Goal: Task Accomplishment & Management: Manage account settings

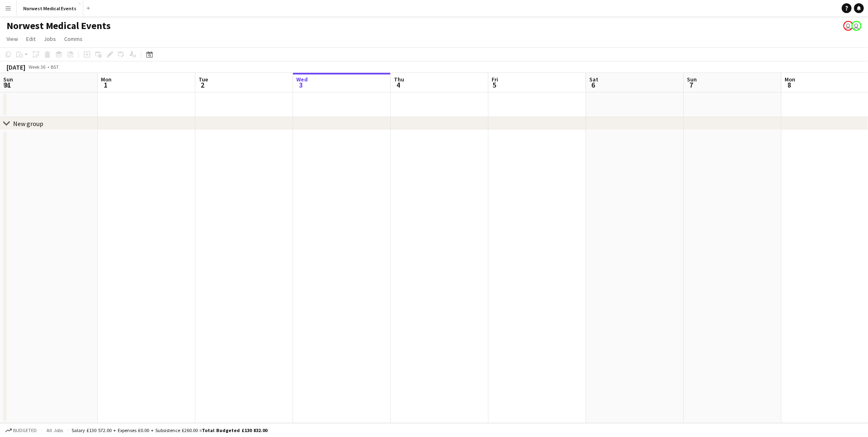
scroll to position [0, 195]
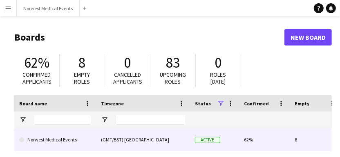
click at [45, 138] on link "Norwest Medical Events" at bounding box center [55, 139] width 72 height 23
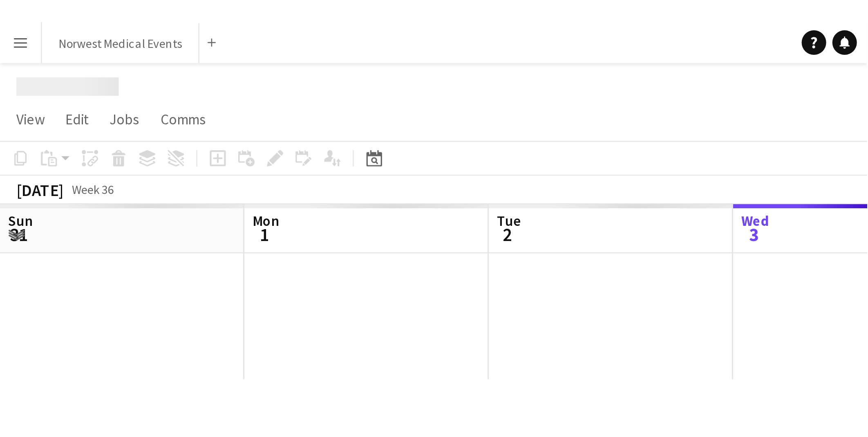
scroll to position [0, 195]
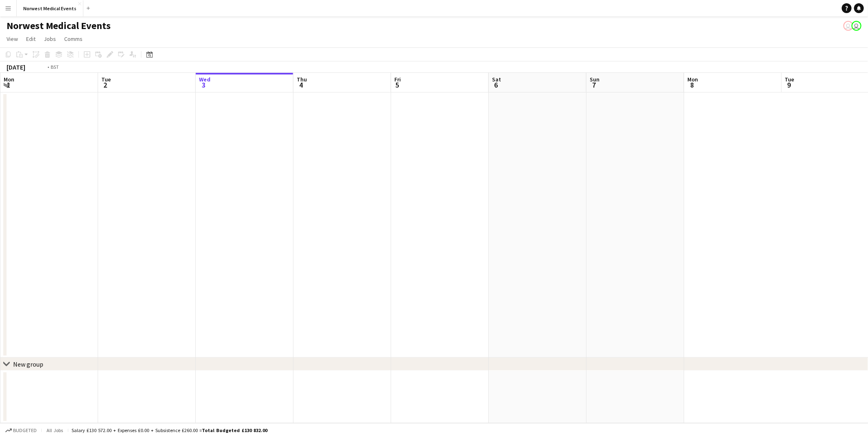
drag, startPoint x: 288, startPoint y: 244, endPoint x: 597, endPoint y: 307, distance: 315.6
click at [694, 307] on app-calendar-viewport "Sat 30 34/36 2 Jobs Sun 31 Mon 1 Tue 2 Wed 3 Thu 4 Fri 5 Sat 6 Sun 7 Mon 8 Tue …" at bounding box center [434, 248] width 868 height 350
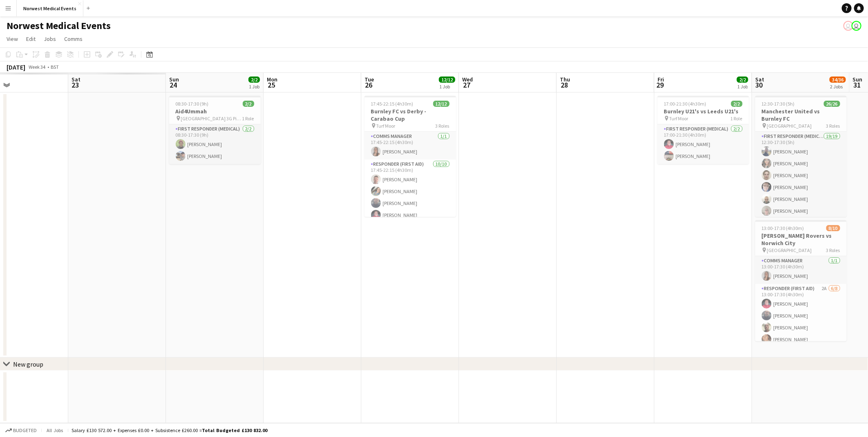
drag, startPoint x: 361, startPoint y: 309, endPoint x: 779, endPoint y: 340, distance: 419.0
click at [694, 339] on app-calendar-viewport "Thu 21 Fri 22 Sat 23 Sun 24 2/2 1 Job Mon 25 Tue 26 12/12 1 Job Wed 27 Thu 28 F…" at bounding box center [434, 248] width 868 height 350
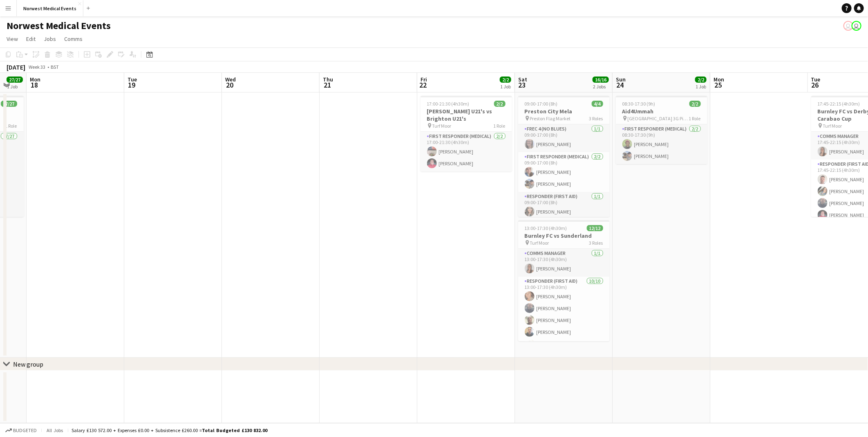
drag, startPoint x: 638, startPoint y: 328, endPoint x: 681, endPoint y: 332, distance: 43.5
click at [681, 332] on app-calendar-viewport "Sat 16 9/10 1 Job Sun 17 27/27 1 Job Mon 18 Tue 19 Wed 20 Thu 21 Fri 22 2/2 1 J…" at bounding box center [434, 248] width 868 height 350
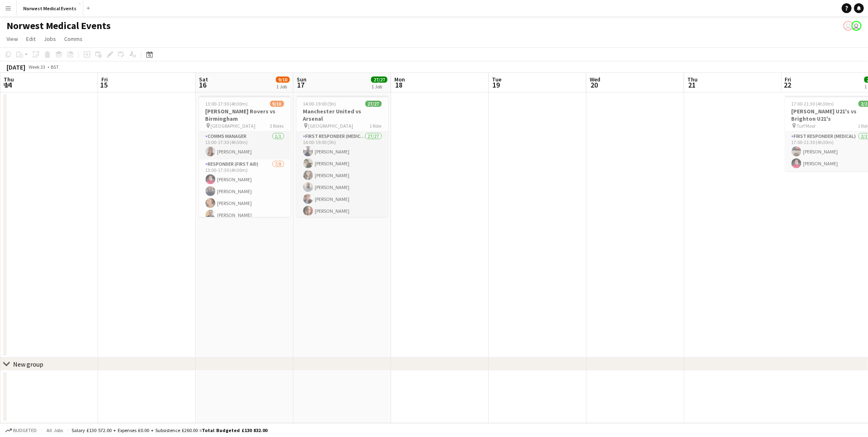
drag, startPoint x: 257, startPoint y: 258, endPoint x: 621, endPoint y: 303, distance: 367.5
click at [621, 303] on app-calendar-viewport "Tue 12 Wed 13 Thu 14 Fri 15 Sat 16 9/10 1 Job Sun 17 27/27 1 Job Mon 18 Tue 19 …" at bounding box center [434, 248] width 868 height 350
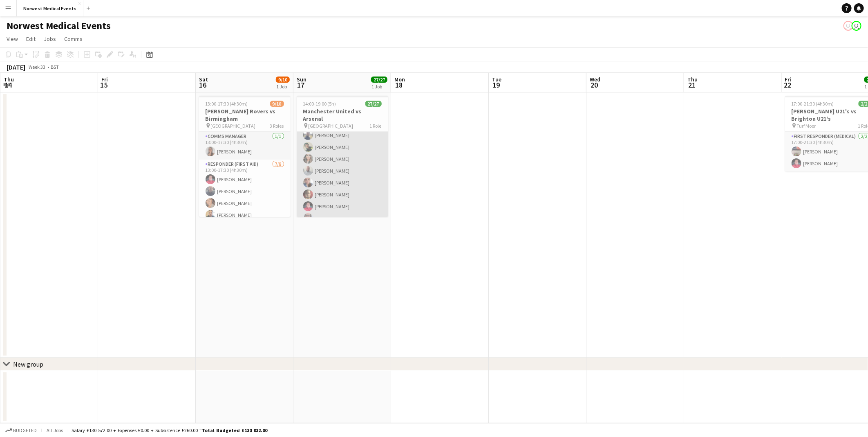
scroll to position [107, 0]
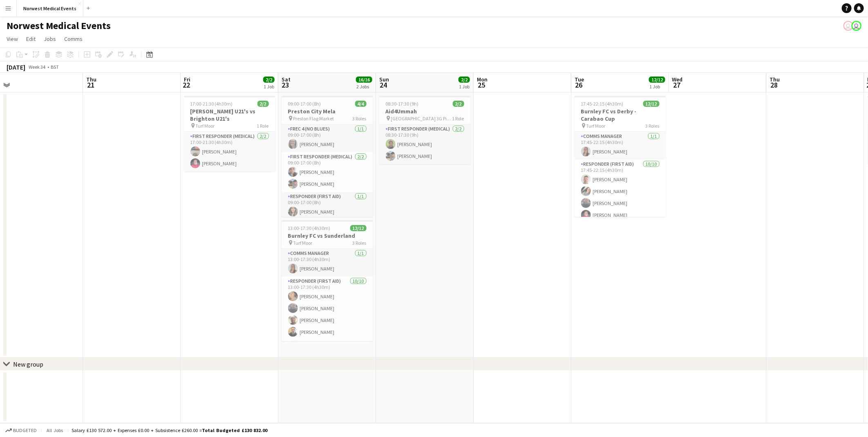
drag, startPoint x: 868, startPoint y: 256, endPoint x: 265, endPoint y: 235, distance: 603.8
click at [265, 235] on app-calendar-viewport "Sun 17 27/27 1 Job Mon 18 Tue 19 Wed 20 Thu 21 Fri 22 2/2 1 Job Sat 23 16/16 2 …" at bounding box center [434, 248] width 868 height 350
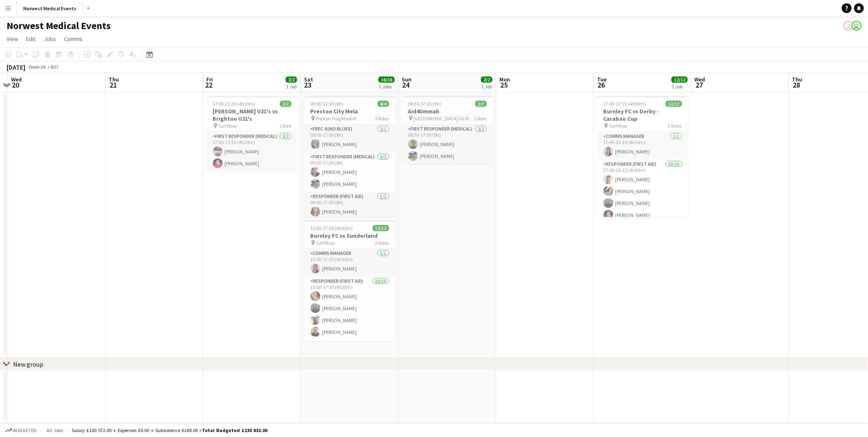
drag, startPoint x: 373, startPoint y: 211, endPoint x: 519, endPoint y: 211, distance: 146.4
click at [273, 211] on app-calendar-viewport "Sun 17 27/27 1 Job Mon 18 Tue 19 Wed 20 Thu 21 Fri 22 2/2 1 Job Sat 23 16/16 2 …" at bounding box center [434, 248] width 868 height 350
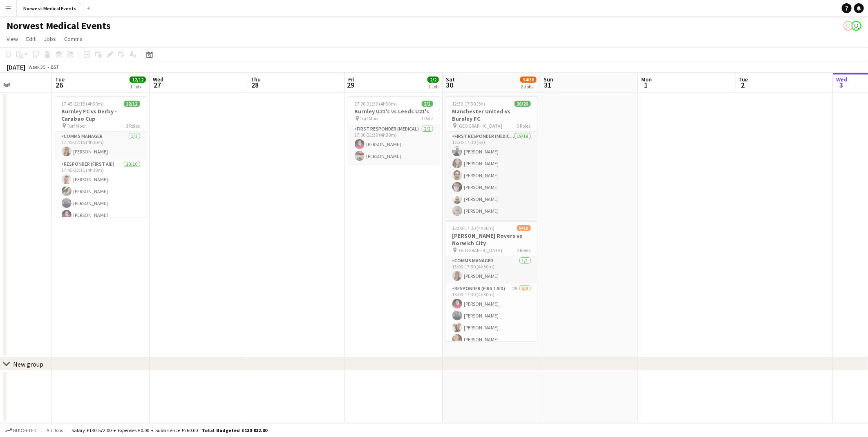
drag, startPoint x: 810, startPoint y: 215, endPoint x: 177, endPoint y: 213, distance: 632.9
click at [177, 213] on app-calendar-viewport "Sat 23 16/16 2 Jobs Sun 24 2/2 1 Job Mon 25 Tue 26 12/12 1 Job Wed 27 Thu 28 Fr…" at bounding box center [434, 248] width 868 height 350
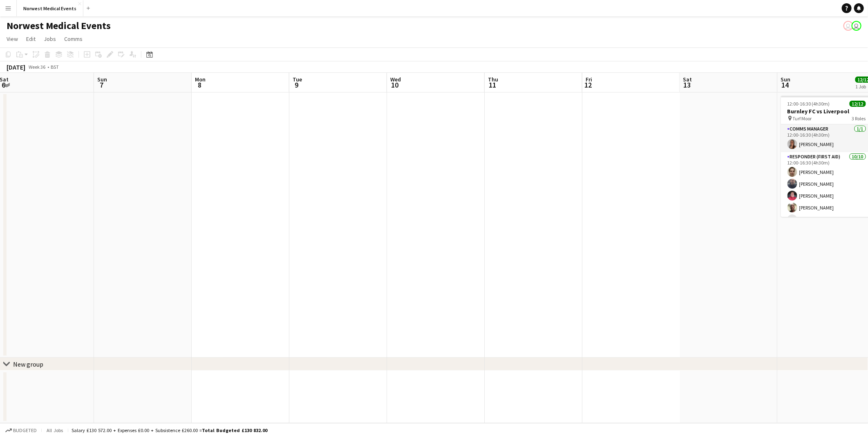
drag, startPoint x: 692, startPoint y: 292, endPoint x: 377, endPoint y: 288, distance: 314.8
click at [186, 288] on app-calendar-viewport "Wed 3 Thu 4 Fri 5 Sat 6 Sun 7 Mon 8 Tue 9 Wed 10 Thu 11 Fri 12 Sat 13 Sun 14 12…" at bounding box center [434, 248] width 868 height 350
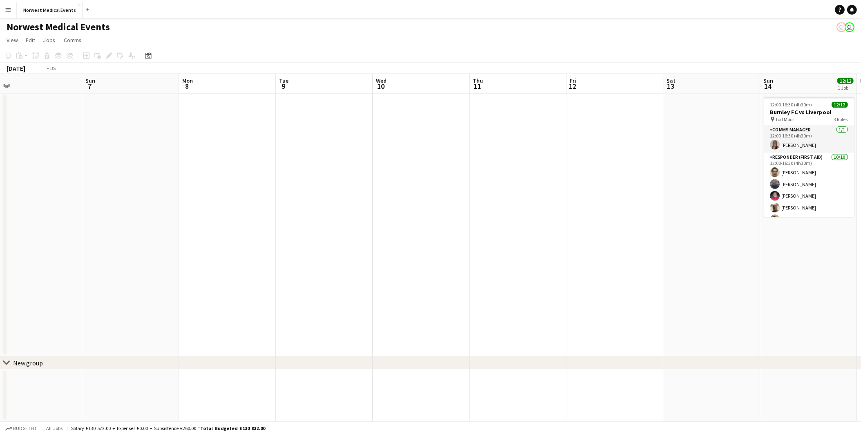
scroll to position [0, 206]
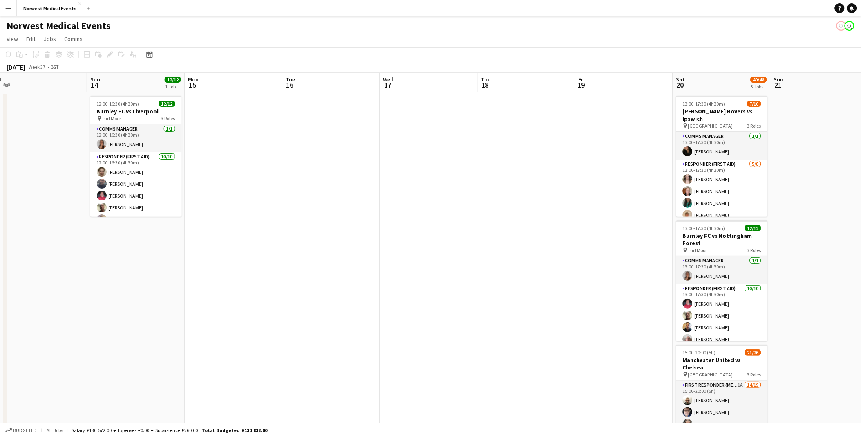
drag, startPoint x: 733, startPoint y: 280, endPoint x: 150, endPoint y: 279, distance: 582.6
click at [150, 279] on app-calendar-viewport "Thu 11 Fri 12 Sat 13 Sun 14 12/12 1 Job Mon 15 Tue 16 Wed 17 Thu 18 Fri 19 Sat …" at bounding box center [430, 296] width 861 height 446
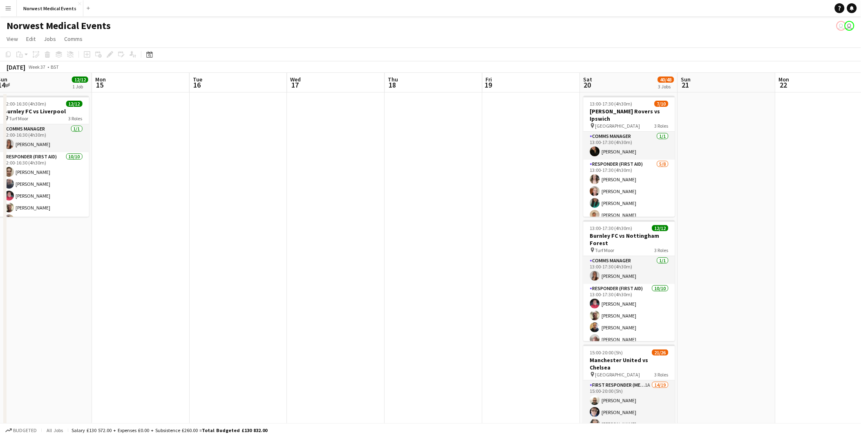
scroll to position [0, 306]
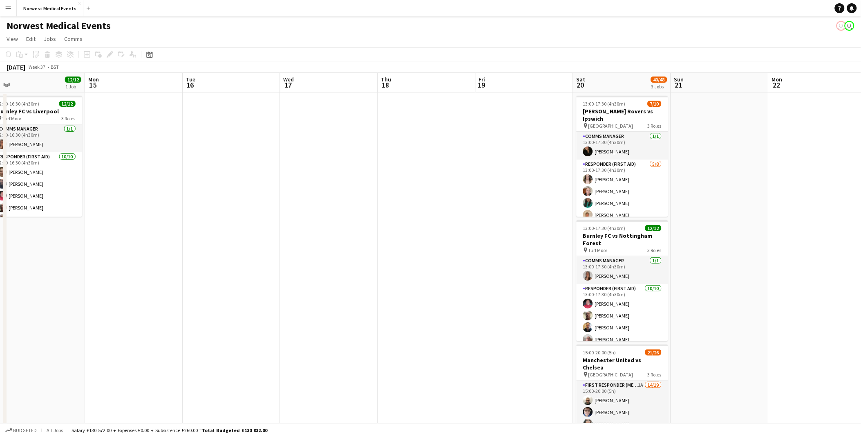
drag, startPoint x: 829, startPoint y: 264, endPoint x: 729, endPoint y: 264, distance: 99.8
click at [694, 264] on app-calendar-viewport "Thu 11 Fri 12 Sat 13 Sun 14 12/12 1 Job Mon 15 Tue 16 Wed 17 Thu 18 Fri 19 Sat …" at bounding box center [430, 296] width 861 height 446
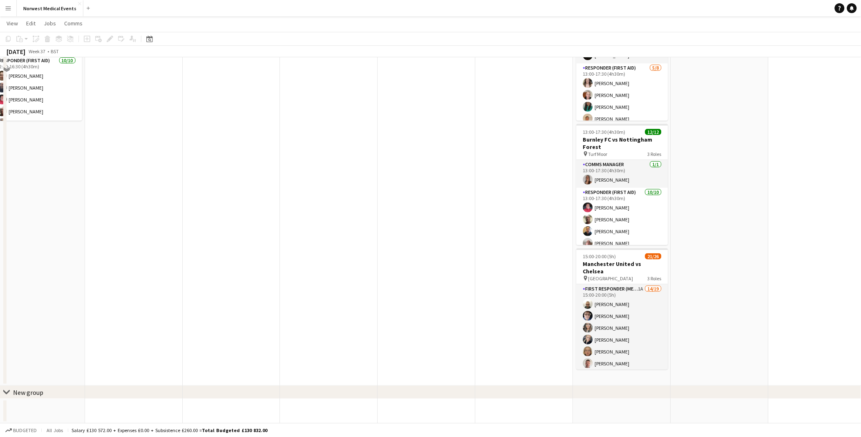
scroll to position [0, 0]
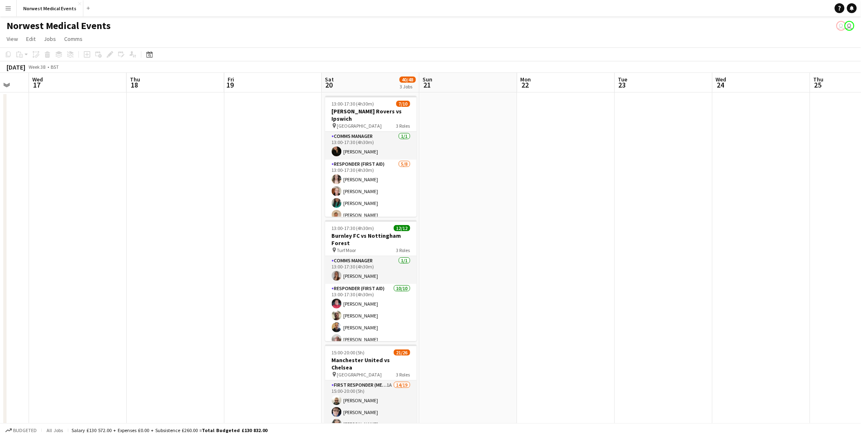
drag, startPoint x: 730, startPoint y: 251, endPoint x: 293, endPoint y: 236, distance: 437.3
click at [287, 236] on app-calendar-viewport "Sun 14 12/12 1 Job Mon 15 Tue 16 Wed 17 Thu 18 Fri 19 Sat 20 40/48 3 Jobs Sun 2…" at bounding box center [430, 296] width 861 height 446
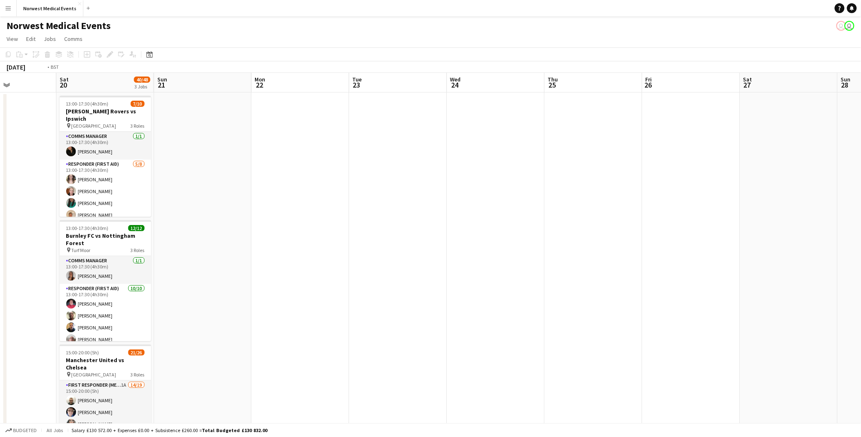
drag, startPoint x: 710, startPoint y: 257, endPoint x: 432, endPoint y: 232, distance: 279.1
click at [235, 234] on app-calendar-viewport "Tue 16 Wed 17 Thu 18 Fri 19 Sat 20 40/48 3 Jobs Sun 21 Mon 22 Tue 23 Wed 24 Thu…" at bounding box center [430, 296] width 861 height 446
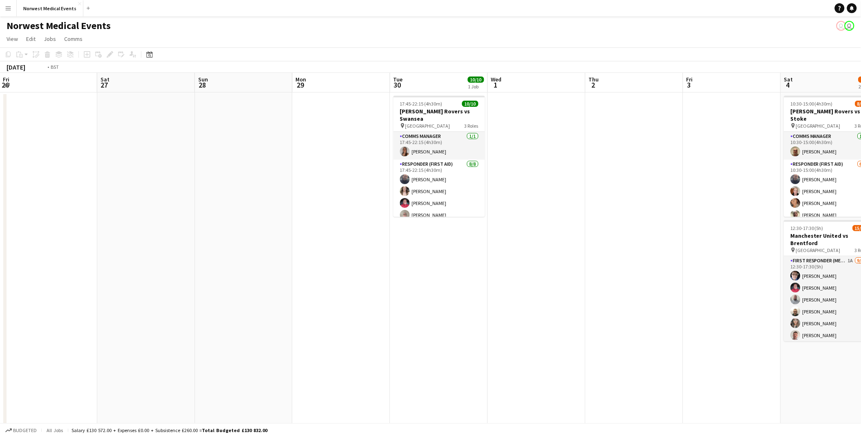
drag, startPoint x: 556, startPoint y: 320, endPoint x: 246, endPoint y: 310, distance: 310.5
click at [246, 310] on app-calendar-viewport "Tue 23 Wed 24 Thu 25 Fri 26 Sat 27 Sun 28 Mon 29 Tue 30 10/10 1 Job Wed 1 Thu 2…" at bounding box center [430, 296] width 861 height 446
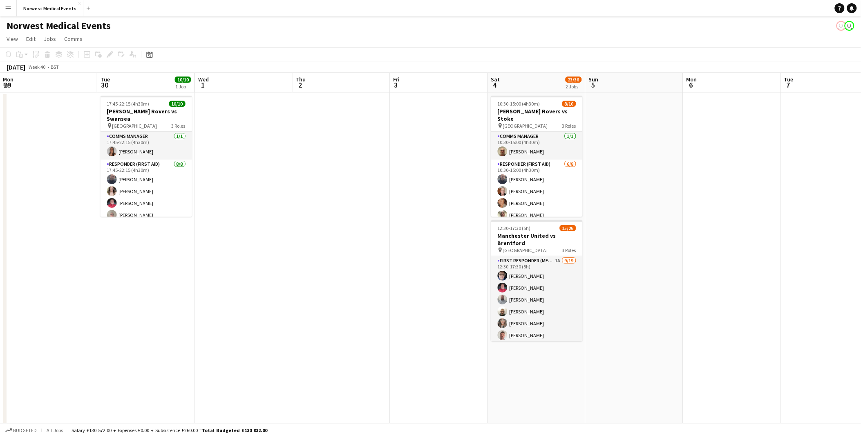
scroll to position [0, 306]
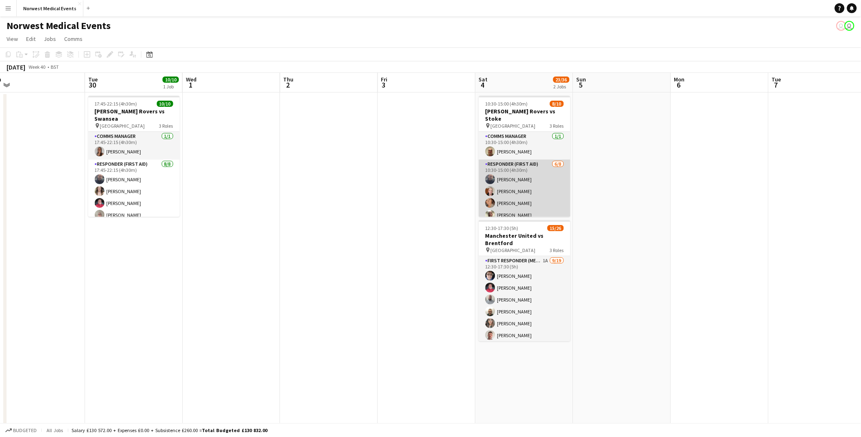
click at [536, 179] on app-card-role "Responder (First Aid) [DATE] 10:30-15:00 (4h30m) [PERSON_NAME] [PERSON_NAME] [P…" at bounding box center [525, 214] width 92 height 111
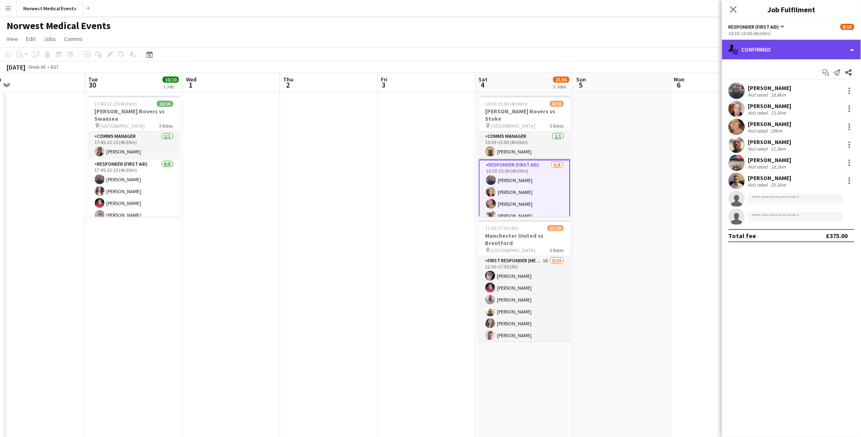
click at [694, 51] on div "single-neutral-actions-check-2 Confirmed" at bounding box center [791, 50] width 139 height 20
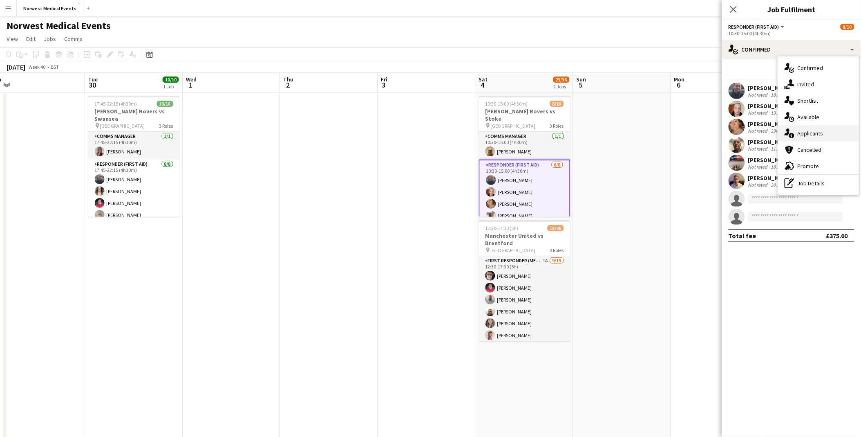
click at [694, 137] on div "single-neutral-actions-information Applicants" at bounding box center [818, 133] width 81 height 16
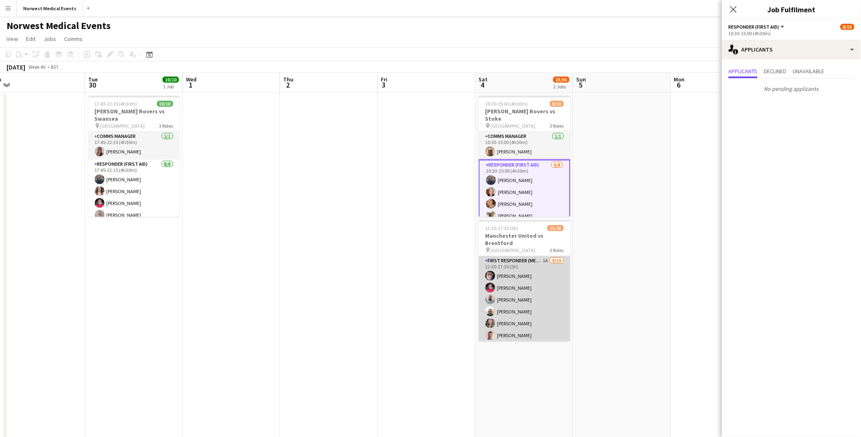
click at [540, 292] on app-card-role "First Responder (Medical) 1A [DATE] 12:30-17:30 (5h) [PERSON_NAME] [PERSON_NAME…" at bounding box center [525, 376] width 92 height 241
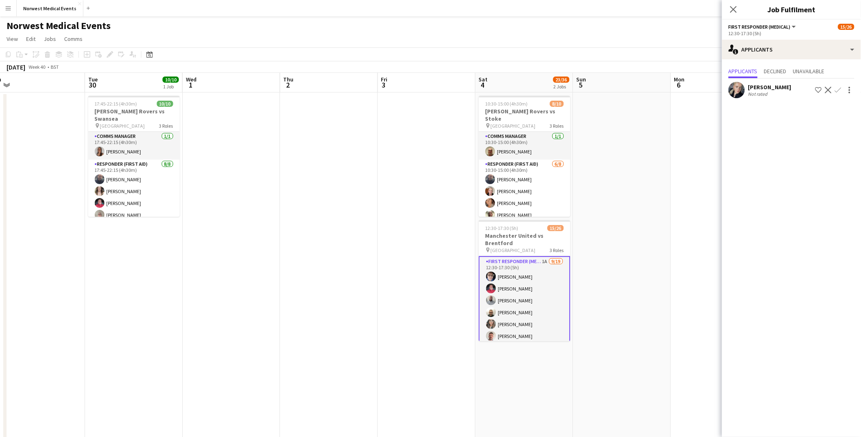
scroll to position [0, 308]
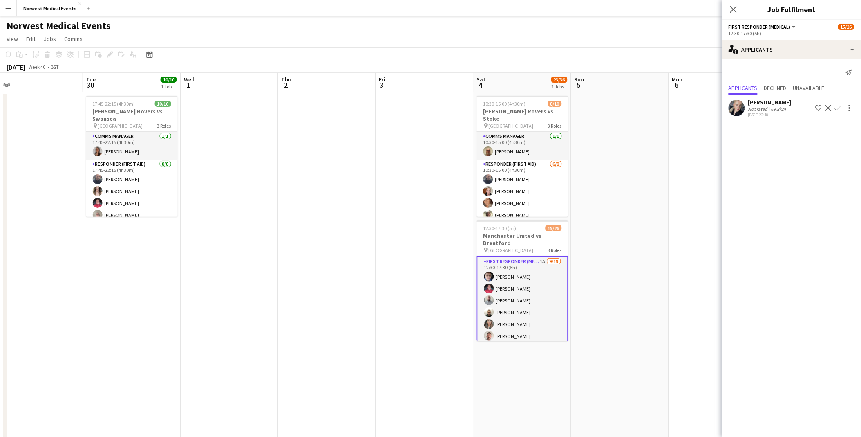
click at [694, 109] on app-icon "Confirm" at bounding box center [838, 108] width 7 height 7
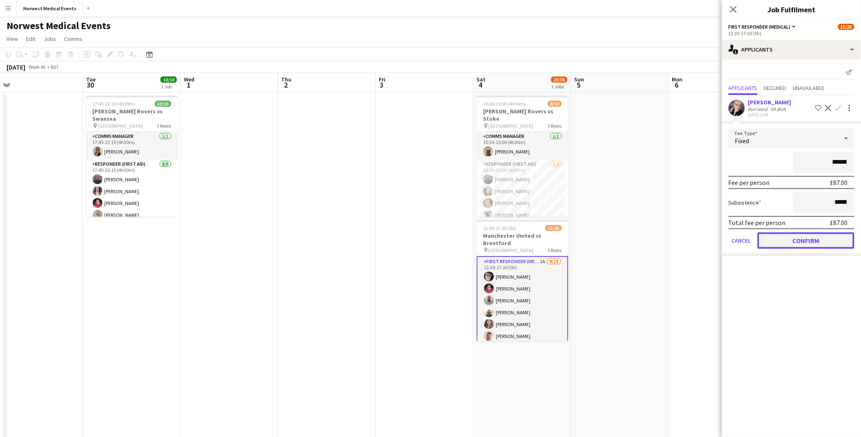
click at [694, 235] on button "Confirm" at bounding box center [806, 240] width 97 height 16
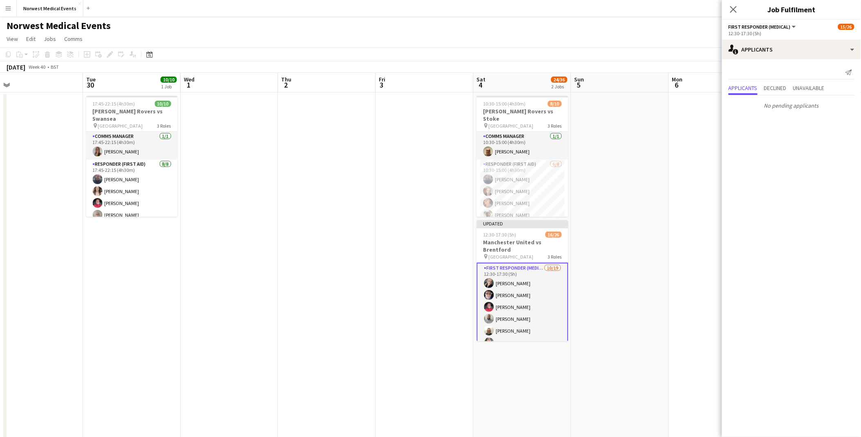
drag, startPoint x: 732, startPoint y: 8, endPoint x: 747, endPoint y: 12, distance: 15.7
click at [694, 7] on icon "Close pop-in" at bounding box center [734, 9] width 7 height 7
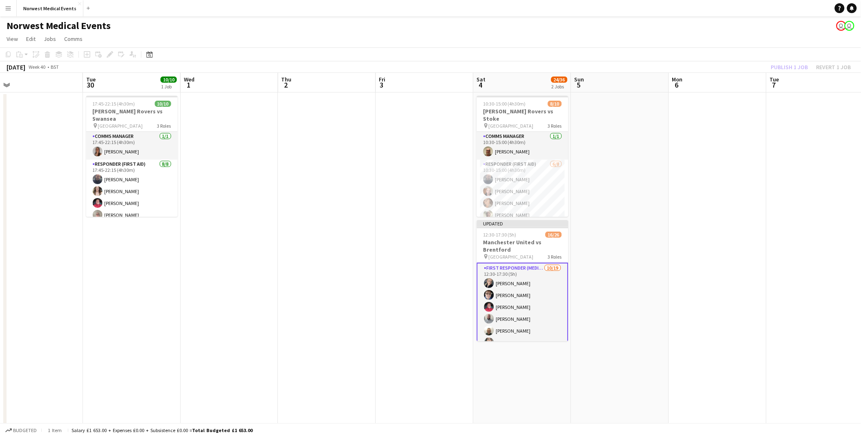
click at [694, 69] on div "Publish 1 job Revert 1 job" at bounding box center [812, 67] width 100 height 11
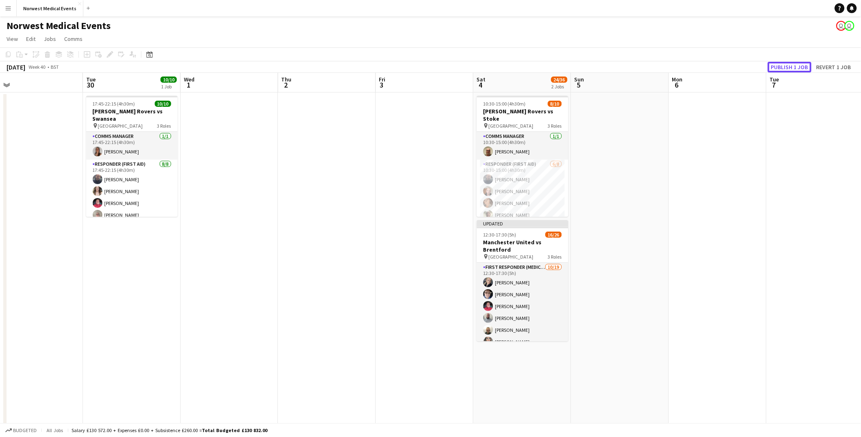
click at [694, 69] on button "Publish 1 job" at bounding box center [790, 67] width 44 height 11
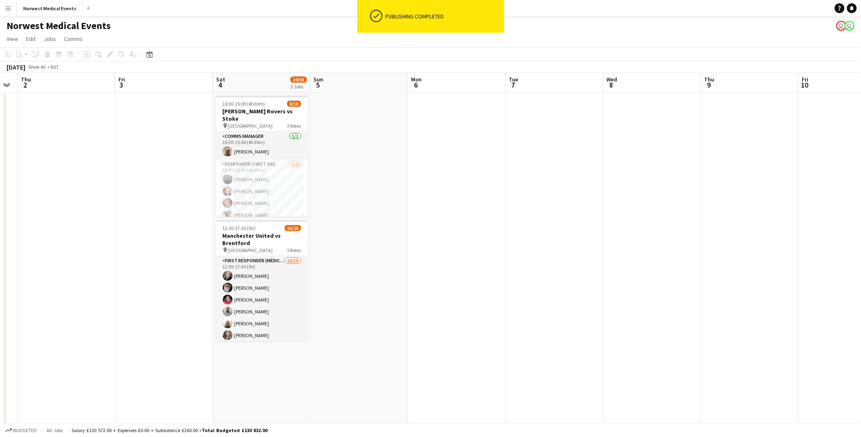
scroll to position [0, 262]
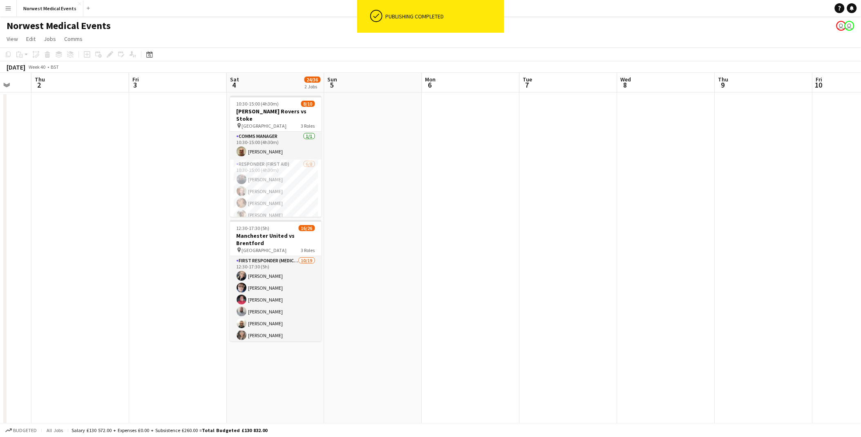
drag, startPoint x: 785, startPoint y: 207, endPoint x: 423, endPoint y: 232, distance: 363.5
click at [357, 225] on app-calendar-viewport "Mon 29 Tue 30 10/10 1 Job Wed 1 Thu 2 Fri 3 Sat 4 24/36 2 Jobs Sun 5 Mon 6 Tue …" at bounding box center [430, 296] width 861 height 446
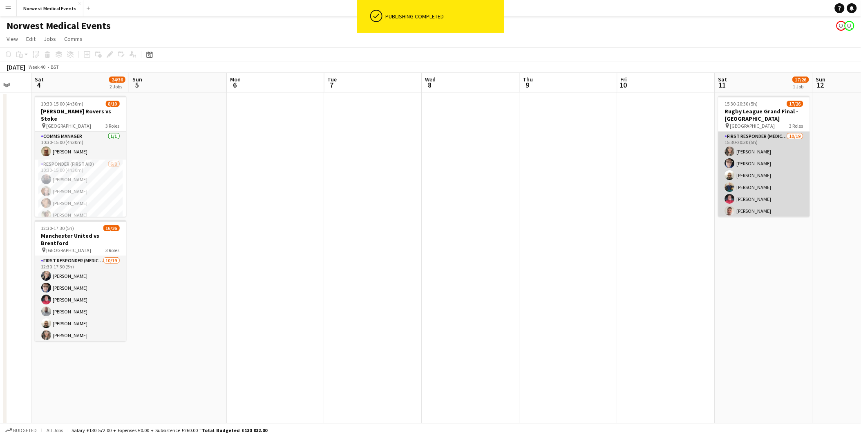
click at [694, 146] on app-card-role "First Responder (Medical) [DATE] 15:30-20:30 (5h) [PERSON_NAME] [PERSON_NAME] […" at bounding box center [765, 252] width 92 height 241
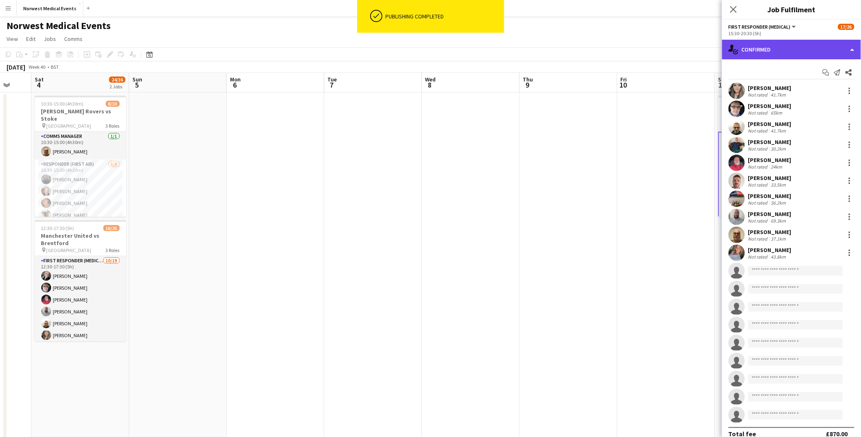
click at [694, 52] on div "single-neutral-actions-check-2 Confirmed" at bounding box center [791, 50] width 139 height 20
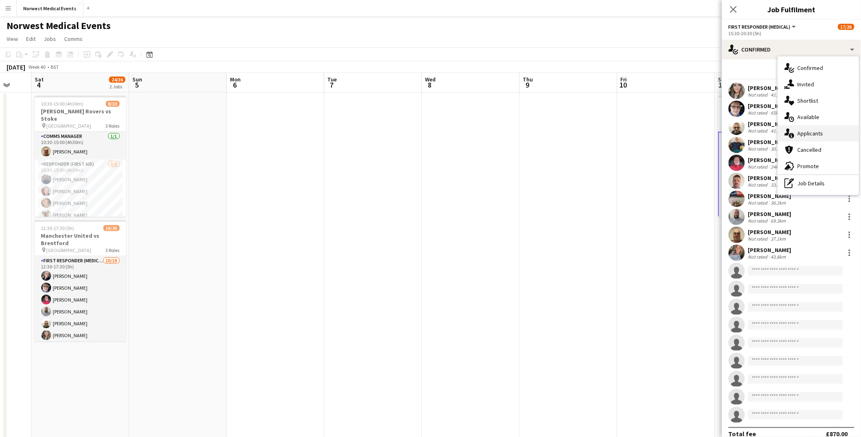
click at [694, 135] on span "Applicants" at bounding box center [811, 133] width 26 height 7
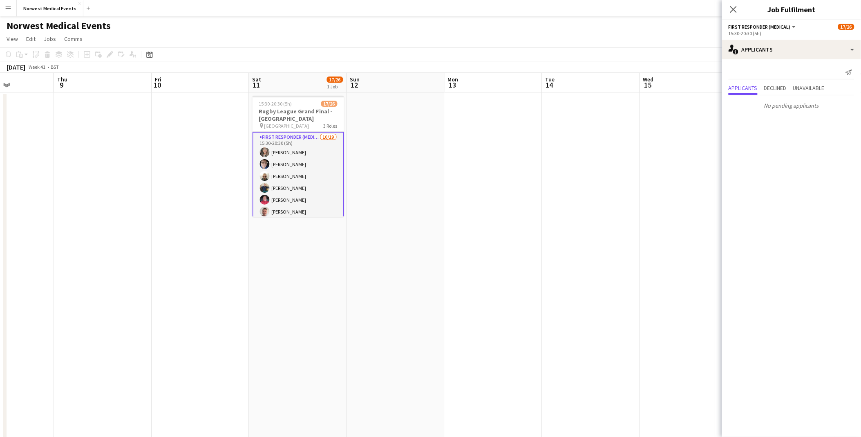
drag, startPoint x: 670, startPoint y: 311, endPoint x: 217, endPoint y: 251, distance: 457.0
click at [204, 252] on app-calendar-viewport "Sun 5 Mon 6 Tue 7 Wed 8 Thu 9 Fri 10 Sat 11 17/26 1 Job Sun 12 Mon 13 Tue 14 We…" at bounding box center [430, 296] width 861 height 446
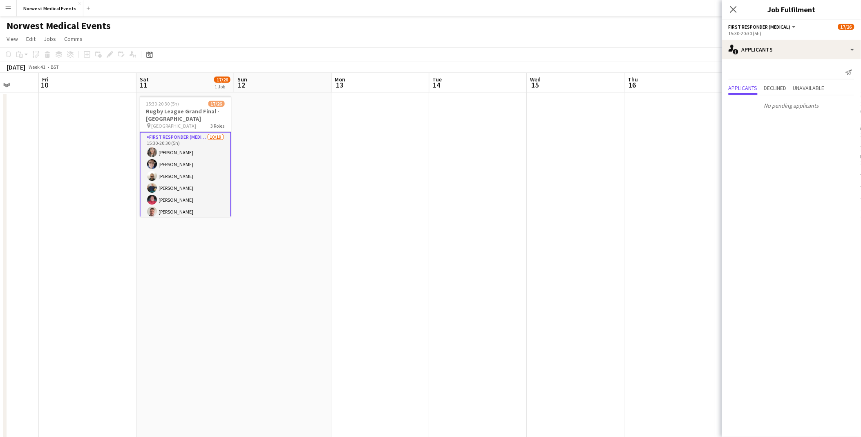
drag, startPoint x: 626, startPoint y: 252, endPoint x: 666, endPoint y: 262, distance: 41.3
click at [694, 303] on body "Menu Boards Boards Boards All jobs Status Workforce Workforce My Workforce Recr…" at bounding box center [430, 266] width 861 height 533
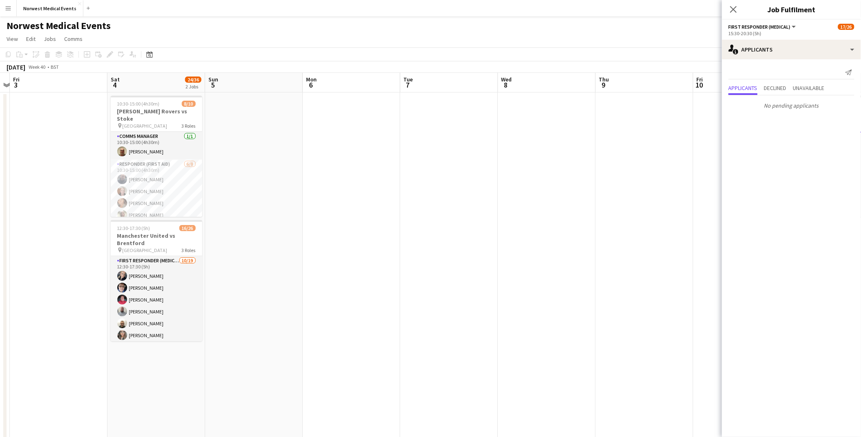
drag, startPoint x: 167, startPoint y: 198, endPoint x: 617, endPoint y: 254, distance: 453.2
click at [623, 254] on app-calendar-viewport "Wed 1 Thu 2 Fri 3 Sat 4 24/36 2 Jobs Sun 5 Mon 6 Tue 7 Wed 8 Thu 9 Fri 10 Sat 1…" at bounding box center [430, 296] width 861 height 446
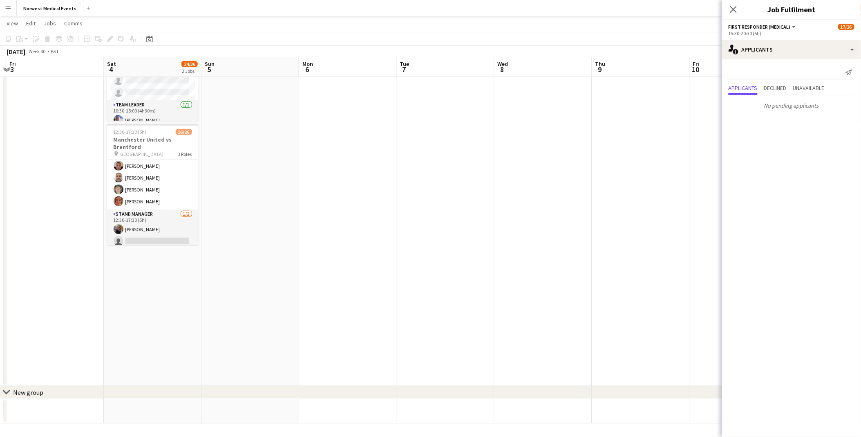
scroll to position [271, 0]
click at [148, 224] on app-card-role "Stand Manager [DATE] 12:30-17:30 (5h) [PERSON_NAME] single-neutral-actions" at bounding box center [153, 225] width 92 height 40
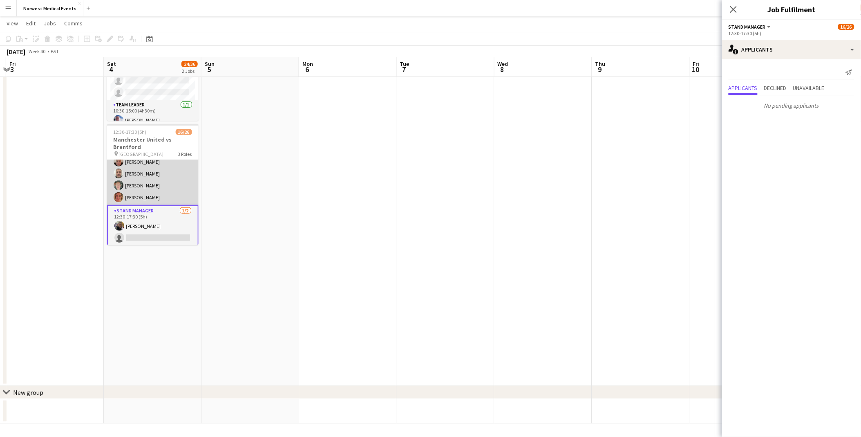
click at [146, 191] on app-card-role "Senior Responder (FREC 4 or Above) [DATE] 12:30-17:30 (5h) [PERSON_NAME] [PERSO…" at bounding box center [153, 167] width 92 height 75
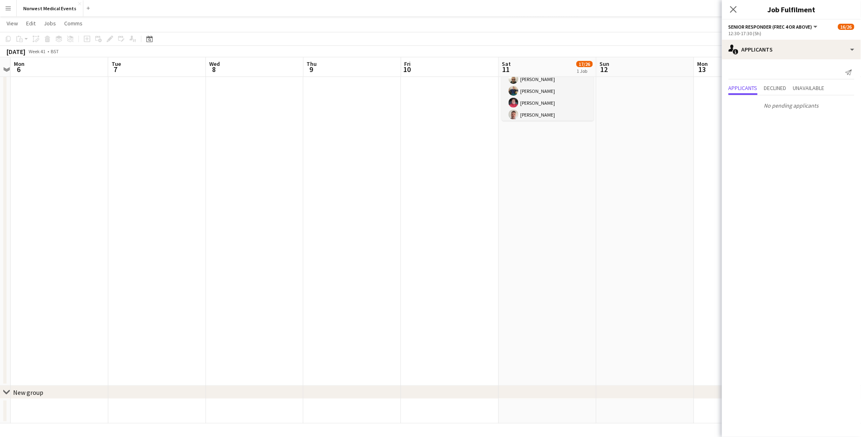
scroll to position [0, 294]
drag, startPoint x: 343, startPoint y: 213, endPoint x: 22, endPoint y: 180, distance: 321.8
click at [22, 180] on app-calendar-viewport "Fri 3 Sat 4 24/36 2 Jobs Sun 5 Mon 6 Tue 7 Wed 8 Thu 9 Fri 10 Sat 11 17/26 1 Jo…" at bounding box center [430, 180] width 861 height 487
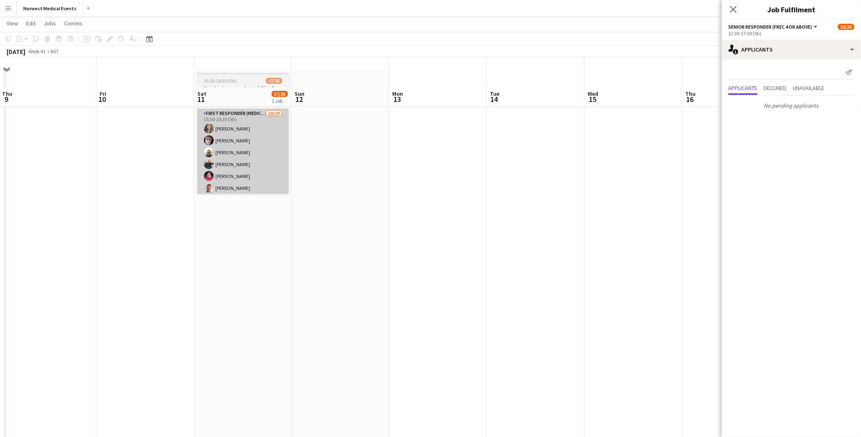
scroll to position [0, 0]
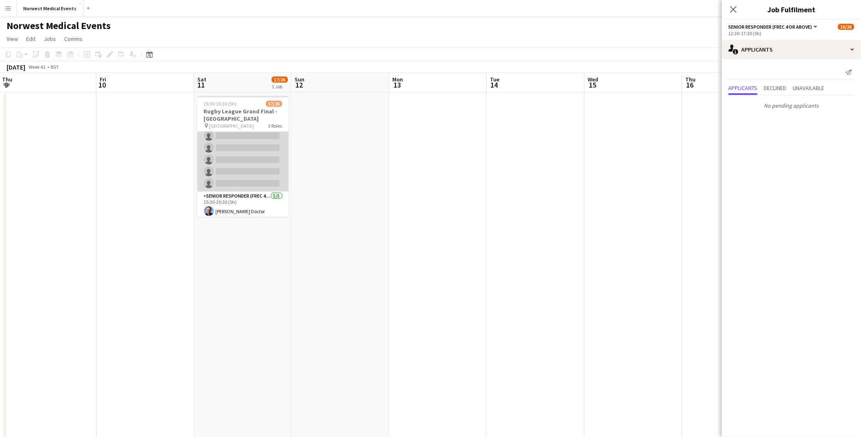
click at [255, 169] on app-card-role "First Responder (Medical) [DATE] 15:30-20:30 (5h) [PERSON_NAME] [PERSON_NAME] […" at bounding box center [243, 70] width 92 height 241
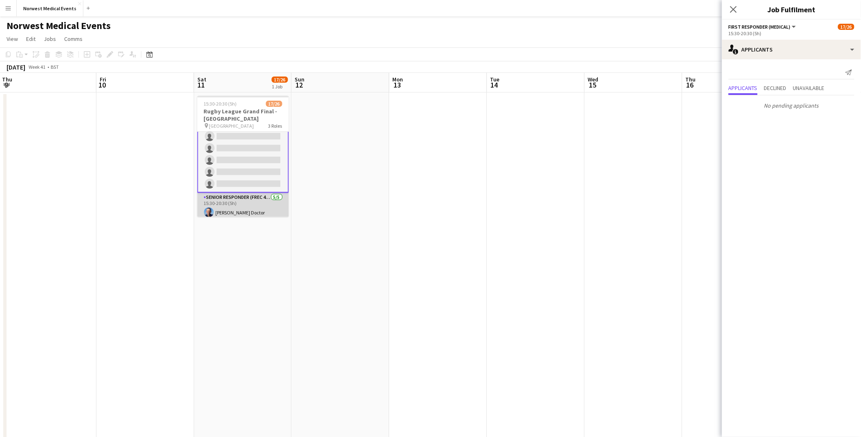
click at [258, 205] on app-card-role "Senior Responder (FREC 4 or Above) [DATE] 15:30-20:30 (5h) [PERSON_NAME] Doctor…" at bounding box center [243, 230] width 92 height 75
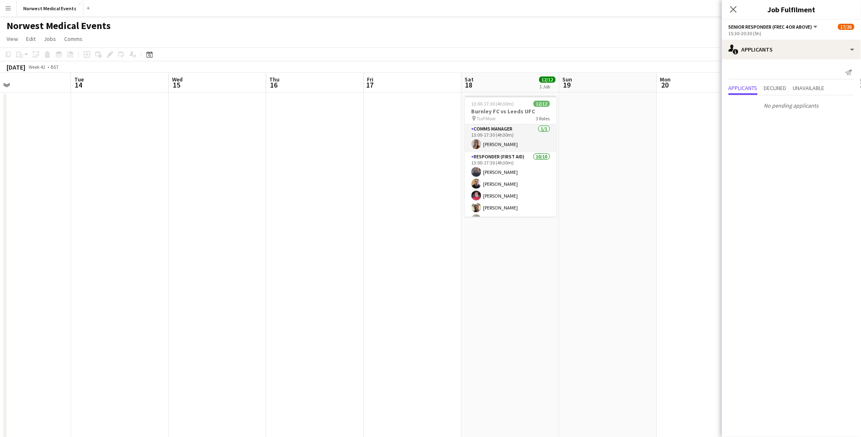
scroll to position [0, 324]
drag, startPoint x: 674, startPoint y: 247, endPoint x: 256, endPoint y: 226, distance: 418.0
click at [256, 226] on app-calendar-viewport "Fri 10 Sat 11 17/26 1 Job Sun 12 Mon 13 Tue 14 Wed 15 Thu 16 Fri 17 Sat 18 12/1…" at bounding box center [430, 296] width 861 height 446
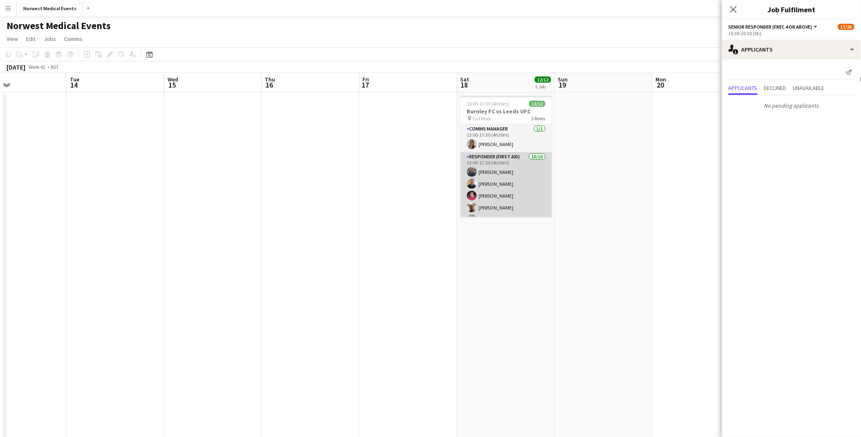
click at [520, 179] on app-card-role "Responder (First Aid) [DATE] 13:00-17:30 (4h30m) [PERSON_NAME] [PERSON_NAME] [P…" at bounding box center [507, 219] width 92 height 135
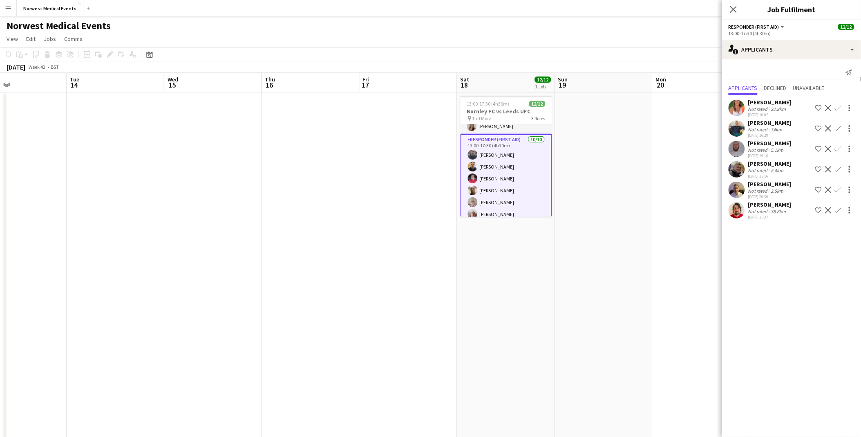
scroll to position [0, 0]
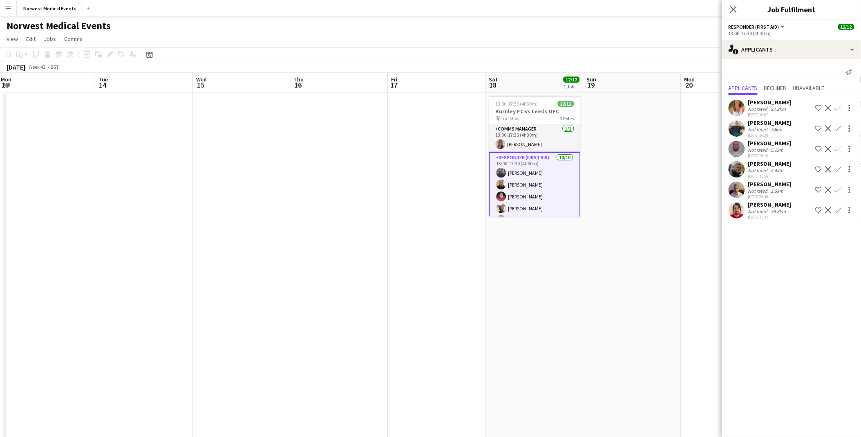
drag, startPoint x: 623, startPoint y: 182, endPoint x: 181, endPoint y: 182, distance: 441.6
click at [182, 182] on app-calendar-viewport "Fri 10 Sat 11 17/26 1 Job Sun 12 Mon 13 Tue 14 Wed 15 Thu 16 Fri 17 Sat 18 12/1…" at bounding box center [430, 296] width 861 height 446
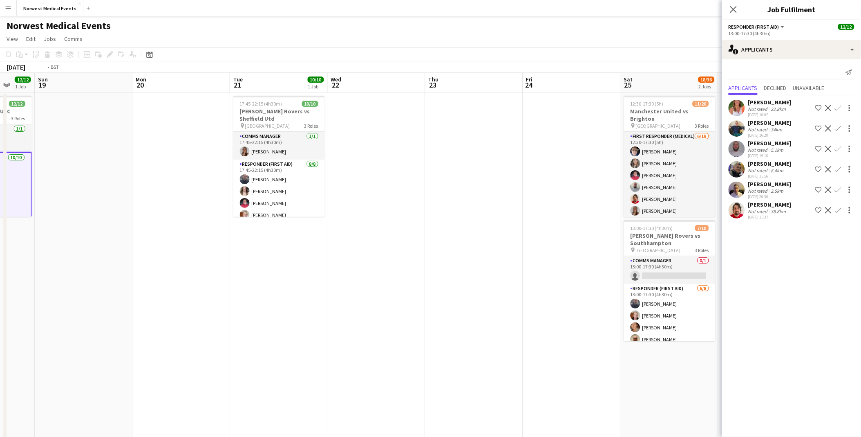
scroll to position [0, 296]
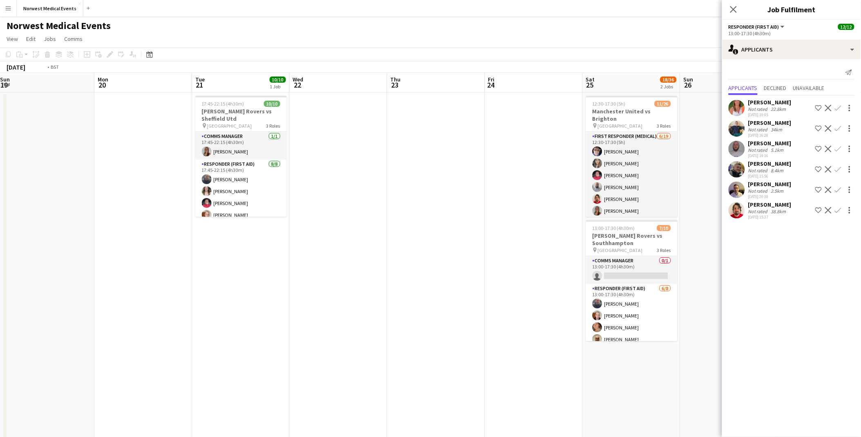
drag, startPoint x: 504, startPoint y: 225, endPoint x: 311, endPoint y: 218, distance: 193.5
click at [311, 218] on app-calendar-viewport "Thu 16 Fri 17 Sat 18 12/12 1 Job Sun 19 Mon 20 Tue 21 10/10 1 Job Wed 22 Thu 23…" at bounding box center [430, 296] width 861 height 446
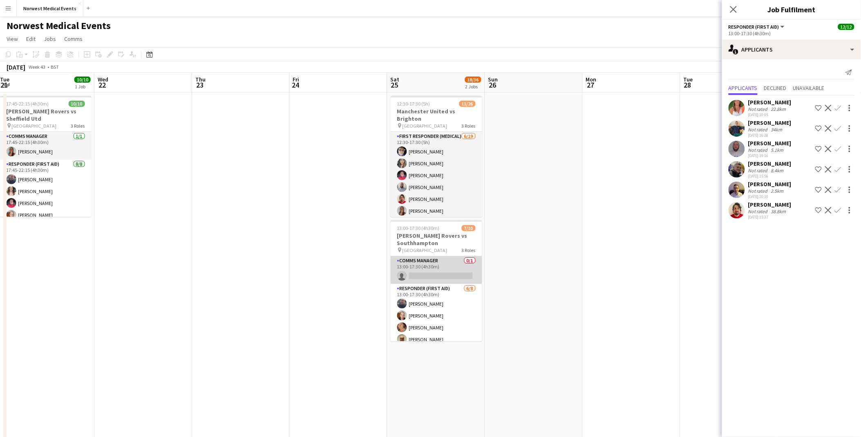
click at [439, 257] on app-card-role "Comms Manager 0/1 13:00-17:30 (4h30m) single-neutral-actions" at bounding box center [437, 270] width 92 height 28
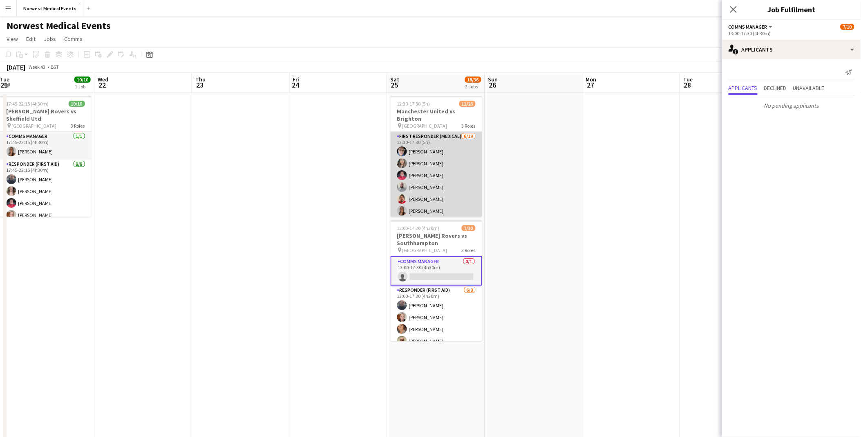
click at [461, 182] on app-card-role "First Responder (Medical) [DATE] 12:30-17:30 (5h) [PERSON_NAME] [PERSON_NAME] […" at bounding box center [437, 252] width 92 height 241
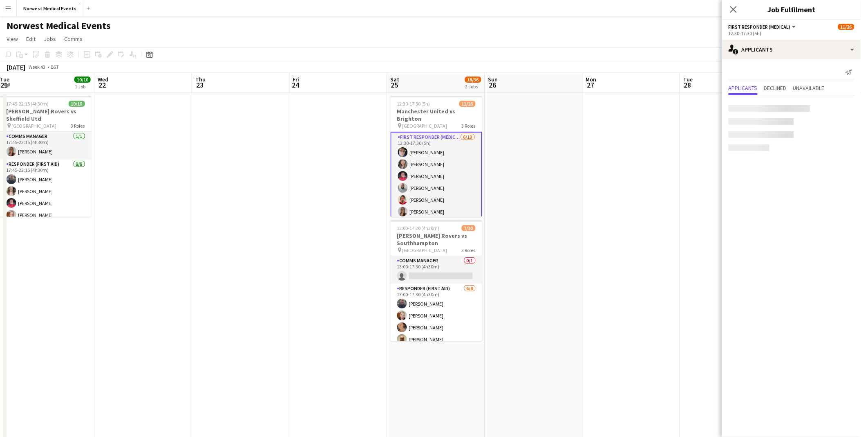
scroll to position [0, 298]
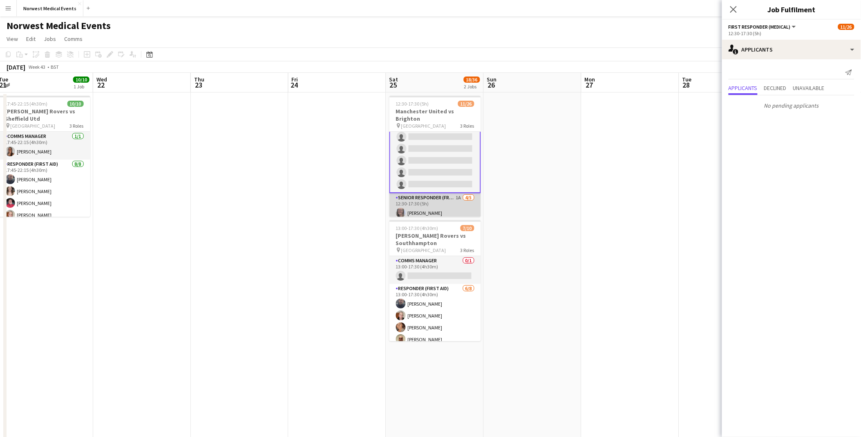
click at [443, 204] on app-card-role "Senior Responder (FREC 4 or Above) 1A [DATE] 12:30-17:30 (5h) [PERSON_NAME] [PE…" at bounding box center [436, 230] width 92 height 75
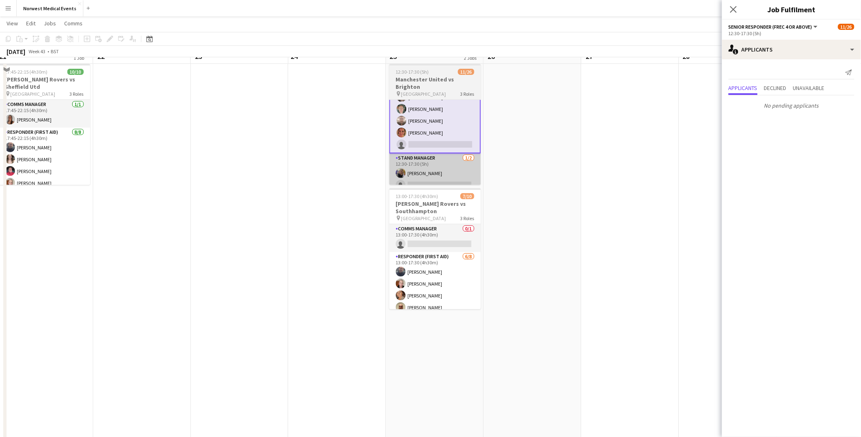
scroll to position [45, 0]
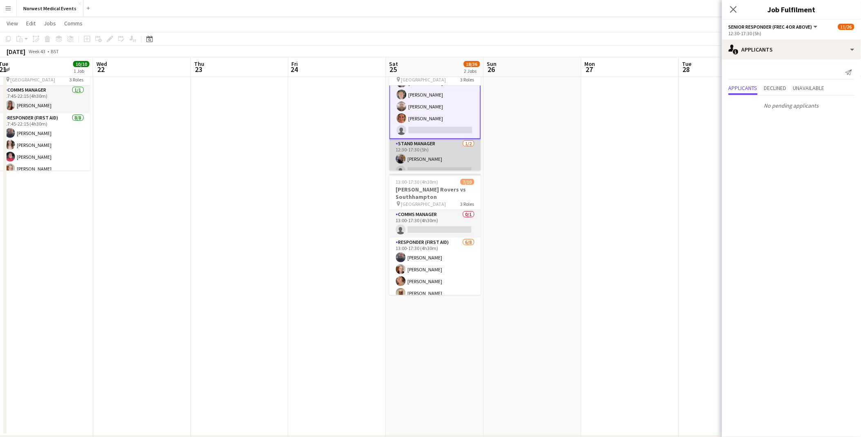
click at [438, 148] on app-card-role "Stand Manager [DATE] 12:30-17:30 (5h) [PERSON_NAME] single-neutral-actions" at bounding box center [436, 159] width 92 height 40
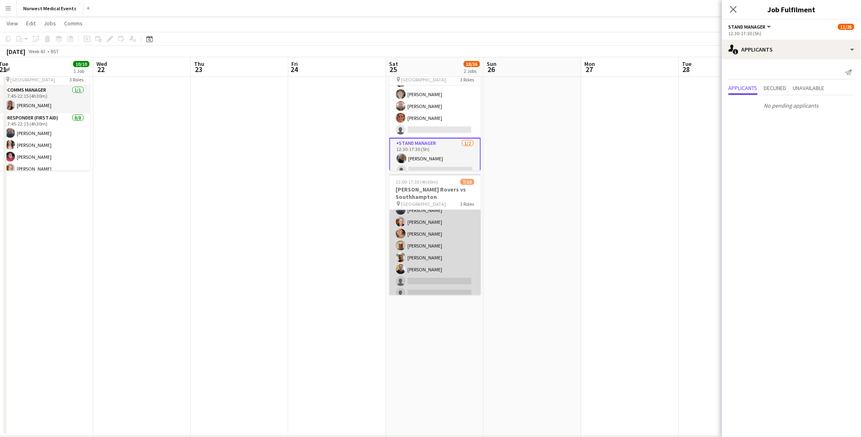
scroll to position [81, 0]
click at [423, 230] on app-card-role "Responder (First Aid) [DATE] 13:00-17:30 (4h30m) [PERSON_NAME] [PERSON_NAME] [P…" at bounding box center [436, 212] width 92 height 111
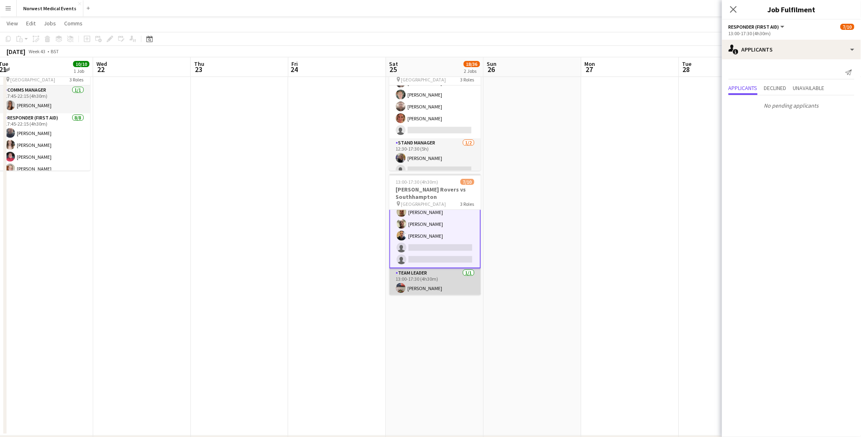
click at [435, 291] on app-card-role "Team Leader [DATE] 13:00-17:30 (4h30m) [PERSON_NAME]" at bounding box center [436, 282] width 92 height 28
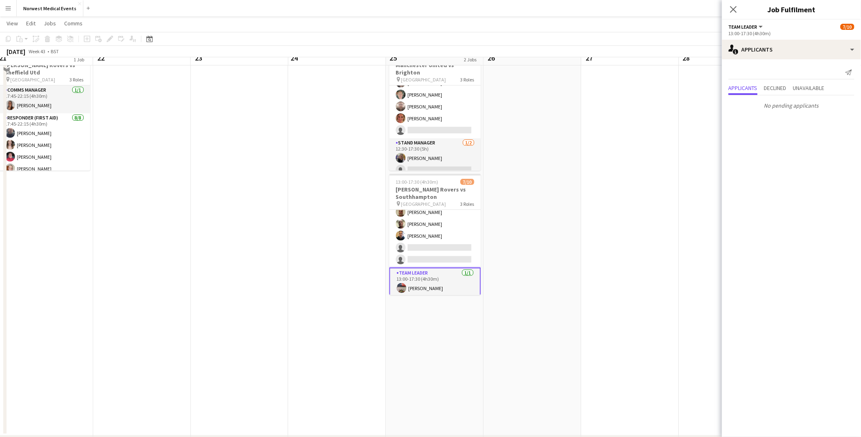
scroll to position [0, 0]
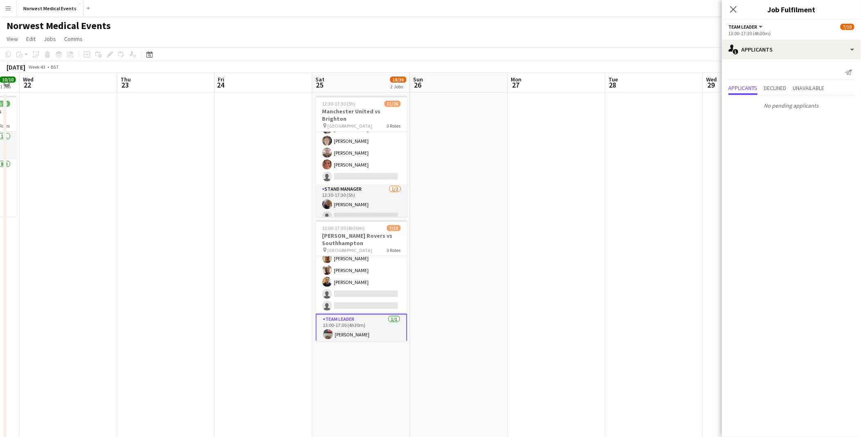
drag, startPoint x: 658, startPoint y: 185, endPoint x: 349, endPoint y: 156, distance: 310.9
click at [350, 156] on app-calendar-viewport "Sat 18 12/12 1 Job Sun 19 Mon 20 Tue 21 10/10 1 Job Wed 22 Thu 23 Fri 24 Sat 25…" at bounding box center [430, 296] width 861 height 446
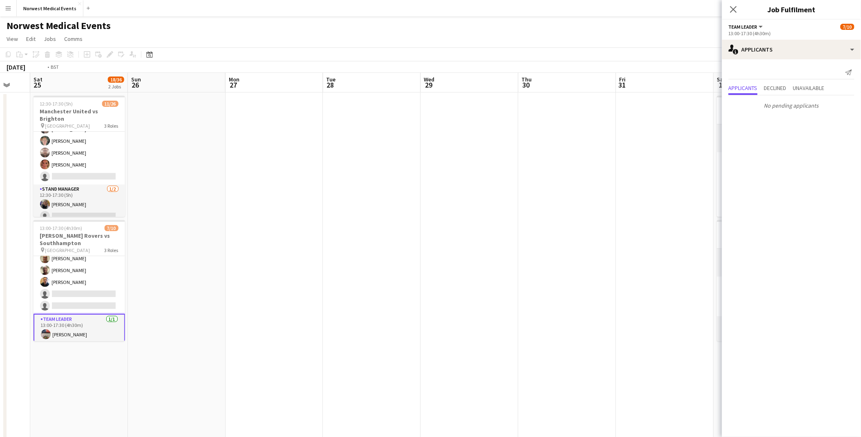
drag, startPoint x: 682, startPoint y: 177, endPoint x: 308, endPoint y: 153, distance: 374.4
click at [308, 153] on app-calendar-viewport "Wed 22 Thu 23 Fri 24 Sat 25 18/36 2 Jobs Sun 26 Mon 27 Tue 28 Wed 29 Thu 30 Fri…" at bounding box center [430, 296] width 861 height 446
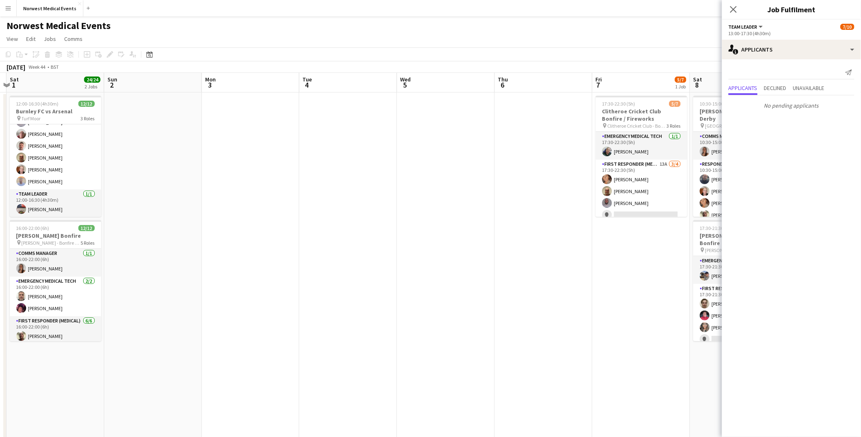
drag, startPoint x: 666, startPoint y: 231, endPoint x: 339, endPoint y: 188, distance: 329.1
click at [186, 175] on app-calendar-viewport "Wed 29 Thu 30 Fri 31 Sat 1 24/24 2 Jobs Sun 2 Mon 3 Tue 4 Wed 5 Thu 6 Fri 7 5/7…" at bounding box center [430, 296] width 861 height 446
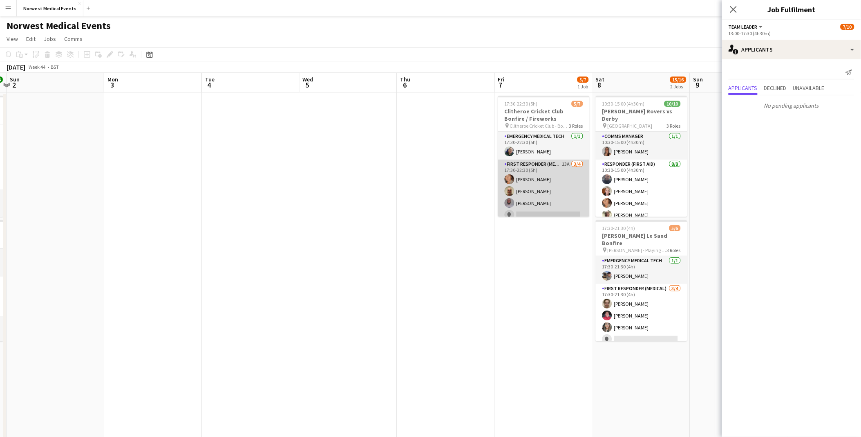
click at [510, 182] on app-user-avatar at bounding box center [510, 179] width 10 height 10
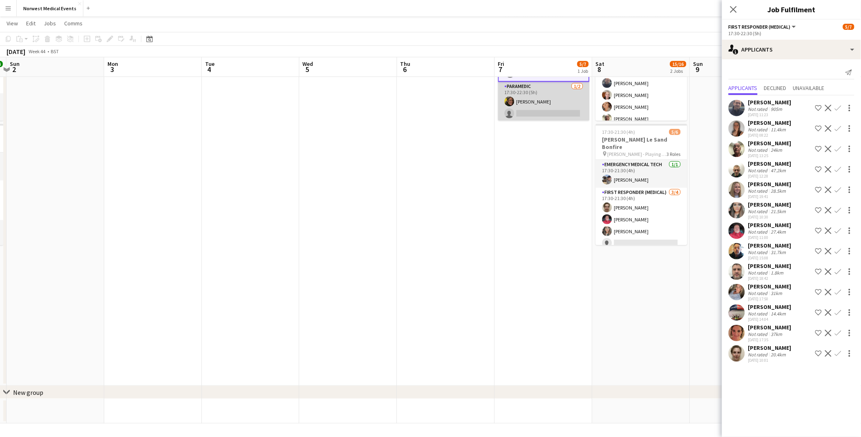
click at [552, 106] on app-card-role "Paramedic [DATE] 17:30-22:30 (5h) [PERSON_NAME] single-neutral-actions" at bounding box center [544, 102] width 92 height 40
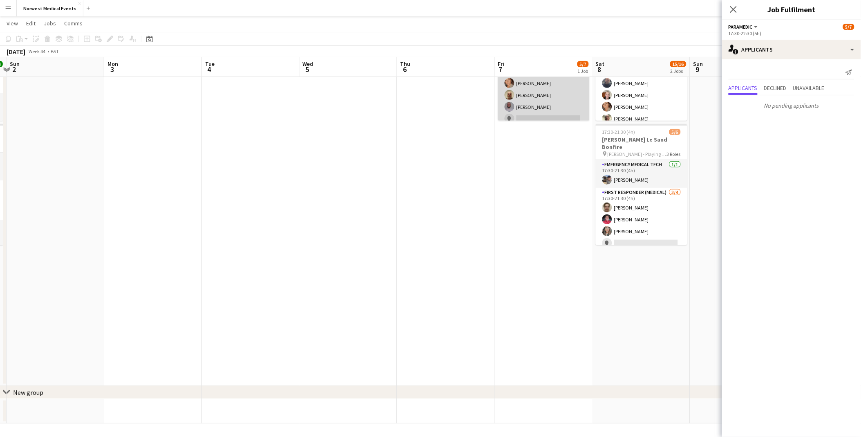
click at [552, 108] on app-card-role "First Responder (Medical) 13A [DATE] 17:30-22:30 (5h) [PERSON_NAME] [PERSON_NAM…" at bounding box center [544, 94] width 92 height 63
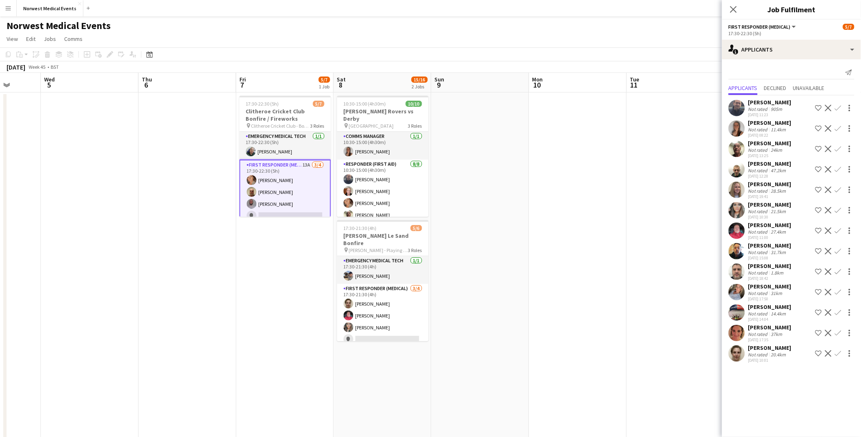
drag, startPoint x: 710, startPoint y: 159, endPoint x: 202, endPoint y: 140, distance: 508.1
click at [121, 146] on app-calendar-viewport "Sun 2 Mon 3 Tue 4 Wed 5 Thu 6 Fri 7 5/7 1 Job Sat 8 15/16 2 Jobs Sun 9 Mon 10 T…" at bounding box center [430, 296] width 861 height 446
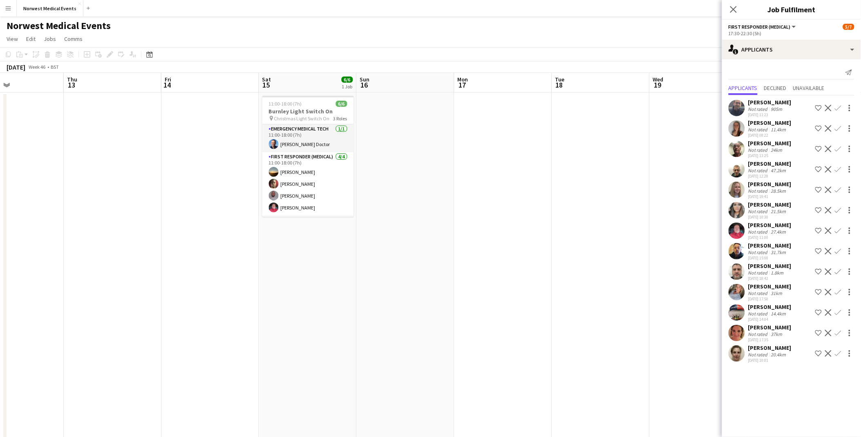
drag, startPoint x: 549, startPoint y: 185, endPoint x: 165, endPoint y: 185, distance: 383.5
click at [165, 185] on app-calendar-viewport "Sun 9 Mon 10 Tue 11 Wed 12 Thu 13 Fri 14 Sat 15 6/6 1 Job Sun 16 Mon 17 Tue 18 …" at bounding box center [430, 296] width 861 height 446
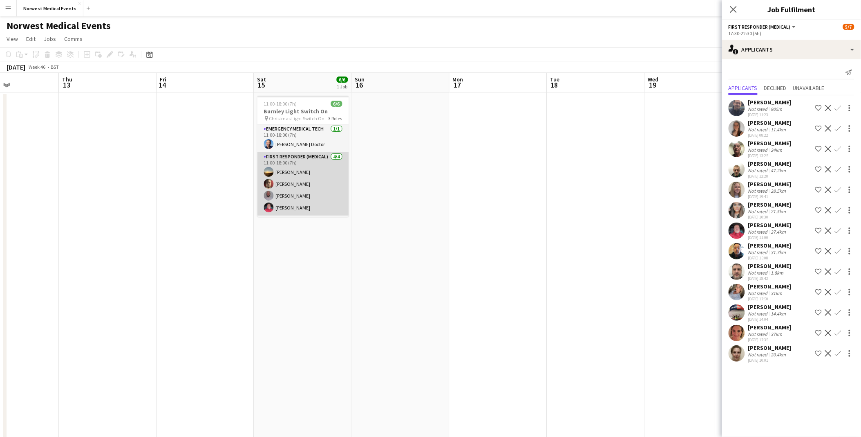
click at [305, 186] on app-card-role "First Responder (Medical) [DATE] 11:00-18:00 (7h) [PERSON_NAME] [PERSON_NAME] […" at bounding box center [304, 183] width 92 height 63
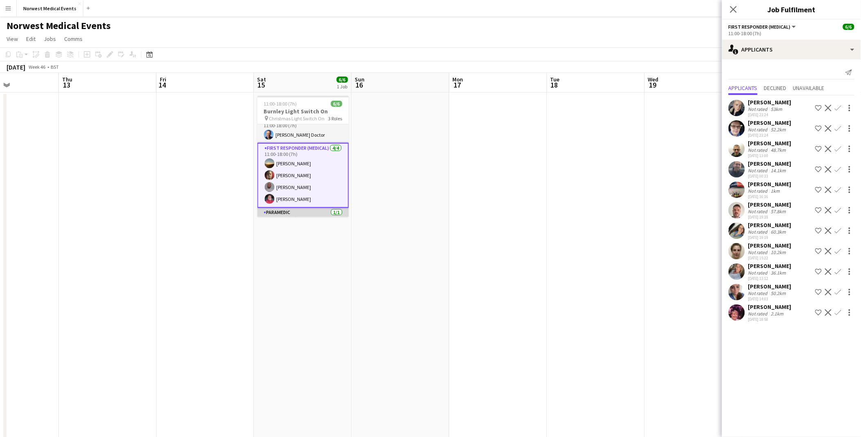
scroll to position [0, 0]
click at [307, 140] on app-card-role "Emergency Medical Tech [DATE] 11:00-18:00 (7h) [PERSON_NAME]" at bounding box center [304, 138] width 92 height 28
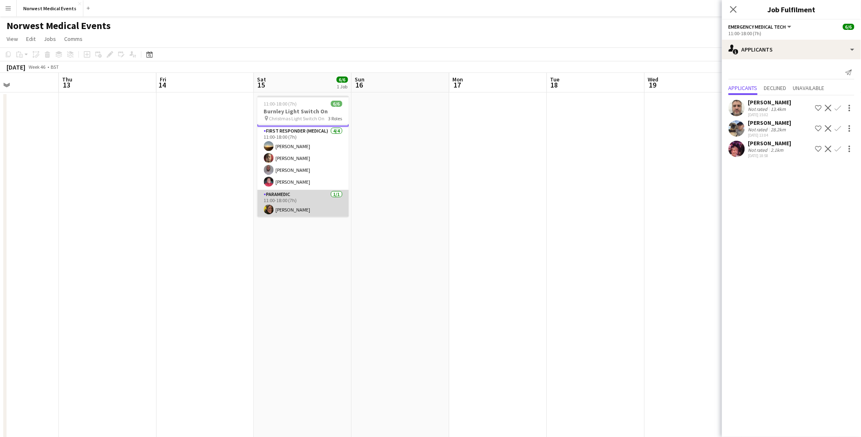
click at [306, 199] on app-card-role "Paramedic [DATE] 11:00-18:00 (7h) [PERSON_NAME]" at bounding box center [304, 204] width 92 height 28
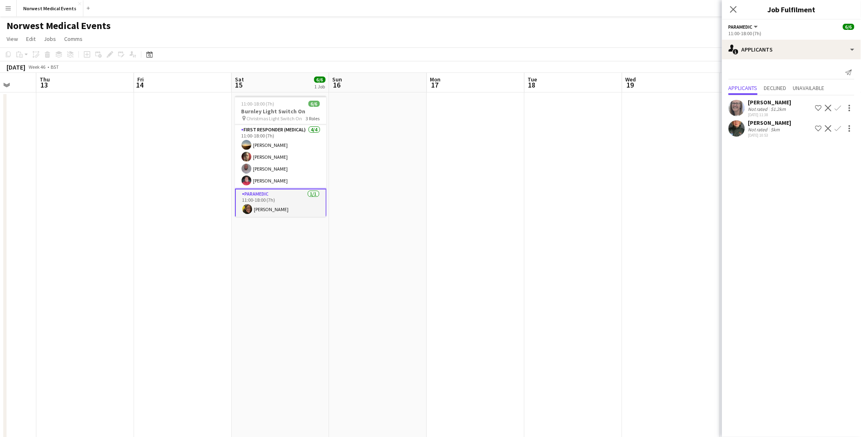
drag, startPoint x: 581, startPoint y: 226, endPoint x: 221, endPoint y: 226, distance: 360.6
click at [221, 226] on app-calendar-viewport "Mon 10 Tue 11 Wed 12 Thu 13 Fri 14 Sat 15 6/6 1 Job Sun 16 Mon 17 Tue 18 Wed 19…" at bounding box center [430, 296] width 861 height 446
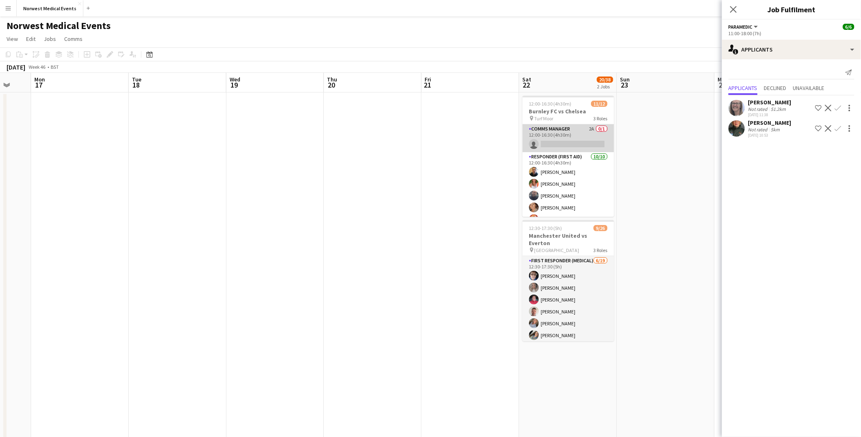
click at [561, 146] on app-card-role "Comms Manager 2A 0/1 12:00-16:30 (4h30m) single-neutral-actions" at bounding box center [569, 138] width 92 height 28
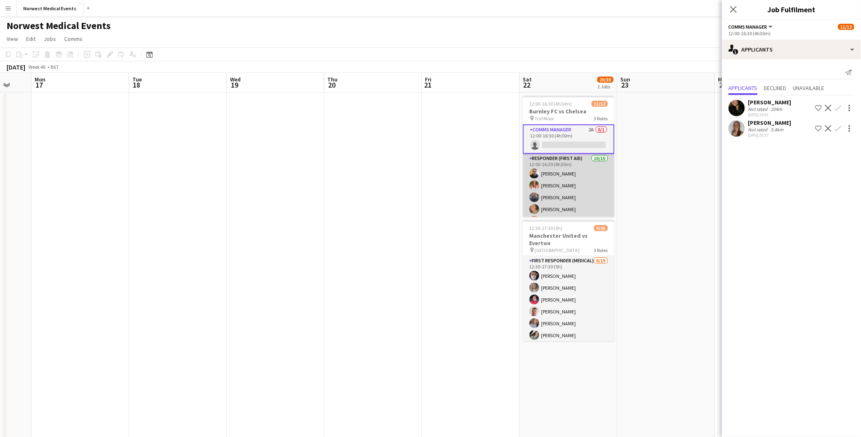
click at [572, 191] on app-card-role "Responder (First Aid) [DATE] 12:00-16:30 (4h30m) [PERSON_NAME] [PERSON_NAME] [P…" at bounding box center [569, 221] width 92 height 135
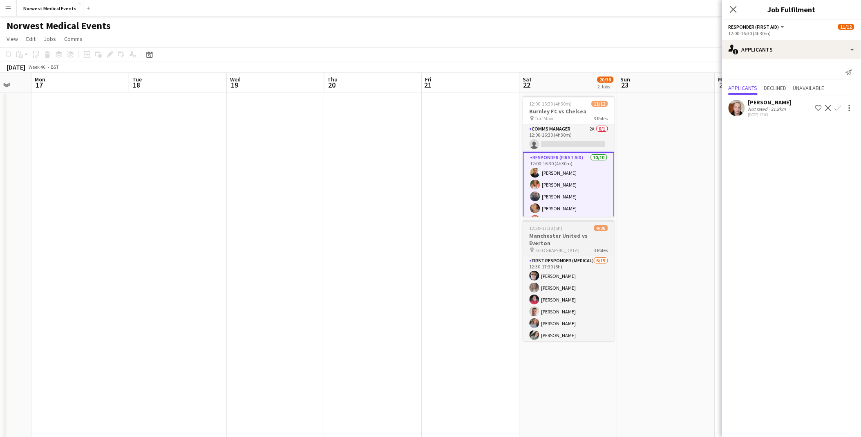
scroll to position [99, 0]
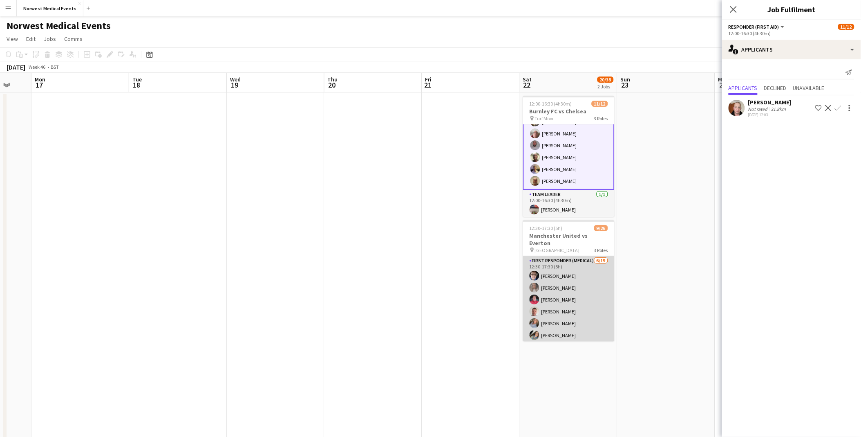
click at [563, 295] on app-card-role "First Responder (Medical) [DATE] 12:30-17:30 (5h) [PERSON_NAME] [PERSON_NAME] […" at bounding box center [569, 376] width 92 height 241
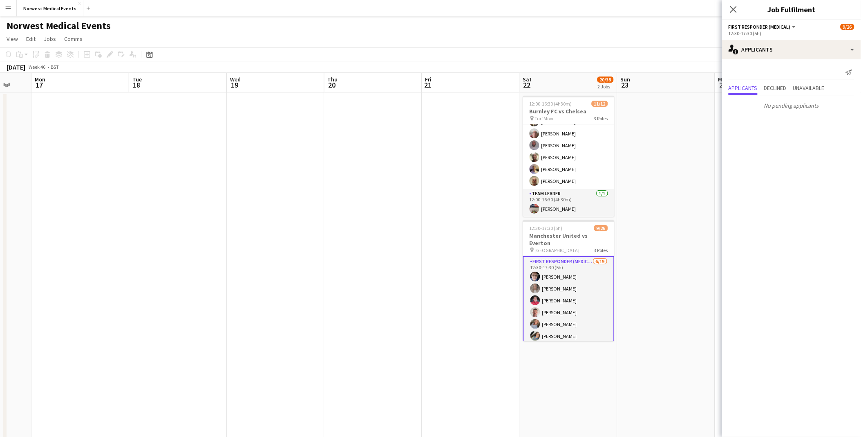
scroll to position [98, 0]
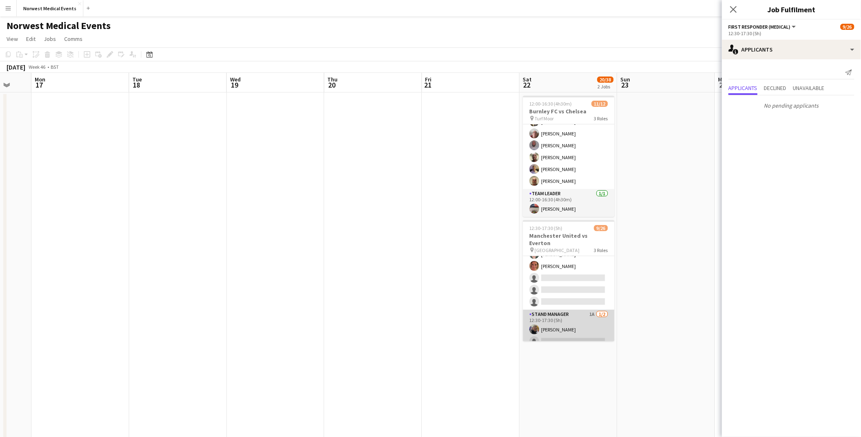
click at [567, 323] on app-card-role "Stand Manager 1A [DATE] 12:30-17:30 (5h) [PERSON_NAME] single-neutral-actions" at bounding box center [569, 330] width 92 height 40
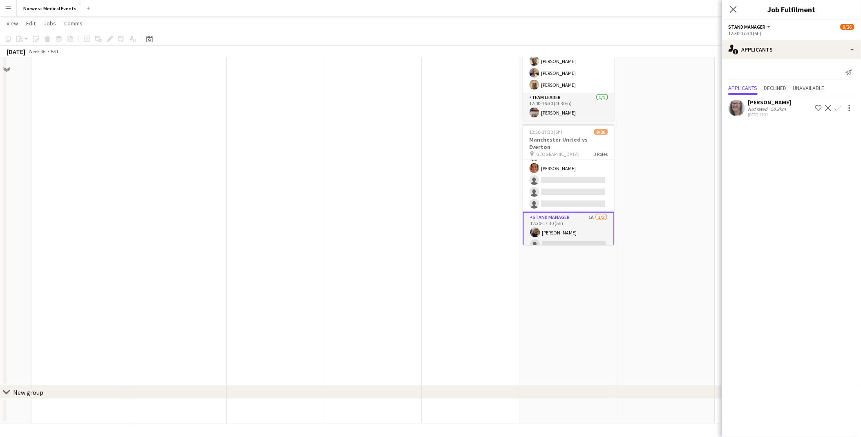
scroll to position [0, 0]
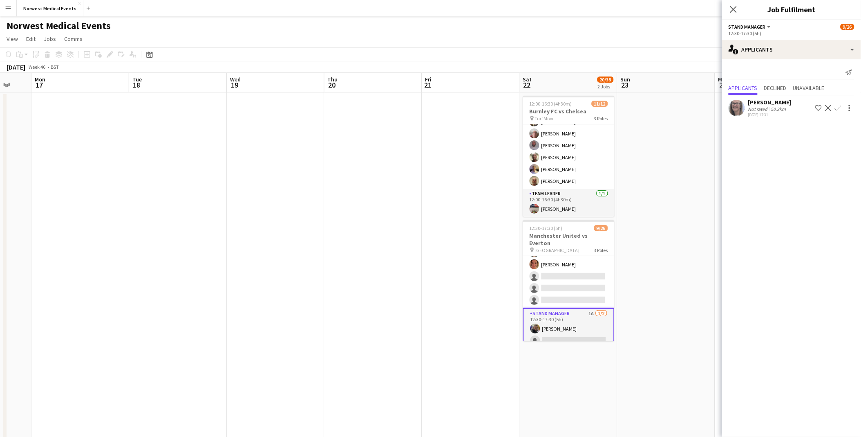
click at [570, 279] on app-card-role "Senior Responder (FREC 4 or Above) 1A [DATE] 12:30-17:30 (5h) [PERSON_NAME] [PE…" at bounding box center [569, 270] width 92 height 75
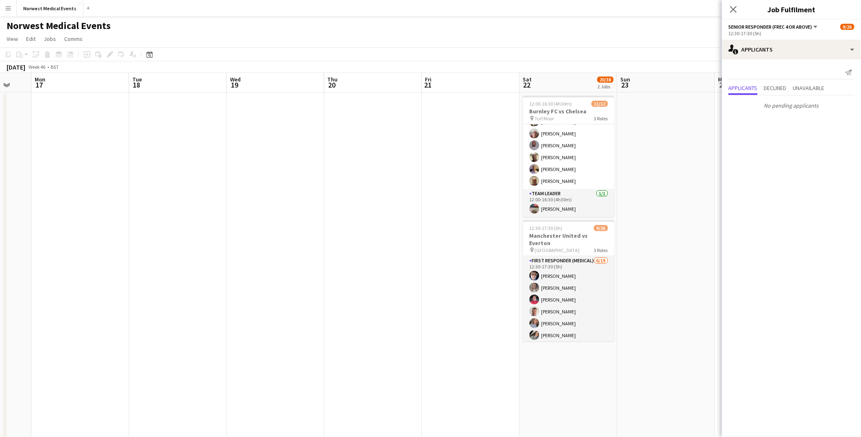
click at [570, 279] on app-card-role "First Responder (Medical) [DATE] 12:30-17:30 (5h) [PERSON_NAME] [PERSON_NAME] […" at bounding box center [569, 376] width 92 height 241
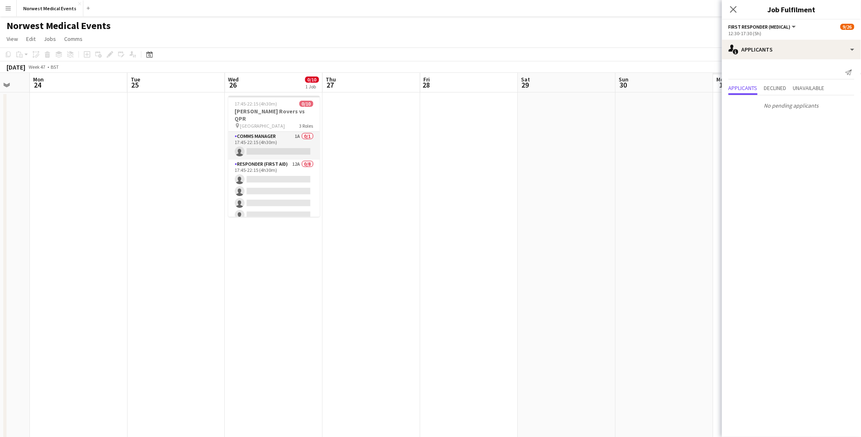
drag, startPoint x: 684, startPoint y: 268, endPoint x: 76, endPoint y: 279, distance: 608.1
click at [76, 279] on app-calendar-viewport "Thu 20 Fri 21 Sat 22 20/38 2 Jobs Sun 23 Mon 24 Tue 25 Wed 26 0/10 1 Job Thu 27…" at bounding box center [430, 296] width 861 height 446
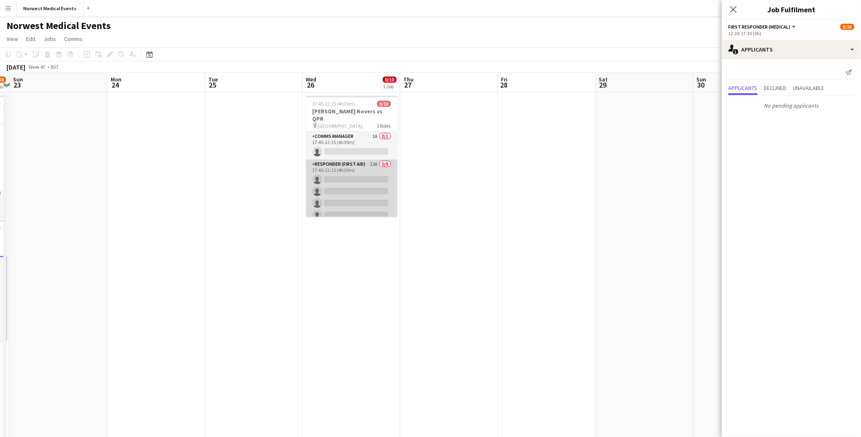
click at [371, 173] on app-card-role "Responder (First Aid) 12A 0/8 17:45-22:15 (4h30m) single-neutral-actions single…" at bounding box center [352, 214] width 92 height 111
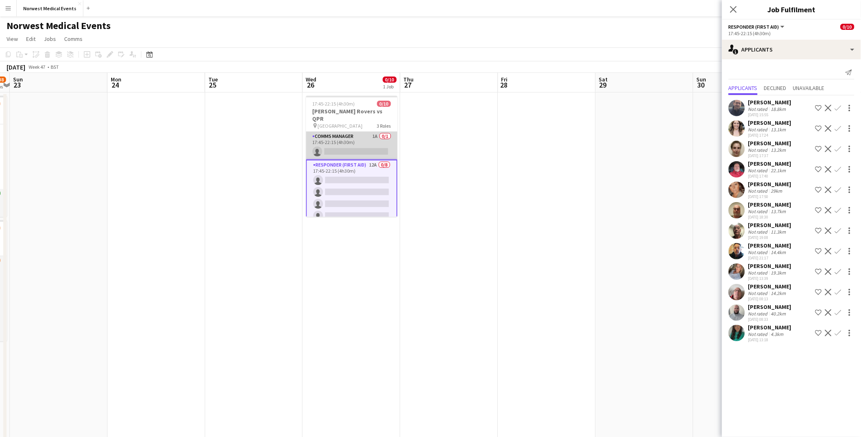
click at [359, 136] on app-card-role "Comms Manager 1A 0/1 17:45-22:15 (4h30m) single-neutral-actions" at bounding box center [352, 146] width 92 height 28
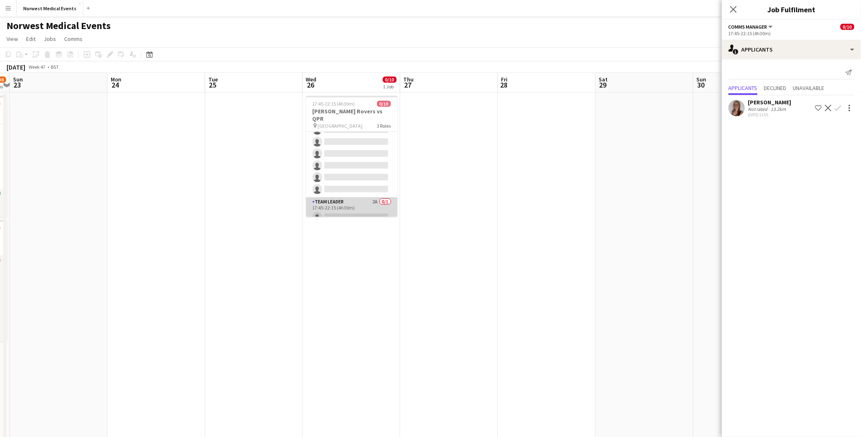
click at [352, 211] on app-card-role "Team Leader 2A 0/1 17:45-22:15 (4h30m) single-neutral-actions" at bounding box center [352, 211] width 92 height 28
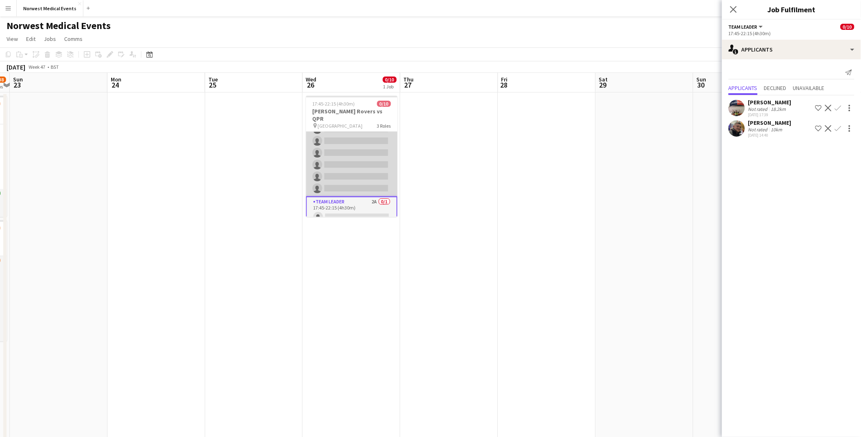
scroll to position [0, 0]
click at [341, 181] on app-card-role "Responder (First Aid) 12A 0/8 17:45-22:15 (4h30m) single-neutral-actions single…" at bounding box center [352, 214] width 92 height 111
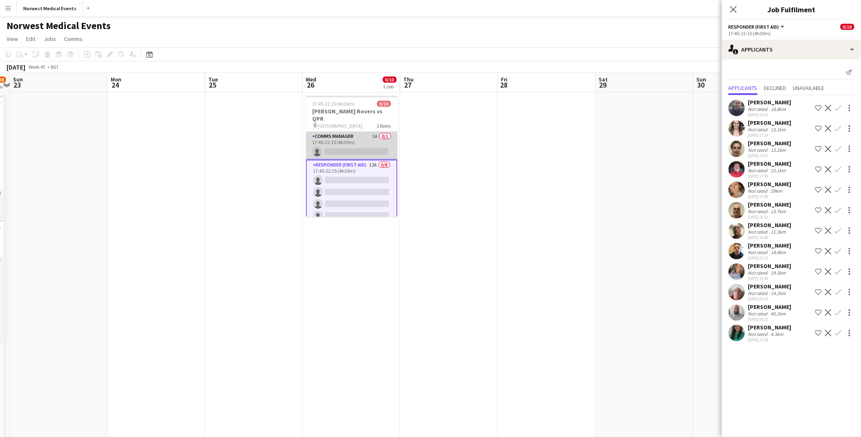
click at [341, 141] on app-card-role "Comms Manager 1A 0/1 17:45-22:15 (4h30m) single-neutral-actions" at bounding box center [352, 146] width 92 height 28
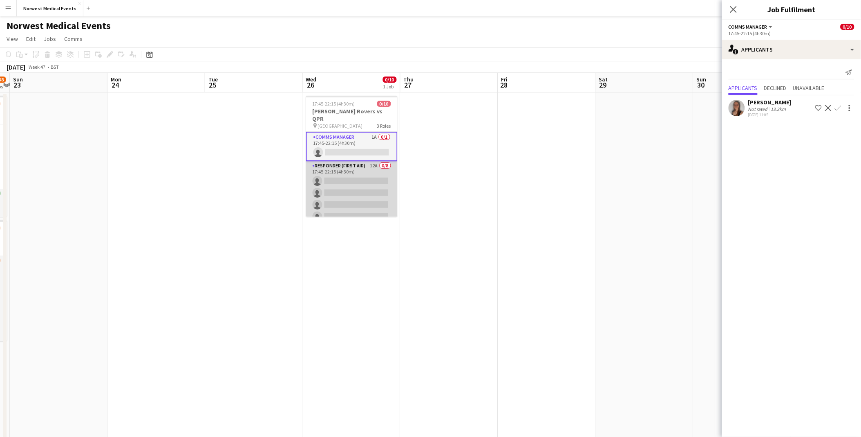
click at [338, 177] on app-card-role "Responder (First Aid) 12A 0/8 17:45-22:15 (4h30m) single-neutral-actions single…" at bounding box center [352, 216] width 92 height 111
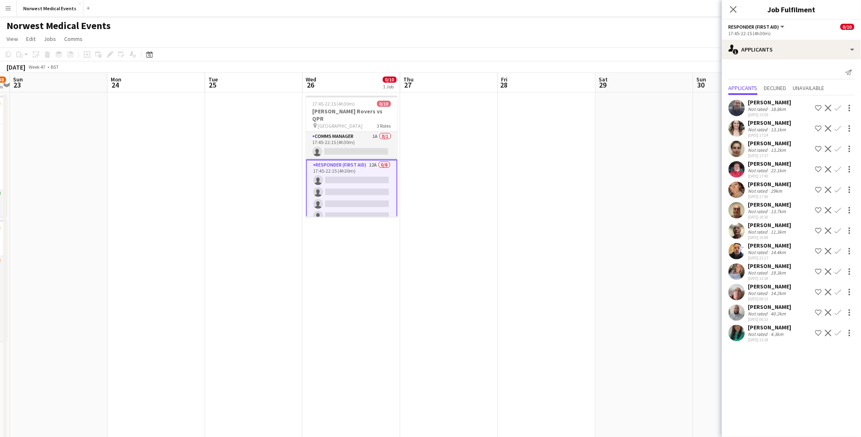
click at [694, 332] on app-icon "Confirm" at bounding box center [838, 333] width 7 height 7
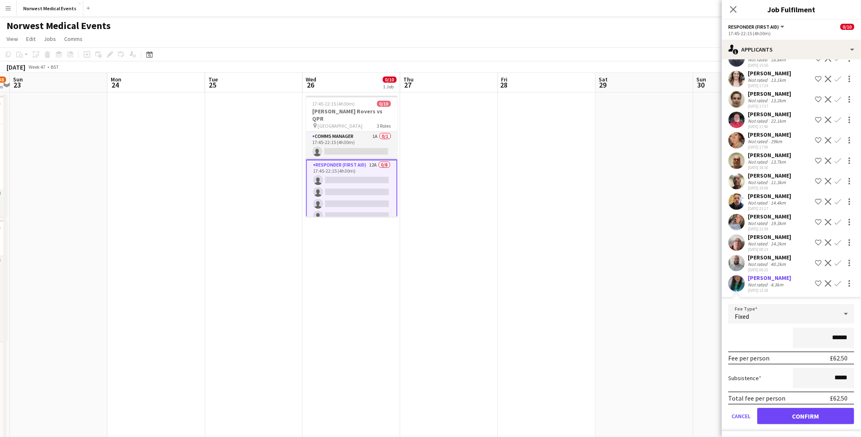
scroll to position [50, 0]
click at [694, 339] on button "Confirm" at bounding box center [806, 415] width 97 height 16
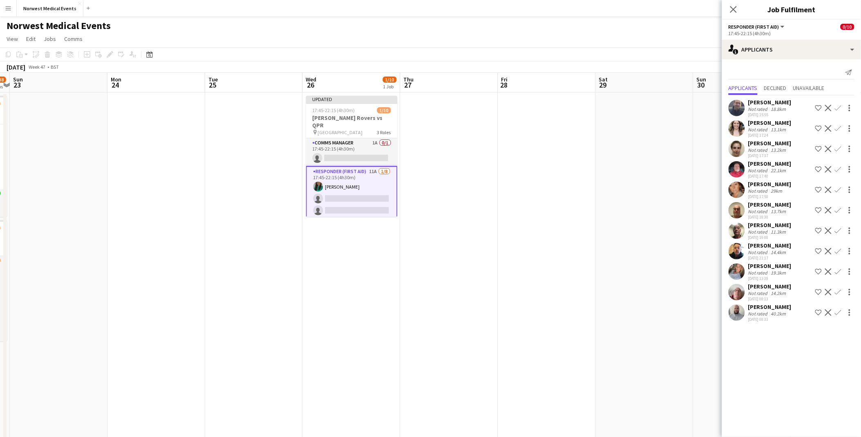
scroll to position [0, 0]
click at [694, 324] on div "Send notification Applicants Declined Unavailable [PERSON_NAME] Not rated 18.8k…" at bounding box center [791, 194] width 139 height 271
click at [694, 316] on app-icon "Confirm" at bounding box center [838, 312] width 7 height 7
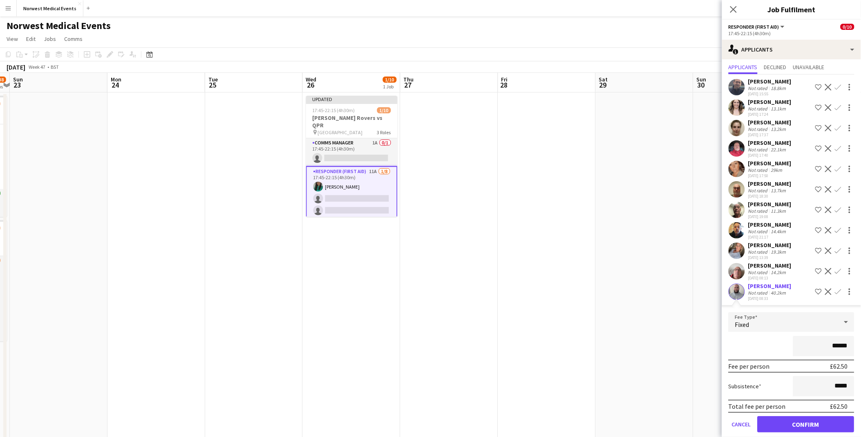
scroll to position [29, 0]
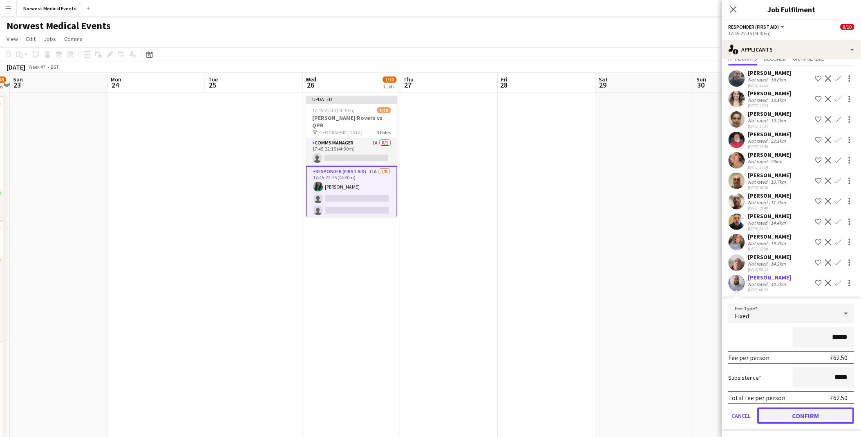
click at [694, 339] on button "Confirm" at bounding box center [806, 415] width 97 height 16
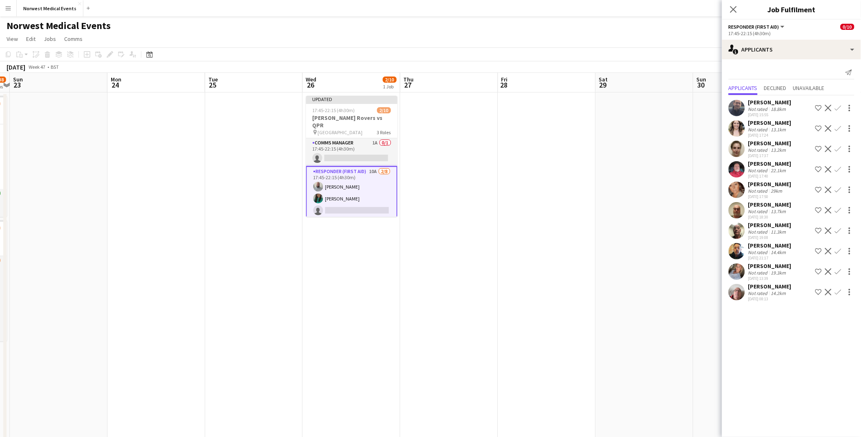
scroll to position [0, 0]
click at [694, 276] on div "[PERSON_NAME] Not rated 19.3km [DATE] 13:39 Shortlist crew Decline Confirm" at bounding box center [791, 271] width 139 height 19
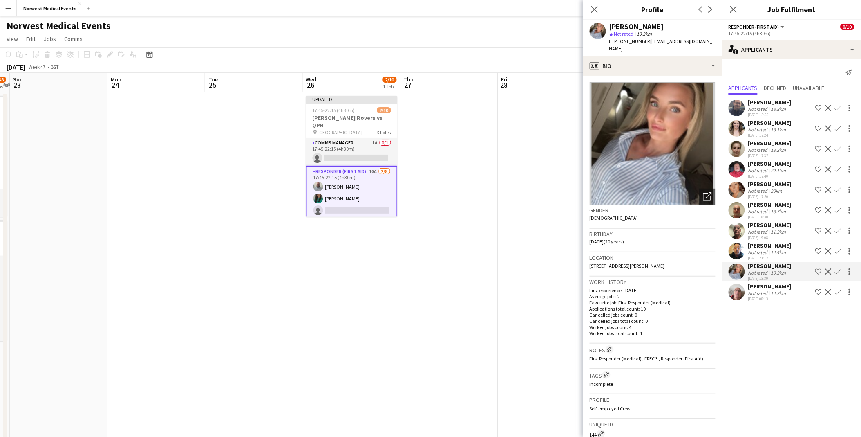
click at [694, 271] on app-icon "Confirm" at bounding box center [838, 271] width 7 height 7
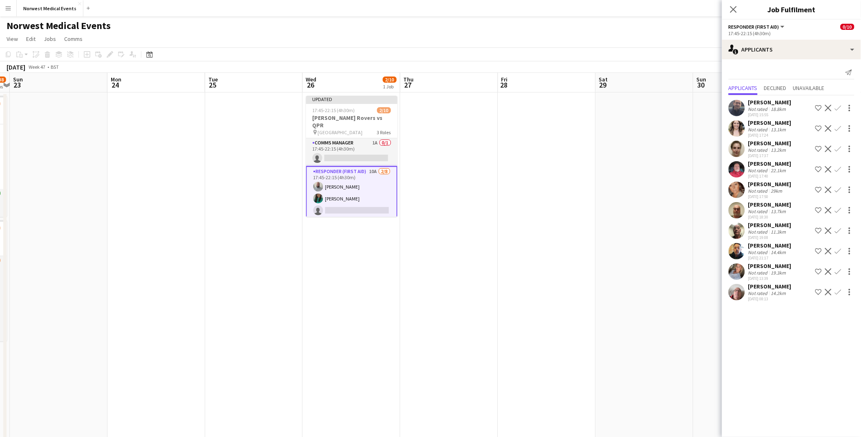
click at [694, 279] on div "[PERSON_NAME] Not rated 19.3km [DATE] 13:39 Shortlist crew Decline Confirm" at bounding box center [791, 271] width 139 height 19
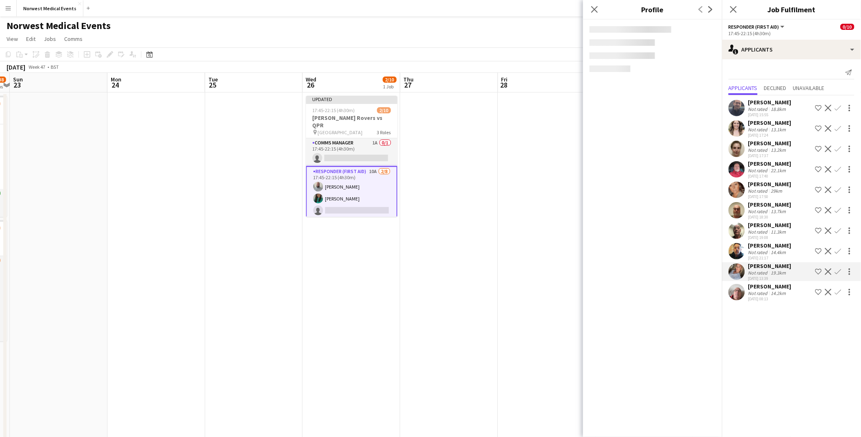
click at [694, 272] on app-icon "Confirm" at bounding box center [838, 271] width 7 height 7
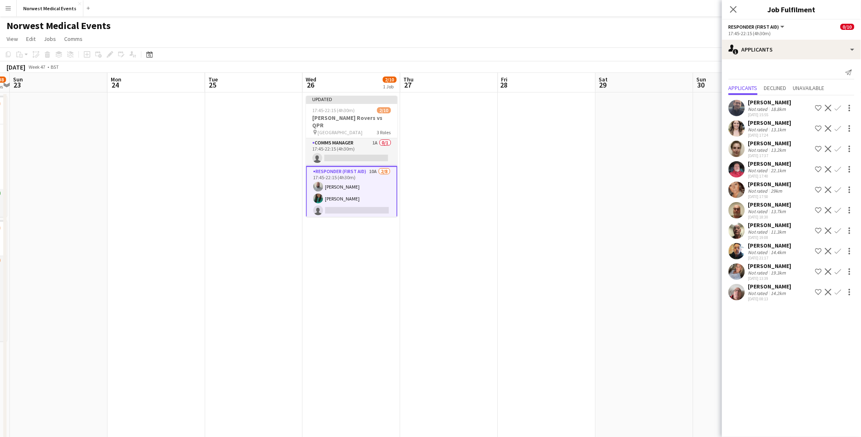
click at [694, 272] on app-icon "Confirm" at bounding box center [838, 271] width 7 height 7
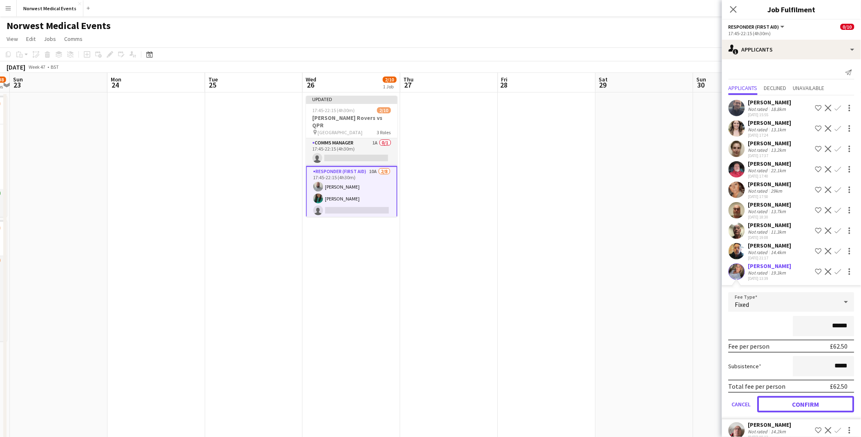
click at [694, 339] on button "Confirm" at bounding box center [806, 404] width 97 height 16
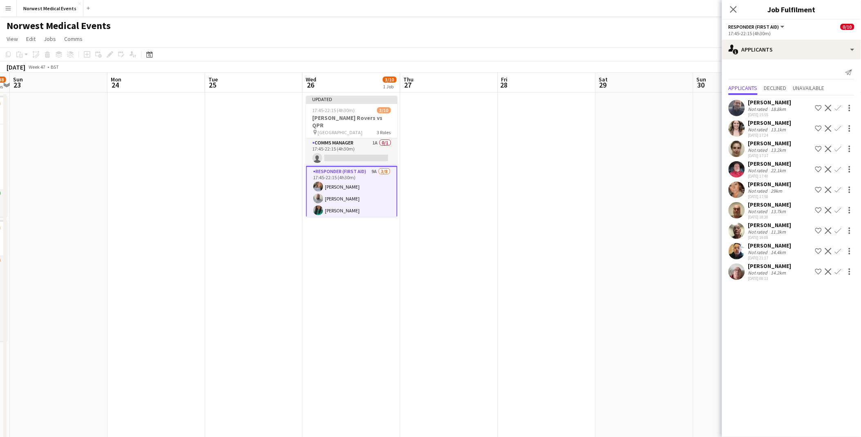
click at [694, 149] on app-icon "Confirm" at bounding box center [838, 149] width 7 height 7
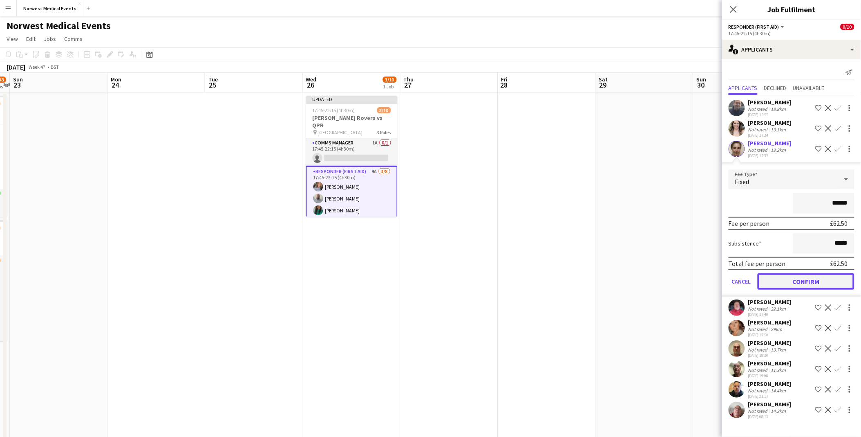
click at [694, 276] on button "Confirm" at bounding box center [806, 281] width 97 height 16
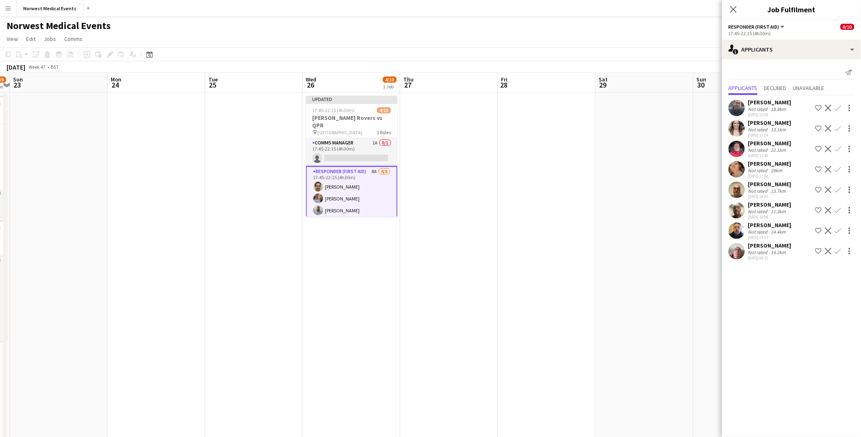
click at [694, 187] on app-icon "Confirm" at bounding box center [838, 189] width 7 height 7
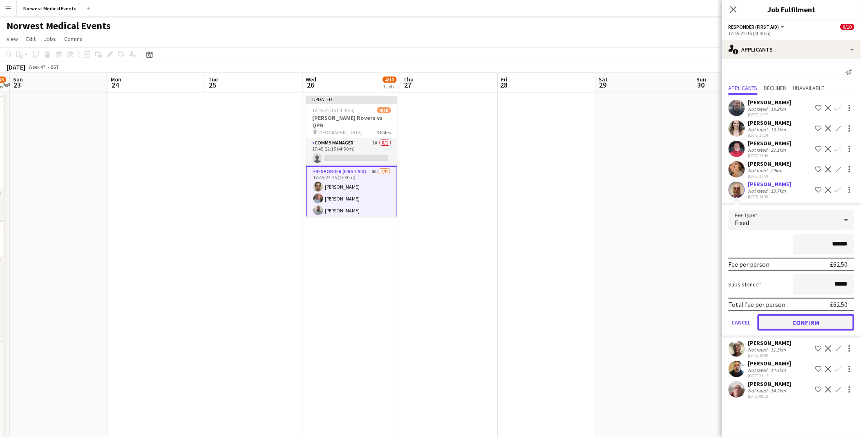
click at [694, 316] on button "Confirm" at bounding box center [806, 322] width 97 height 16
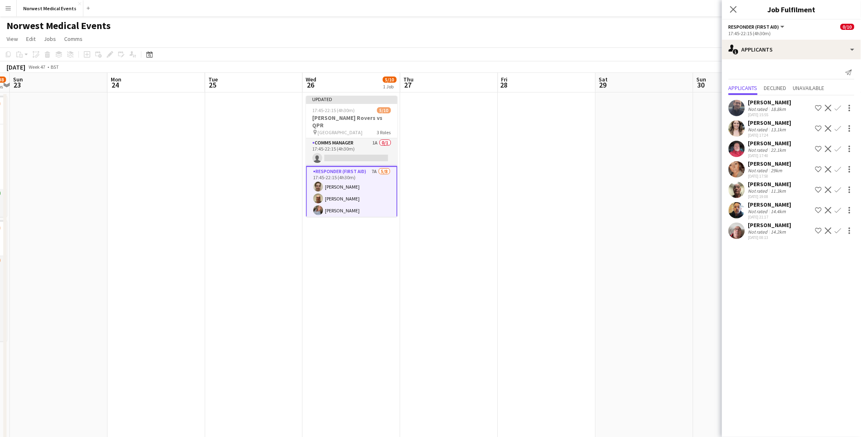
click at [694, 207] on app-icon "Confirm" at bounding box center [838, 210] width 7 height 7
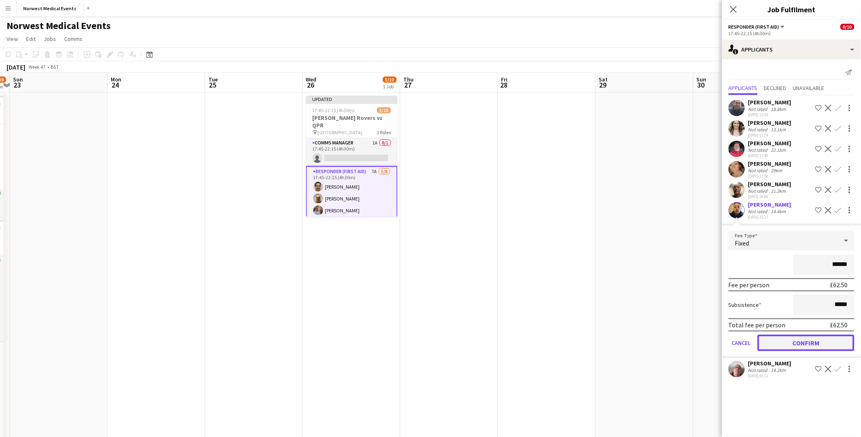
click at [694, 339] on button "Confirm" at bounding box center [806, 342] width 97 height 16
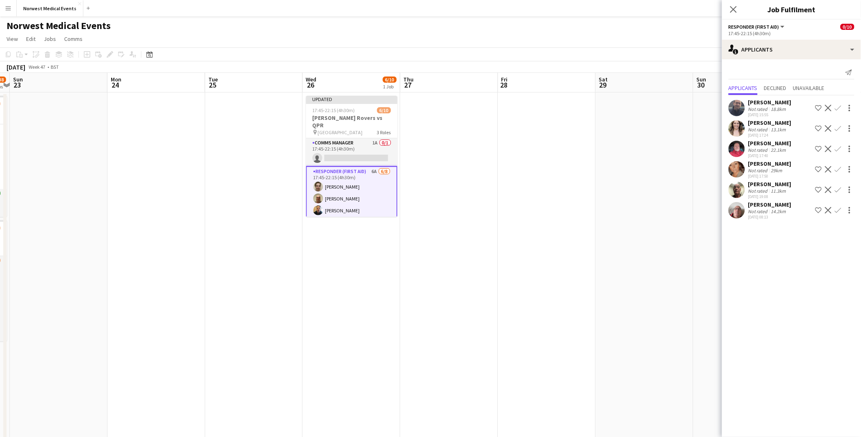
click at [694, 105] on app-icon "Confirm" at bounding box center [838, 108] width 7 height 7
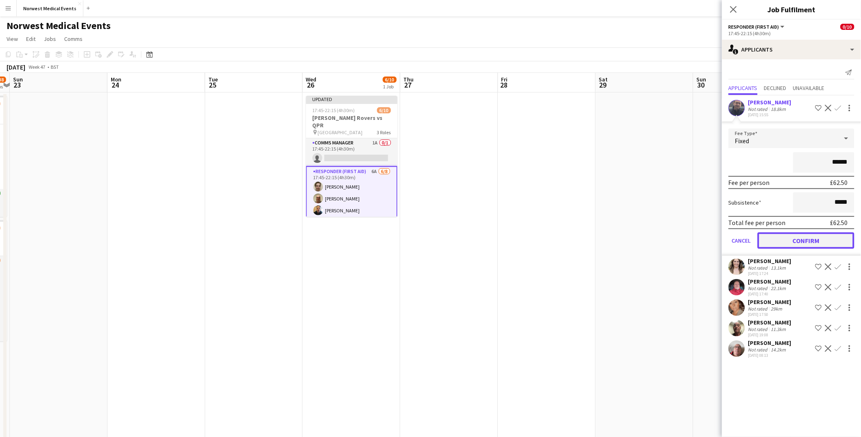
click at [694, 239] on button "Confirm" at bounding box center [806, 240] width 97 height 16
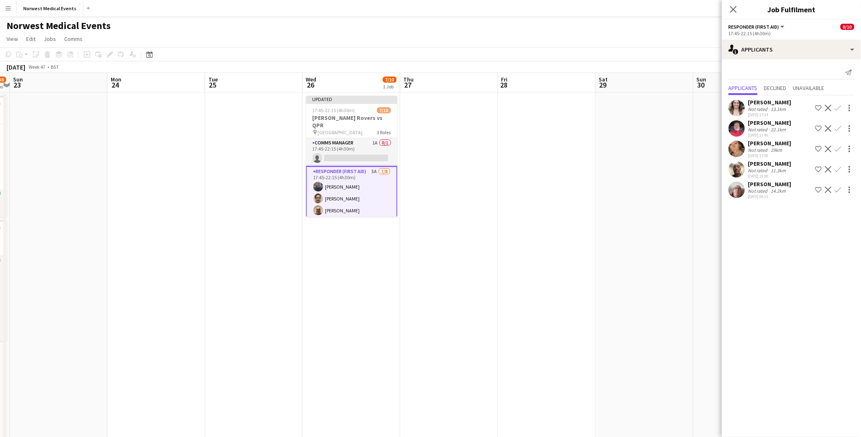
click at [694, 105] on button "Confirm" at bounding box center [839, 108] width 10 height 10
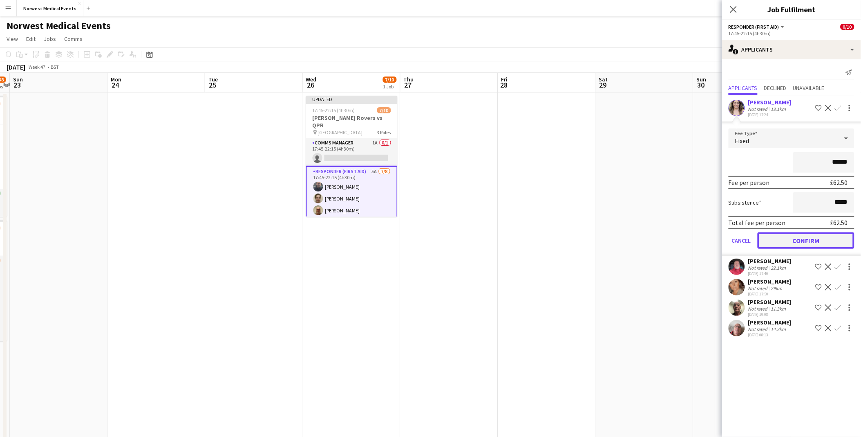
click at [694, 233] on button "Confirm" at bounding box center [806, 240] width 97 height 16
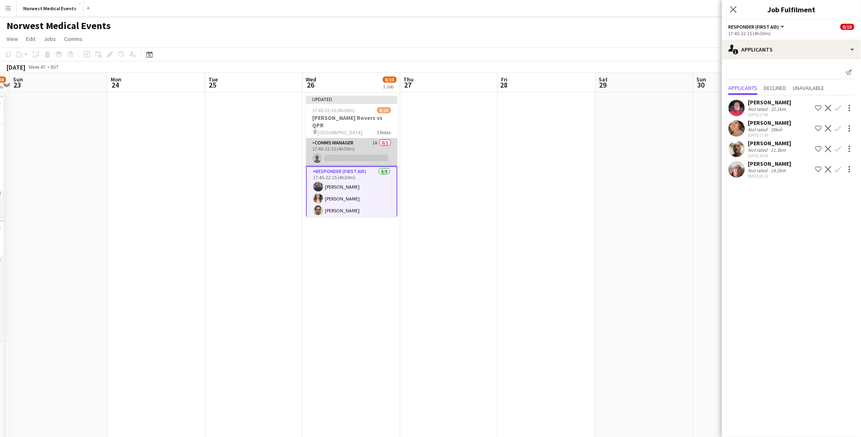
click at [314, 140] on app-card-role "Comms Manager 1A 0/1 17:45-22:15 (4h30m) single-neutral-actions" at bounding box center [352, 152] width 92 height 28
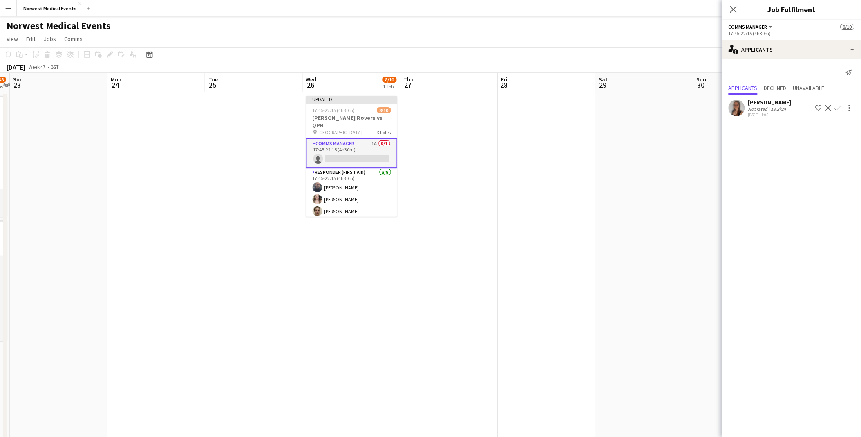
click at [694, 109] on app-icon "Confirm" at bounding box center [838, 108] width 7 height 7
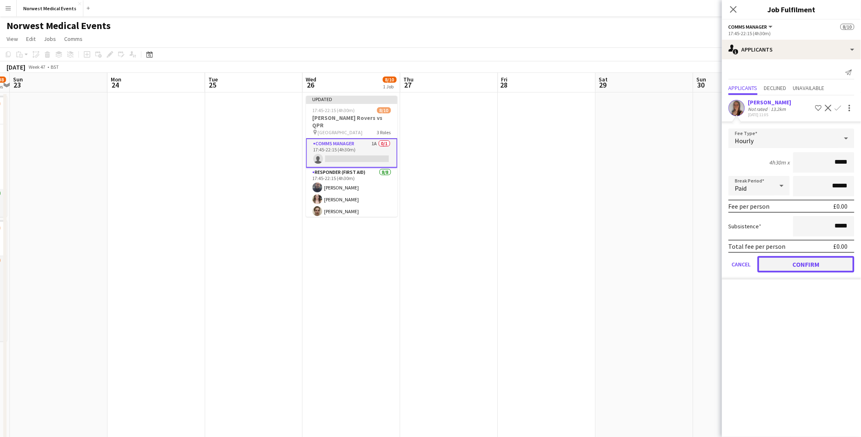
click at [694, 262] on button "Confirm" at bounding box center [806, 264] width 97 height 16
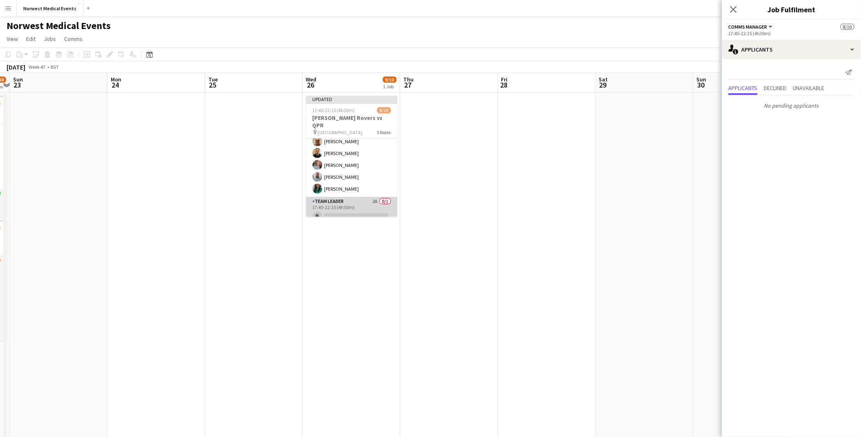
click at [337, 198] on app-card-role "Team Leader 2A 0/1 17:45-22:15 (4h30m) single-neutral-actions" at bounding box center [352, 211] width 92 height 28
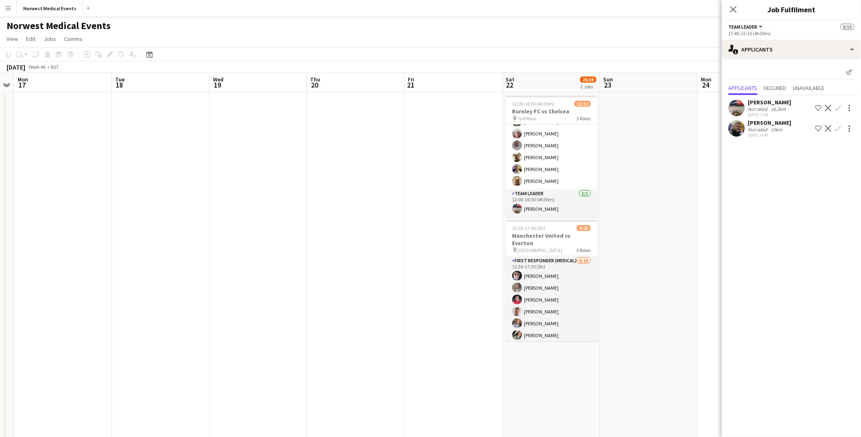
scroll to position [0, 292]
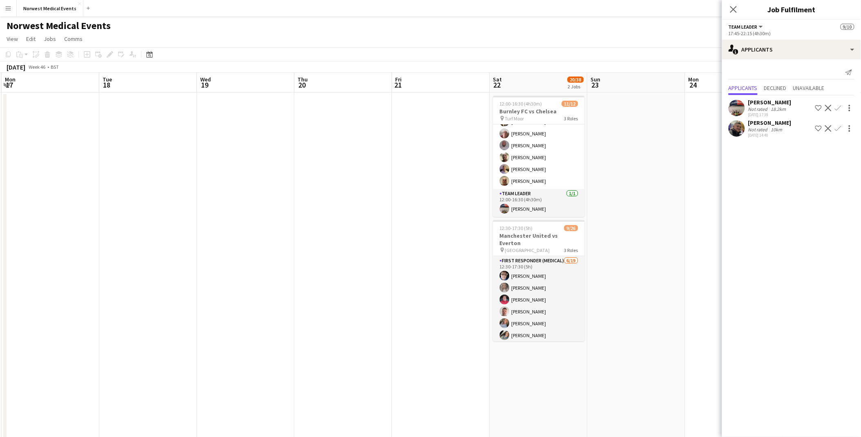
drag, startPoint x: 33, startPoint y: 177, endPoint x: 611, endPoint y: 271, distance: 585.7
click at [611, 271] on app-calendar-viewport "Fri 14 Sat 15 6/6 1 Job Sun 16 Mon 17 Tue 18 Wed 19 Thu 20 Fri 21 Sat 22 20/38 …" at bounding box center [430, 296] width 861 height 446
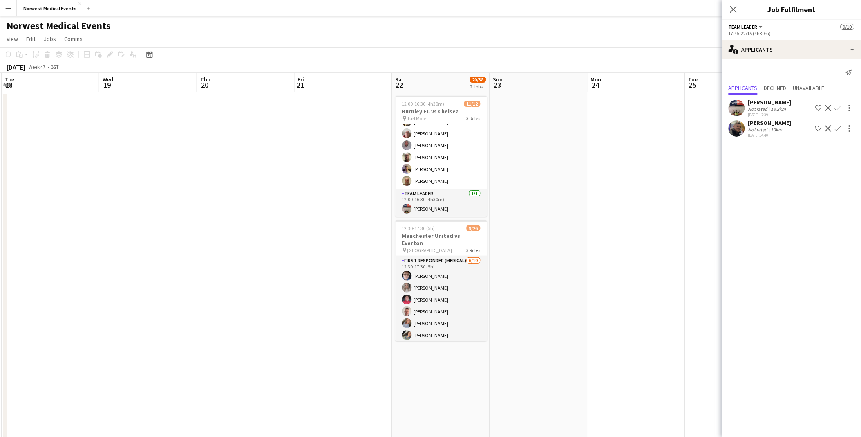
scroll to position [0, 241]
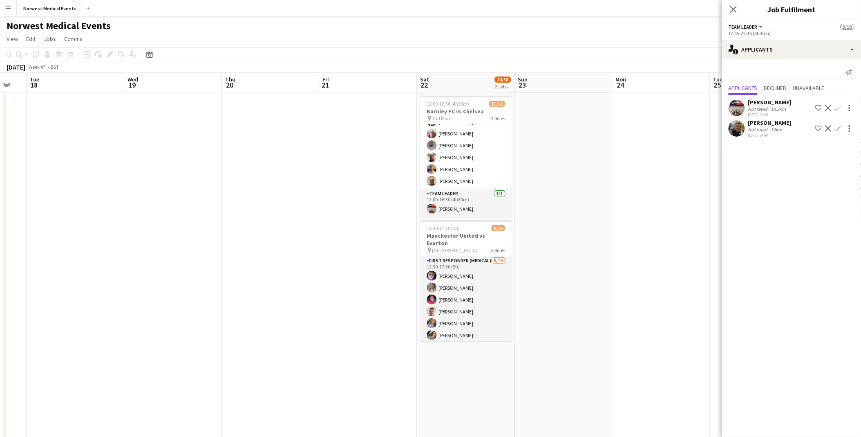
drag, startPoint x: 585, startPoint y: 331, endPoint x: 142, endPoint y: 300, distance: 444.3
click at [119, 310] on app-calendar-viewport "Sat 15 6/6 1 Job Sun 16 Mon 17 Tue 18 Wed 19 Thu 20 Fri 21 Sat 22 20/38 2 Jobs …" at bounding box center [430, 296] width 861 height 446
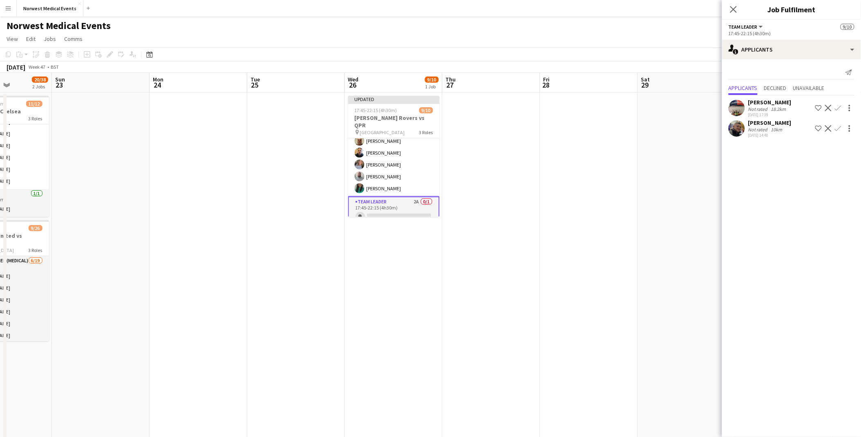
click at [694, 131] on app-icon "Confirm" at bounding box center [838, 128] width 7 height 7
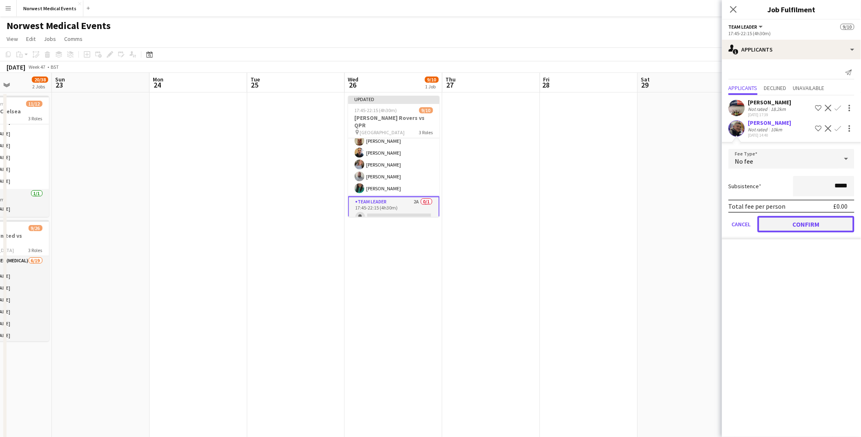
click at [694, 224] on button "Confirm" at bounding box center [806, 224] width 97 height 16
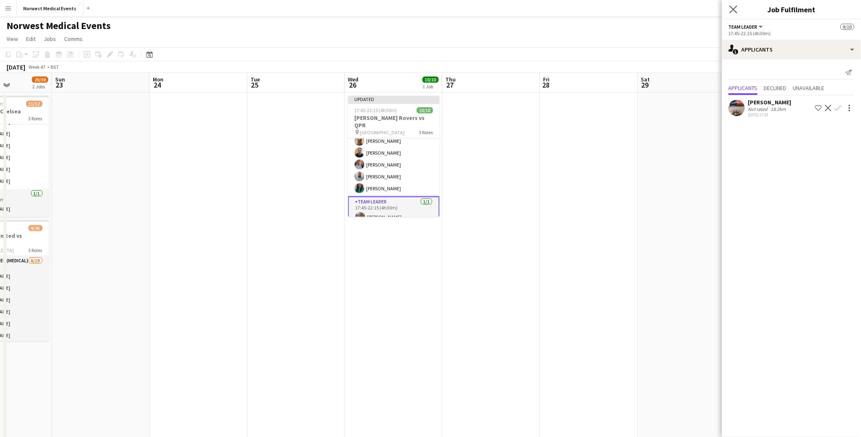
click at [694, 9] on app-icon "Close pop-in" at bounding box center [734, 10] width 12 height 12
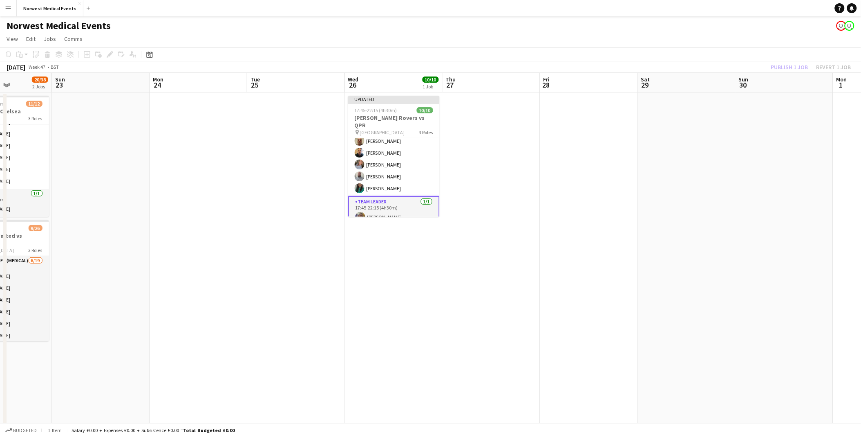
click at [694, 67] on div "Publish 1 job Revert 1 job" at bounding box center [812, 67] width 100 height 11
click at [694, 67] on button "Publish 1 job" at bounding box center [790, 67] width 44 height 11
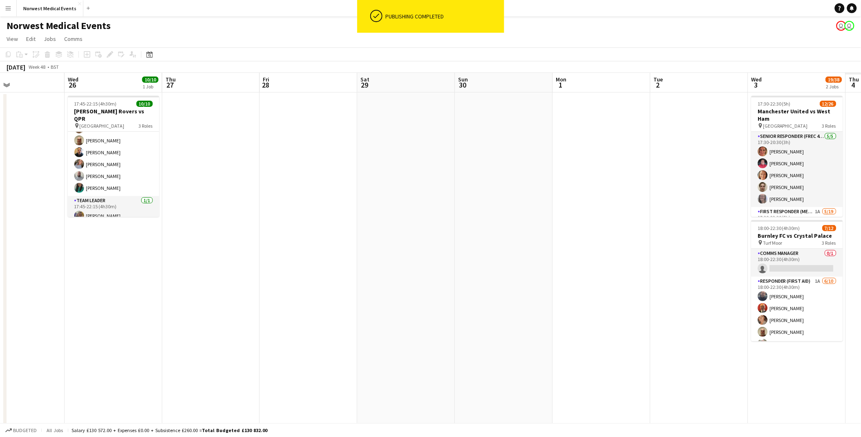
scroll to position [0, 324]
drag, startPoint x: 826, startPoint y: 211, endPoint x: 352, endPoint y: 181, distance: 474.8
click at [352, 181] on app-calendar-viewport "Sat 22 20/38 2 Jobs Sun 23 Mon 24 Tue 25 Wed 26 10/10 1 Job Thu 27 Fri 28 Sat 2…" at bounding box center [430, 296] width 861 height 446
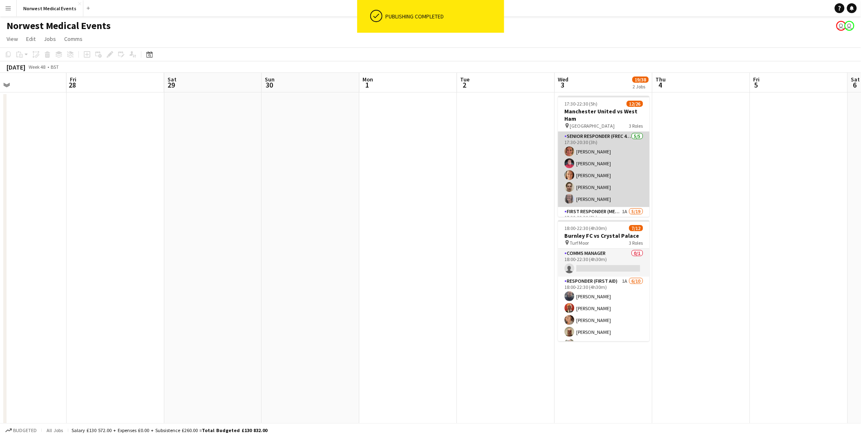
click at [575, 174] on app-card-role "Senior Responder (FREC 4 or Above) [DATE] 17:30-20:30 (3h) [PERSON_NAME] [PERSO…" at bounding box center [604, 169] width 92 height 75
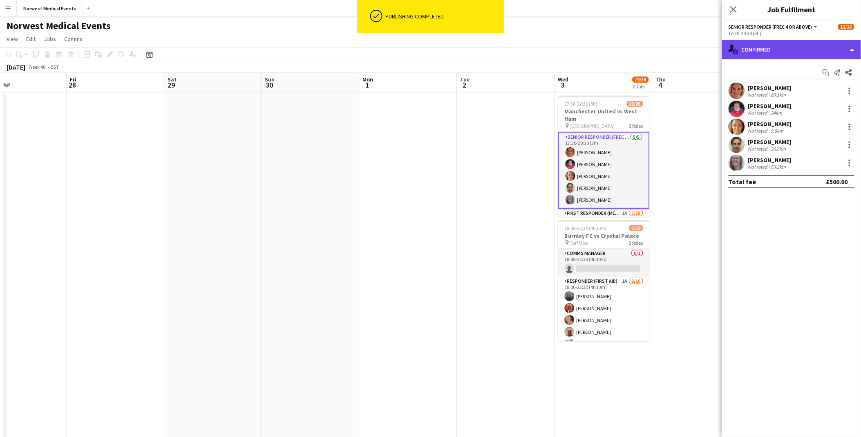
click at [694, 51] on div "single-neutral-actions-check-2 Confirmed" at bounding box center [791, 50] width 139 height 20
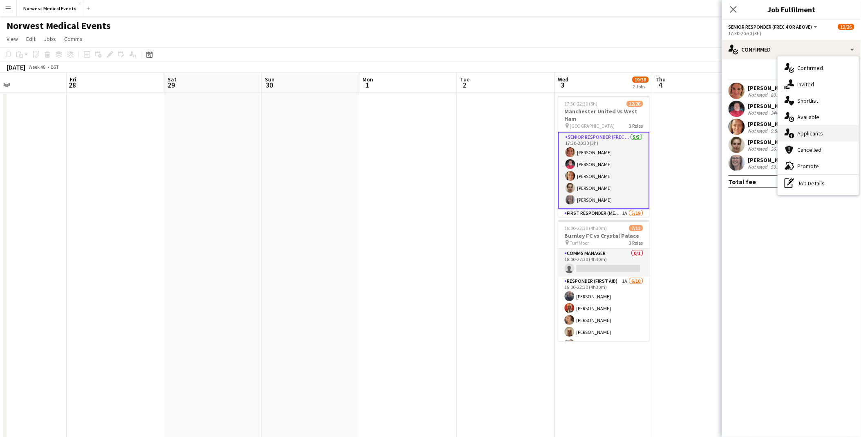
click at [694, 134] on span "Applicants" at bounding box center [811, 133] width 26 height 7
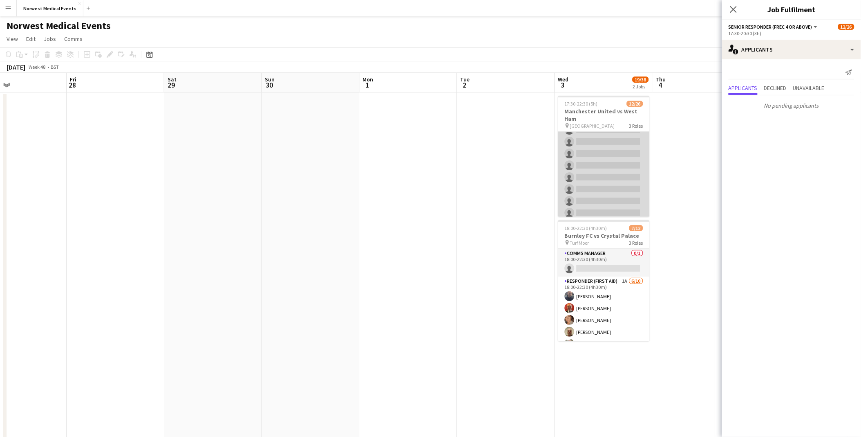
click at [619, 174] on app-card-role "First Responder (Medical) 1A [DATE] 17:30-22:30 (5h) [PERSON_NAME] [PERSON_NAME…" at bounding box center [604, 147] width 92 height 241
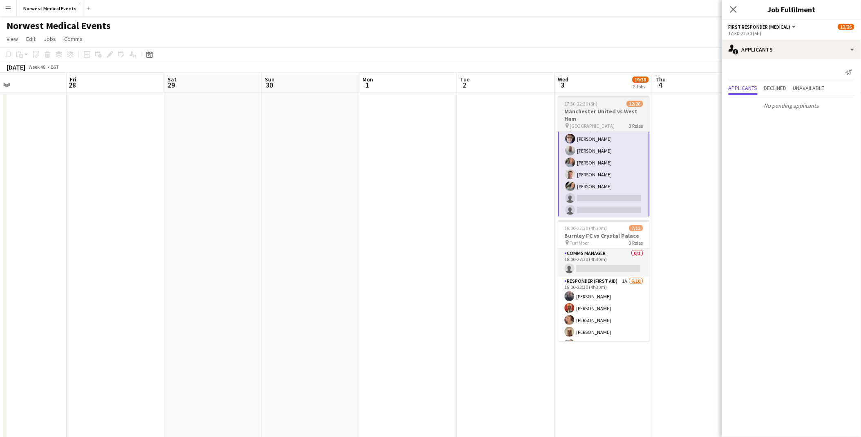
scroll to position [94, 0]
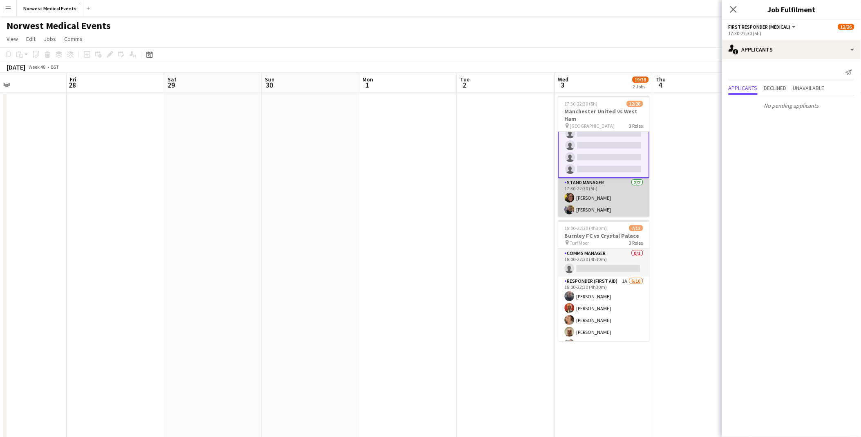
click at [608, 197] on app-card-role "Stand Manager [DATE] 17:30-22:30 (5h) [PERSON_NAME]-[PERSON_NAME]" at bounding box center [604, 198] width 92 height 40
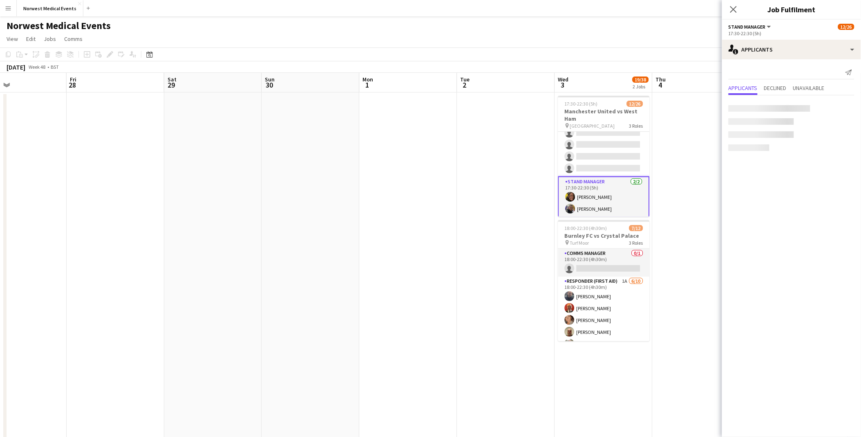
scroll to position [271, 0]
click at [606, 258] on app-card-role "Comms Manager 0/1 18:00-22:30 (4h30m) single-neutral-actions" at bounding box center [604, 263] width 92 height 28
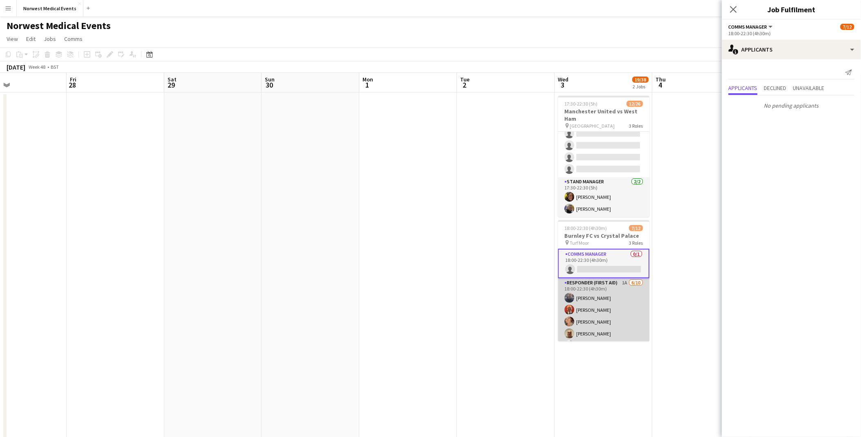
click at [599, 313] on app-card-role "Responder (First Aid) 1A [DATE] 18:00-22:30 (4h30m) [PERSON_NAME] [PERSON_NAME]…" at bounding box center [604, 345] width 92 height 135
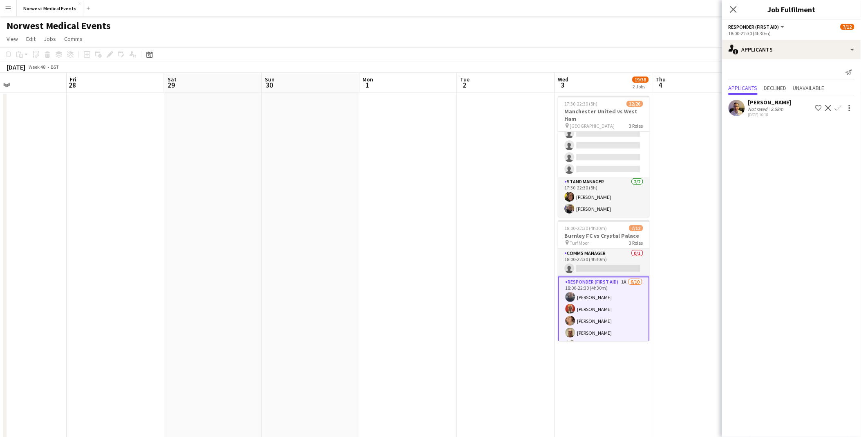
click at [694, 106] on app-icon "Confirm" at bounding box center [838, 108] width 7 height 7
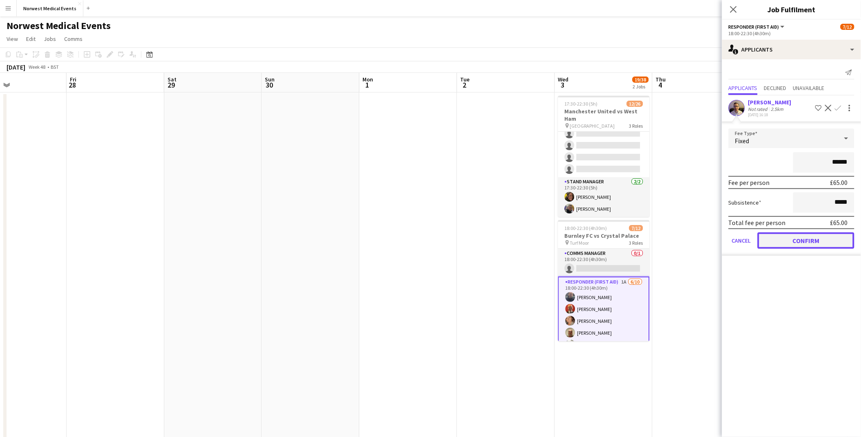
click at [694, 236] on button "Confirm" at bounding box center [806, 240] width 97 height 16
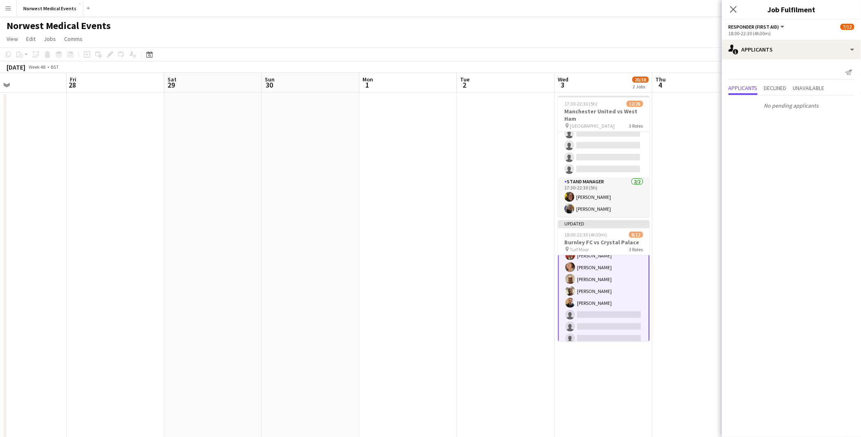
scroll to position [105, 0]
click at [604, 323] on app-card-role "Team Leader [DATE] 18:00-22:30 (4h30m) [PERSON_NAME]" at bounding box center [604, 328] width 92 height 28
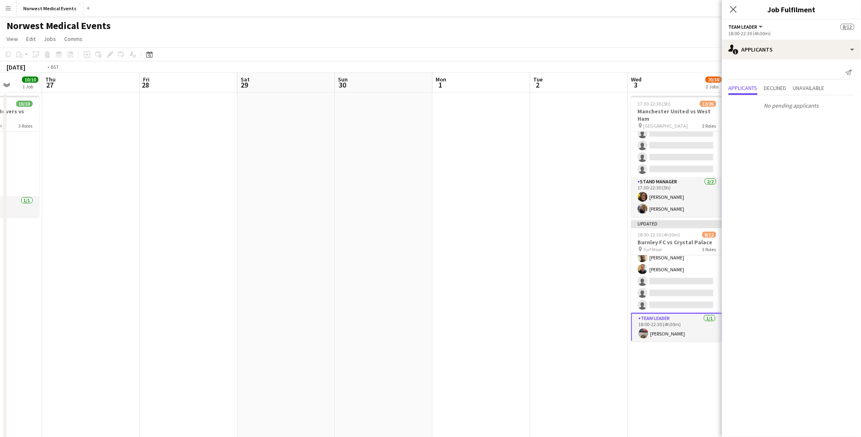
drag, startPoint x: 677, startPoint y: 215, endPoint x: 259, endPoint y: 240, distance: 418.6
click at [258, 240] on app-calendar-viewport "Mon 24 Tue 25 Wed 26 10/10 1 Job Thu 27 Fri 28 Sat 29 Sun 30 Mon 1 Tue 2 Wed 3 …" at bounding box center [430, 296] width 861 height 446
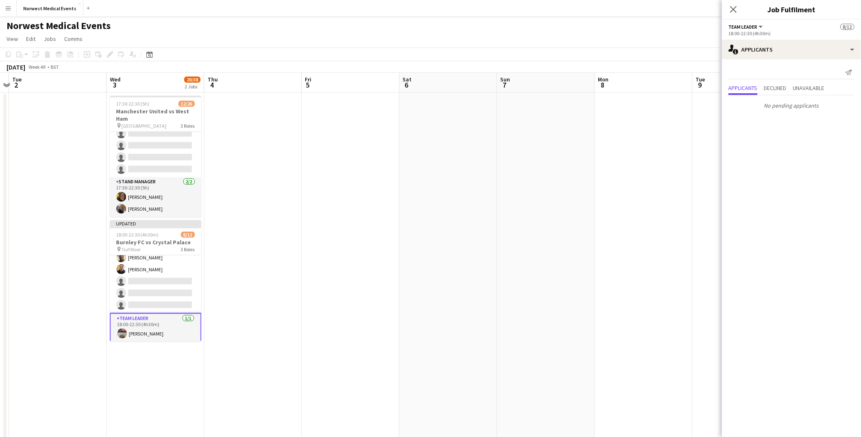
drag, startPoint x: 594, startPoint y: 247, endPoint x: 206, endPoint y: 251, distance: 388.4
click at [140, 251] on app-calendar-viewport "Sat 29 Sun 30 Mon 1 Tue 2 Wed 3 20/38 2 Jobs Thu 4 Fri 5 Sat 6 Sun 7 Mon 8 Tue …" at bounding box center [430, 296] width 861 height 446
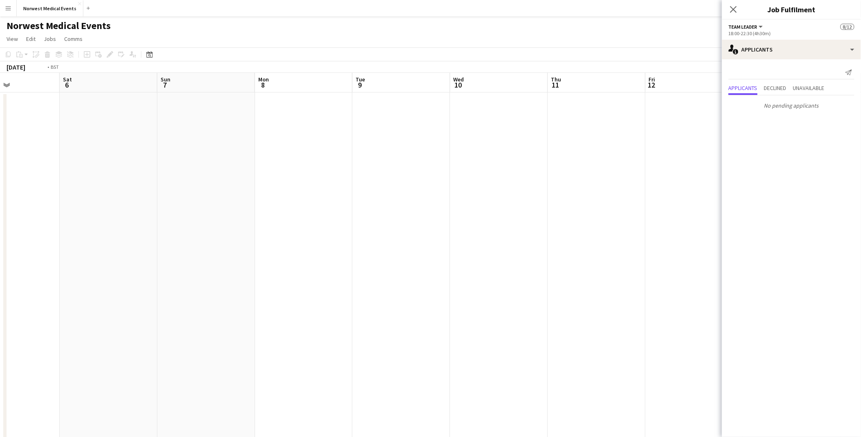
drag, startPoint x: 579, startPoint y: 252, endPoint x: 382, endPoint y: 255, distance: 196.7
click at [382, 255] on app-calendar-viewport "Wed 3 20/38 2 Jobs Thu 4 Fri 5 Sat 6 Sun 7 Mon 8 Tue 9 Wed 10 Thu 11 Fri 12 Sat…" at bounding box center [430, 296] width 861 height 446
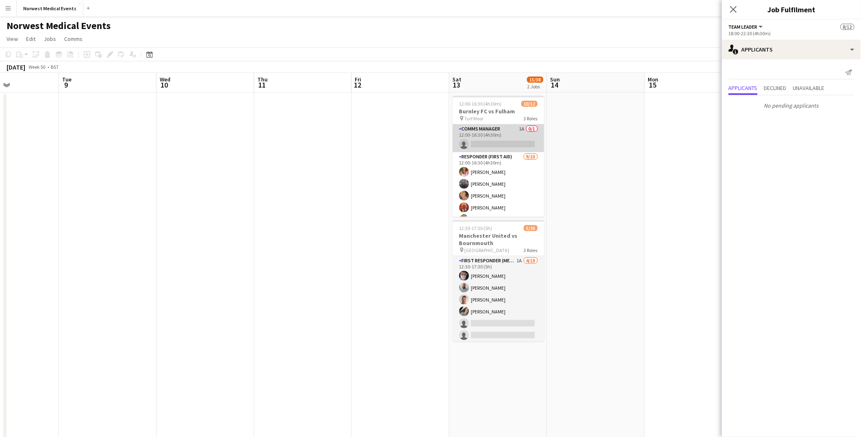
click at [472, 141] on app-card-role "Comms Manager 1A 0/1 12:00-16:30 (4h30m) single-neutral-actions" at bounding box center [499, 138] width 92 height 28
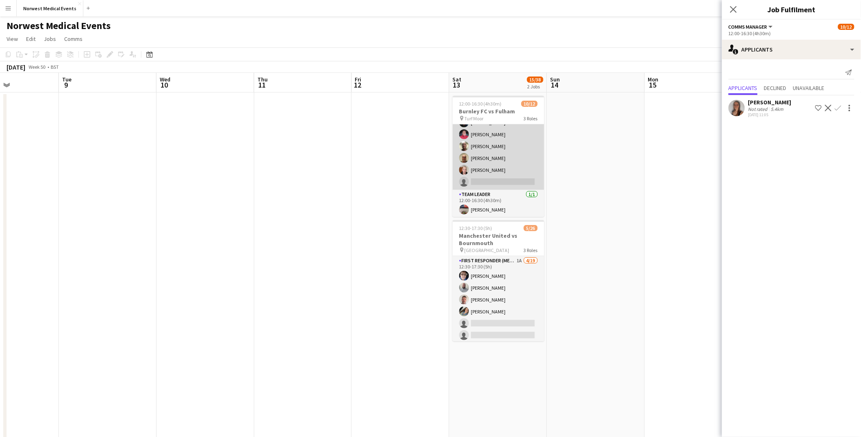
click at [500, 180] on app-card-role "Responder (First Aid) [DATE] 12:00-16:30 (4h30m) [PERSON_NAME] [PERSON_NAME] [P…" at bounding box center [499, 122] width 92 height 135
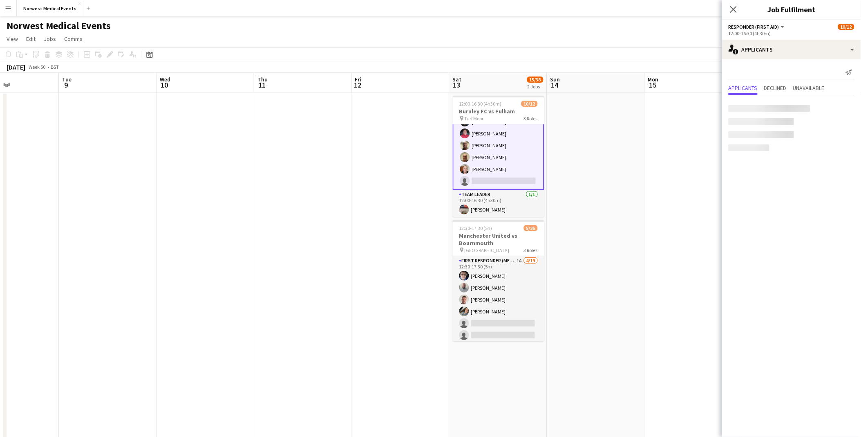
scroll to position [98, 0]
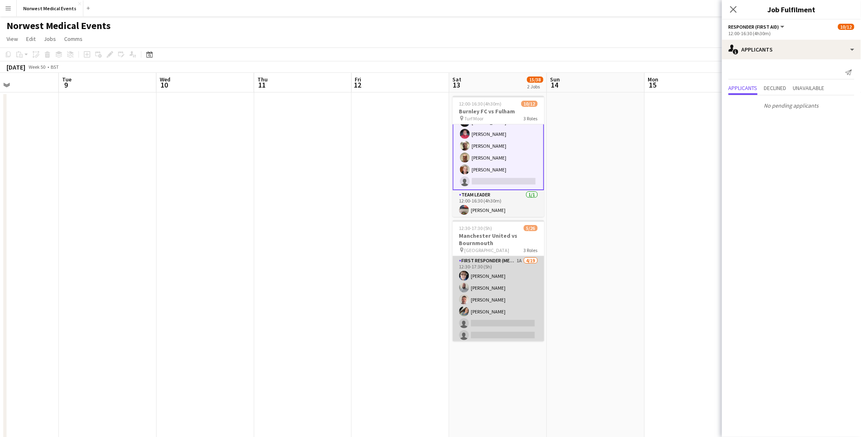
click at [484, 301] on app-card-role "First Responder (Medical) 1A [DATE] 12:30-17:30 (5h) [PERSON_NAME] [PERSON_NAME…" at bounding box center [499, 376] width 92 height 241
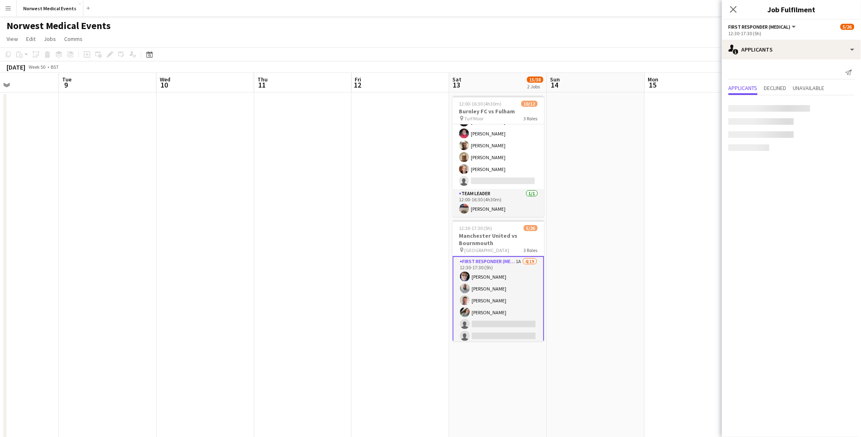
scroll to position [97, 0]
click at [694, 108] on app-icon "Confirm" at bounding box center [838, 108] width 7 height 7
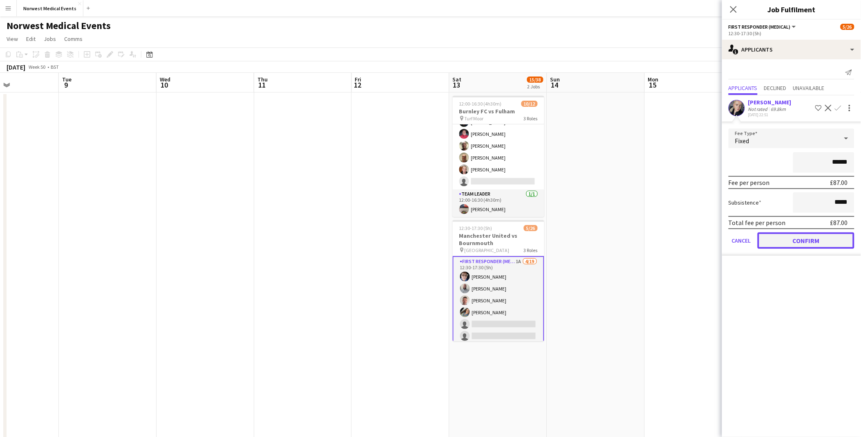
click at [694, 238] on button "Confirm" at bounding box center [806, 240] width 97 height 16
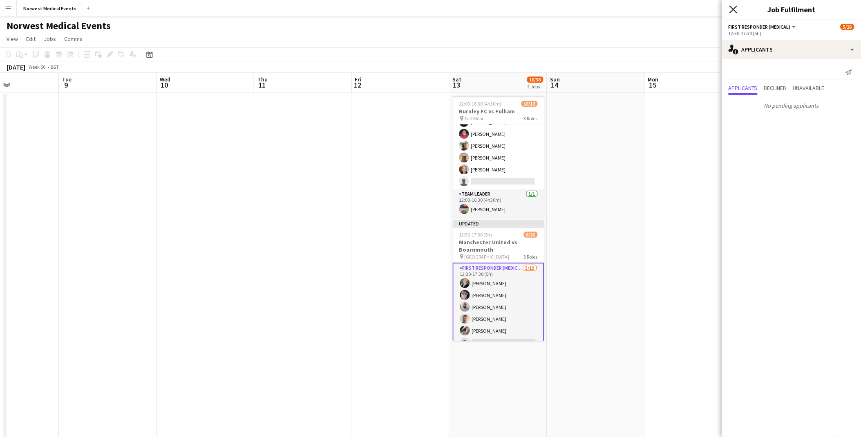
click at [694, 9] on icon "Close pop-in" at bounding box center [734, 9] width 8 height 8
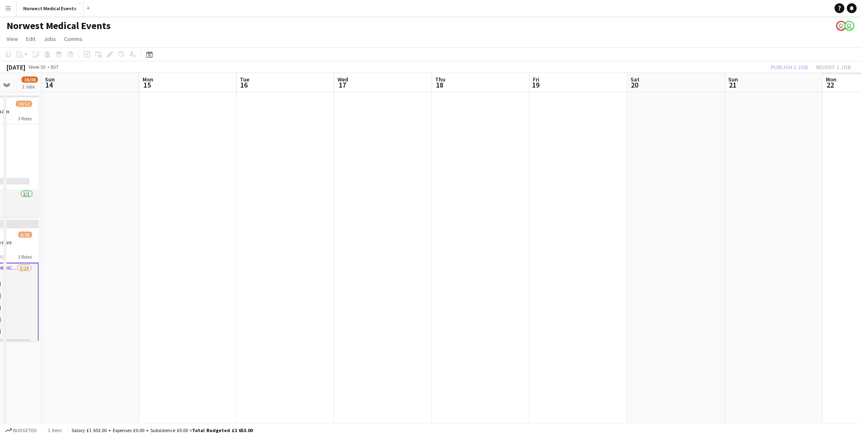
drag, startPoint x: 272, startPoint y: 247, endPoint x: 505, endPoint y: 247, distance: 232.2
click at [239, 247] on app-calendar-viewport "Wed 10 Thu 11 Fri 12 Sat 13 16/38 2 Jobs Sun 14 Mon 15 Tue 16 Wed 17 Thu 18 Fri…" at bounding box center [430, 296] width 861 height 446
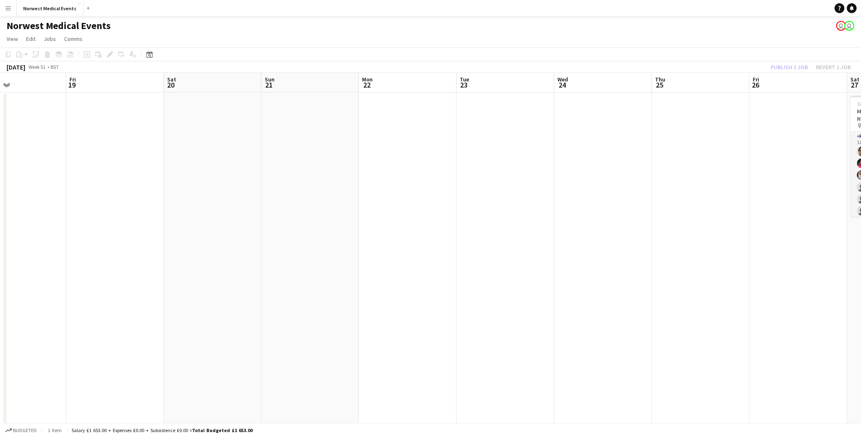
click at [226, 255] on app-calendar-viewport "Tue 16 Wed 17 Thu 18 Fri 19 Sat 20 Sun 21 Mon 22 Tue 23 Wed 24 Thu 25 Fri 26 Sa…" at bounding box center [430, 296] width 861 height 446
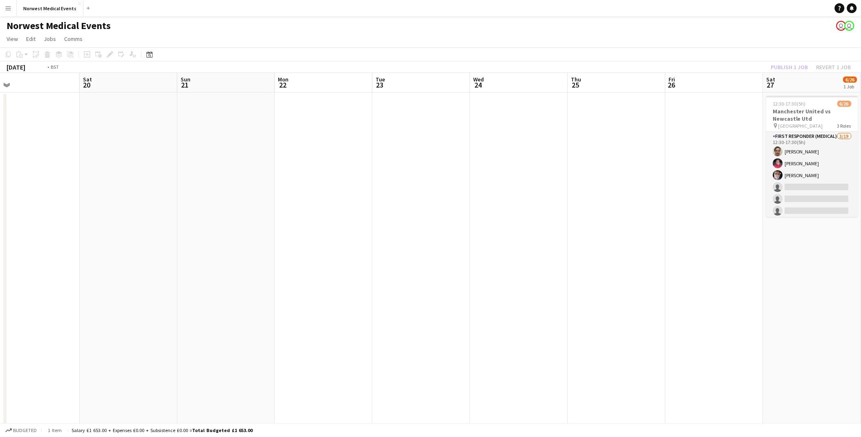
scroll to position [0, 306]
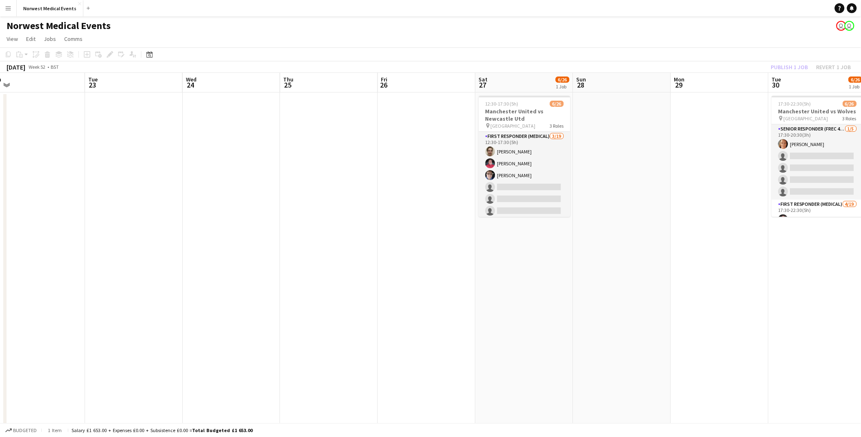
drag, startPoint x: 760, startPoint y: 233, endPoint x: 472, endPoint y: 234, distance: 288.2
click at [472, 234] on app-calendar-viewport "Fri 19 Sat 20 Sun 21 Mon 22 Tue 23 Wed 24 Thu 25 Fri 26 Sat 27 6/26 1 Job Sun 2…" at bounding box center [430, 296] width 861 height 446
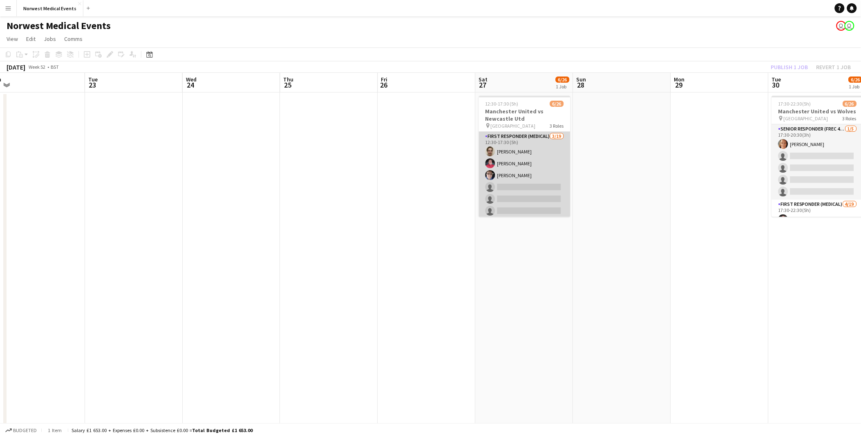
click at [493, 161] on app-user-avatar at bounding box center [491, 163] width 10 height 10
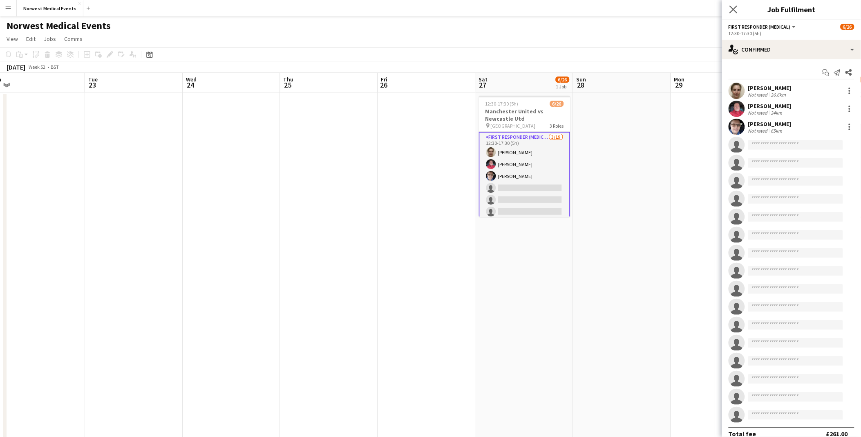
click at [694, 8] on app-icon "Close pop-in" at bounding box center [734, 10] width 12 height 12
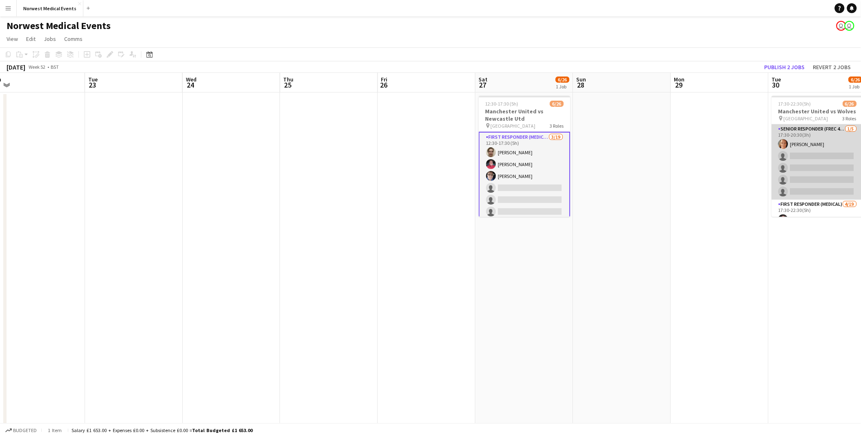
click at [694, 172] on app-card-role "Senior Responder (FREC 4 or Above) [DATE] 17:30-20:30 (3h) [PERSON_NAME] single…" at bounding box center [818, 161] width 92 height 75
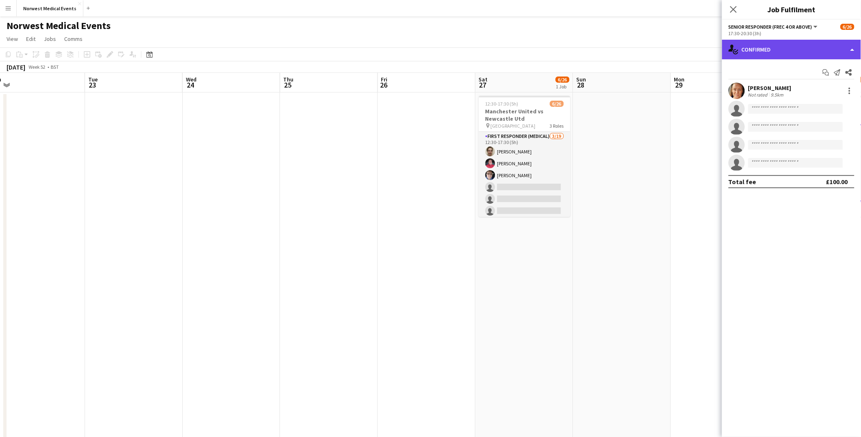
click at [694, 50] on div "single-neutral-actions-check-2 Confirmed" at bounding box center [791, 50] width 139 height 20
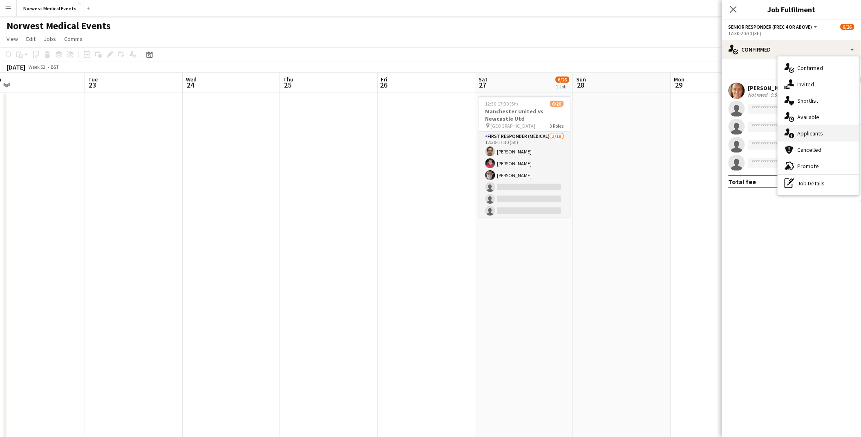
click at [694, 131] on div "single-neutral-actions-information Applicants" at bounding box center [818, 133] width 81 height 16
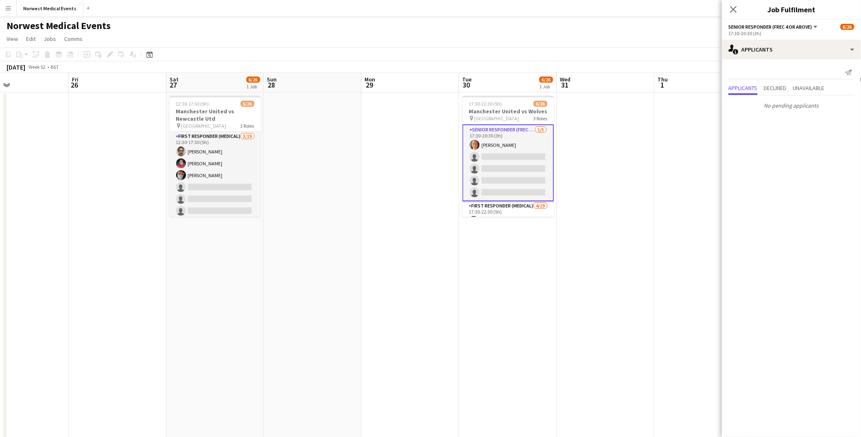
scroll to position [0, 280]
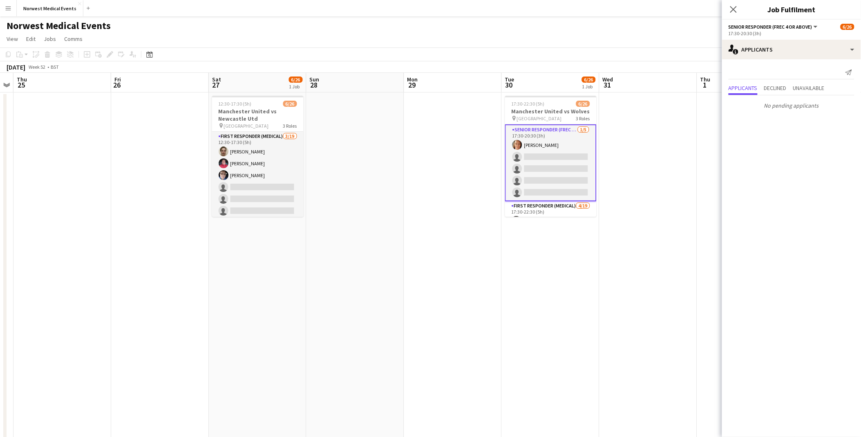
drag, startPoint x: 667, startPoint y: 206, endPoint x: 404, endPoint y: 214, distance: 263.0
click at [404, 214] on app-calendar-viewport "Mon 22 Tue 23 Wed 24 Thu 25 Fri 26 Sat 27 6/26 1 Job Sun 28 Mon 29 Tue 30 6/26 …" at bounding box center [430, 296] width 861 height 446
click at [548, 213] on app-card-role "First Responder (Medical) [DATE] 17:30-22:30 (5h) [PERSON_NAME] [PERSON_NAME] […" at bounding box center [551, 321] width 92 height 241
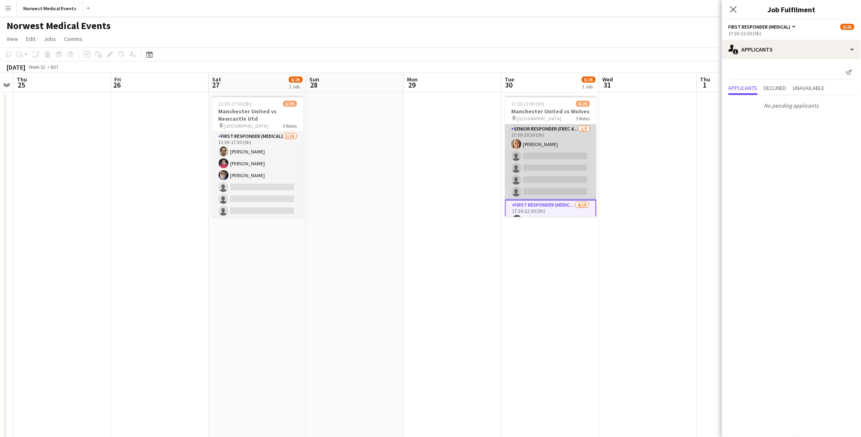
scroll to position [136, 0]
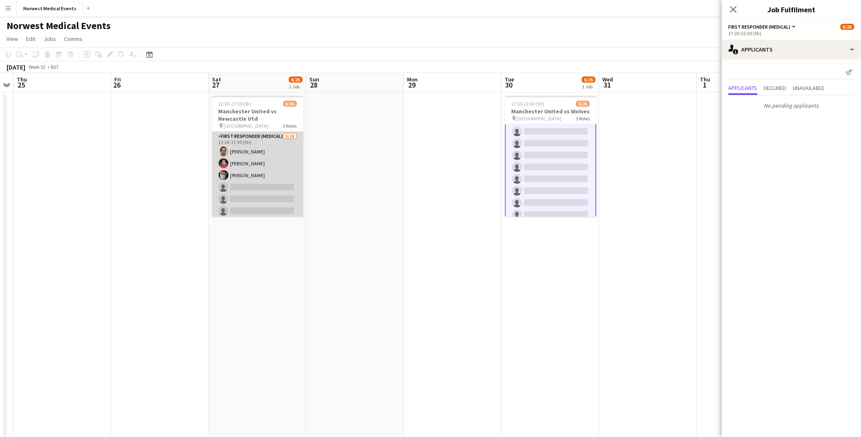
click at [246, 168] on app-card-role "First Responder (Medical) [DATE] 12:30-17:30 (5h) [PERSON_NAME] [PERSON_NAME] […" at bounding box center [258, 252] width 92 height 241
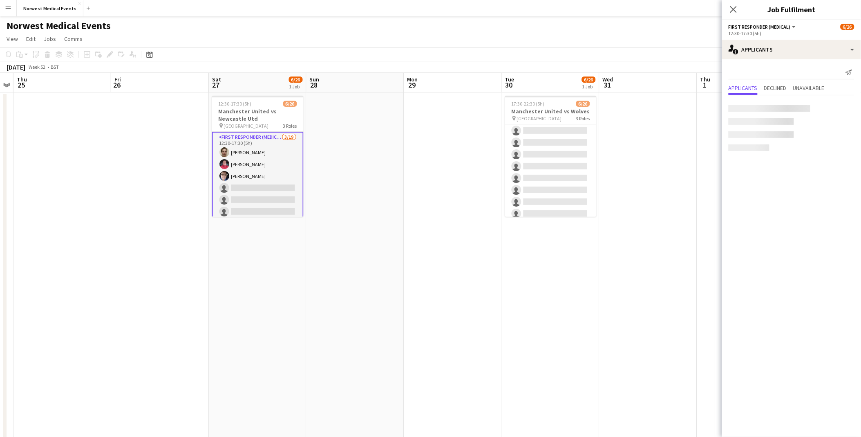
scroll to position [136, 0]
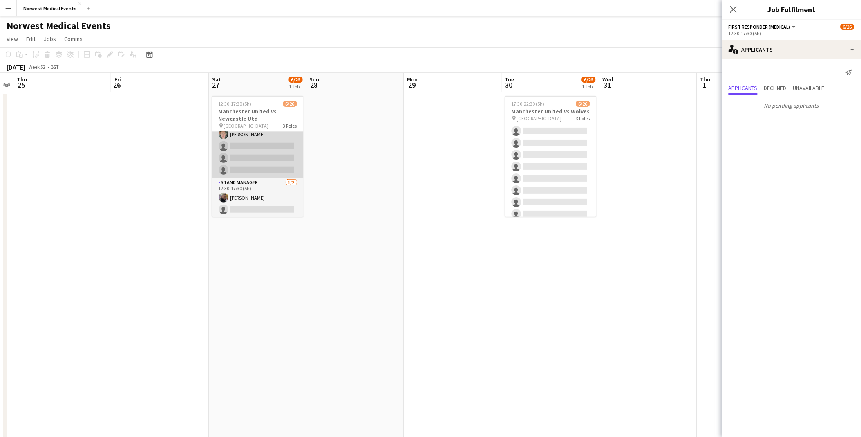
click at [256, 158] on app-card-role "Senior Responder (FREC 4 or Above) [DATE] 12:30-17:30 (5h) [PERSON_NAME] [PERSO…" at bounding box center [258, 140] width 92 height 75
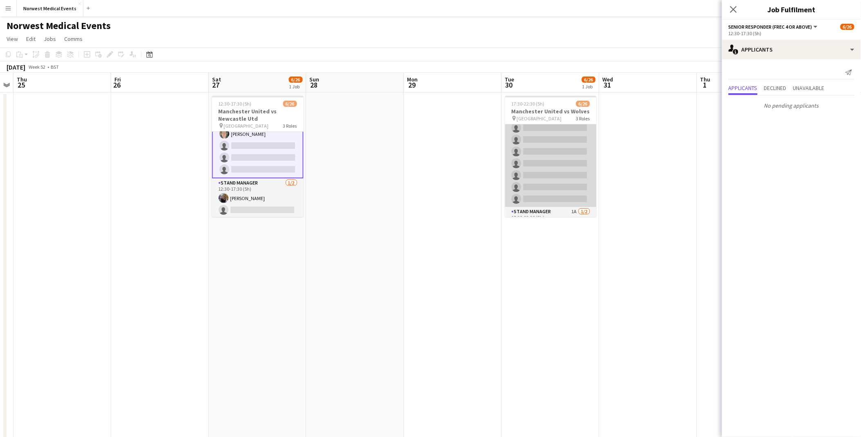
scroll to position [264, 0]
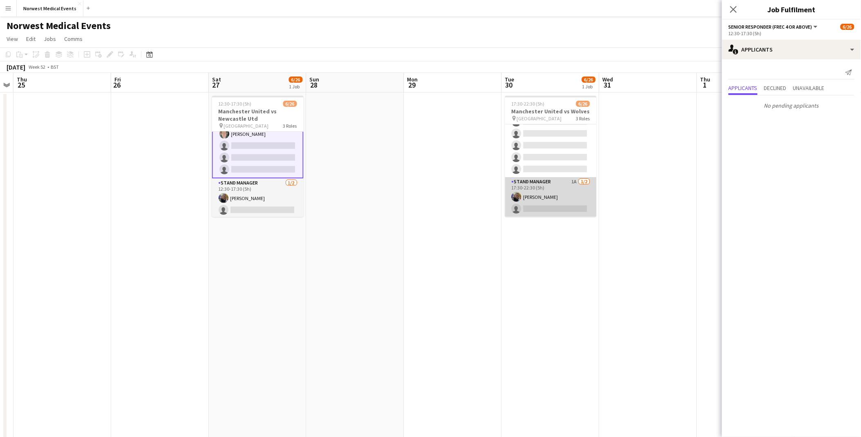
click at [550, 177] on app-card-role "Stand Manager 1A [DATE] 17:30-22:30 (5h) [PERSON_NAME] single-neutral-actions" at bounding box center [551, 197] width 92 height 40
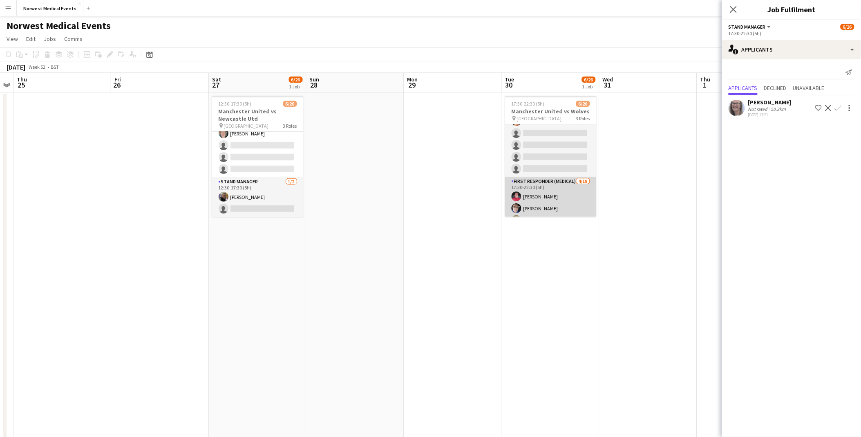
scroll to position [0, 0]
click at [550, 177] on app-card-role "Senior Responder (FREC 4 or Above) [DATE] 17:30-20:30 (3h) [PERSON_NAME] single…" at bounding box center [551, 161] width 92 height 75
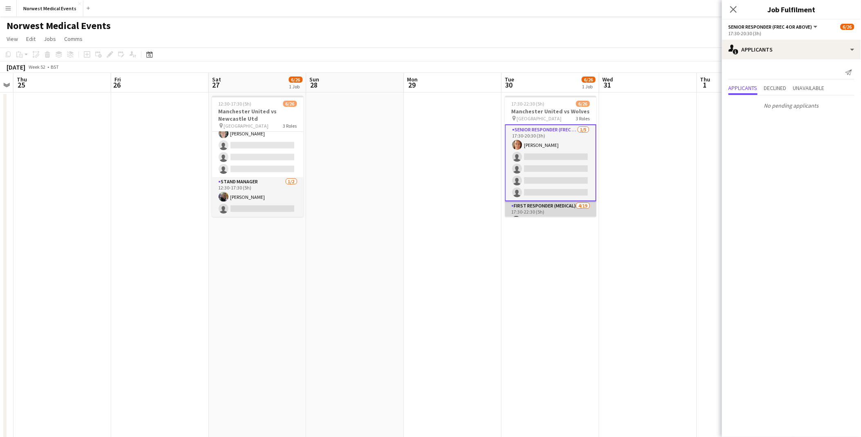
click at [557, 208] on app-card-role "First Responder (Medical) [DATE] 17:30-22:30 (5h) [PERSON_NAME] [PERSON_NAME] […" at bounding box center [551, 321] width 92 height 241
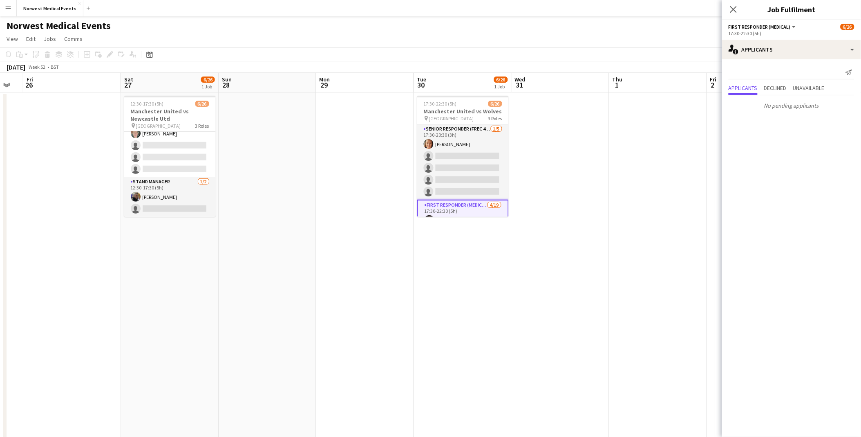
scroll to position [0, 316]
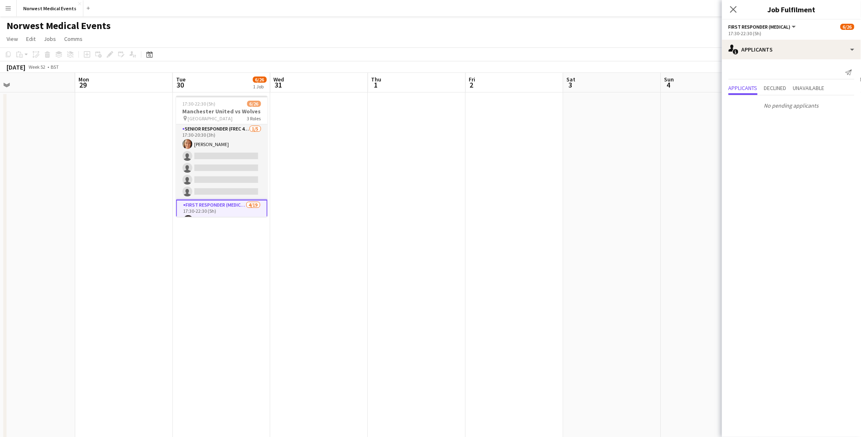
drag, startPoint x: 634, startPoint y: 187, endPoint x: 305, endPoint y: 200, distance: 329.4
click at [305, 200] on app-calendar-viewport "Thu 25 Fri 26 Sat 27 6/26 1 Job Sun 28 Mon 29 Tue 30 6/26 1 Job Wed 31 Thu 1 Fr…" at bounding box center [430, 296] width 861 height 446
drag, startPoint x: 759, startPoint y: 205, endPoint x: 416, endPoint y: 202, distance: 342.6
click at [416, 202] on body "Menu Boards Boards Boards All jobs Status Workforce Workforce My Workforce Recr…" at bounding box center [430, 266] width 861 height 533
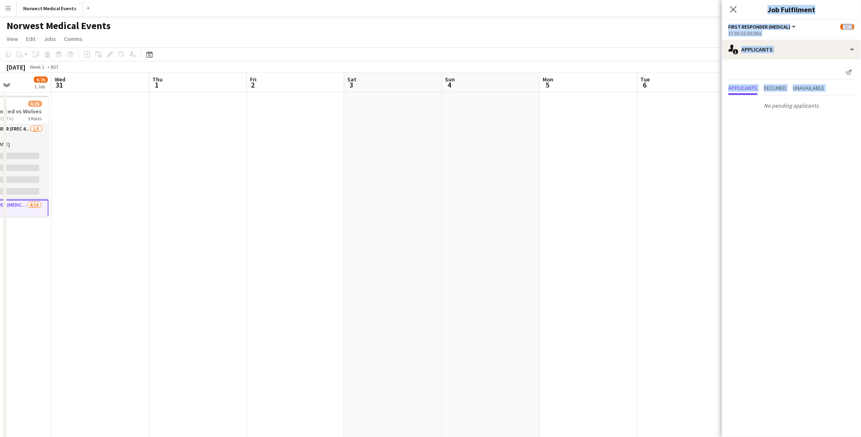
drag, startPoint x: 416, startPoint y: 202, endPoint x: 385, endPoint y: 185, distance: 35.5
click at [312, 187] on app-calendar-viewport "Sun 28 Mon 29 Tue 30 6/26 1 Job Wed 31 Thu 1 Fri 2 Sat 3 Sun 4 Mon 5 Tue 6 Wed …" at bounding box center [430, 296] width 861 height 446
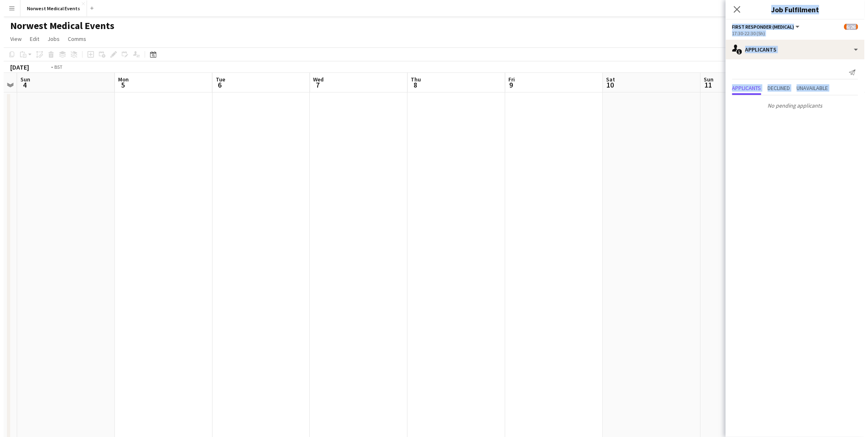
scroll to position [0, 285]
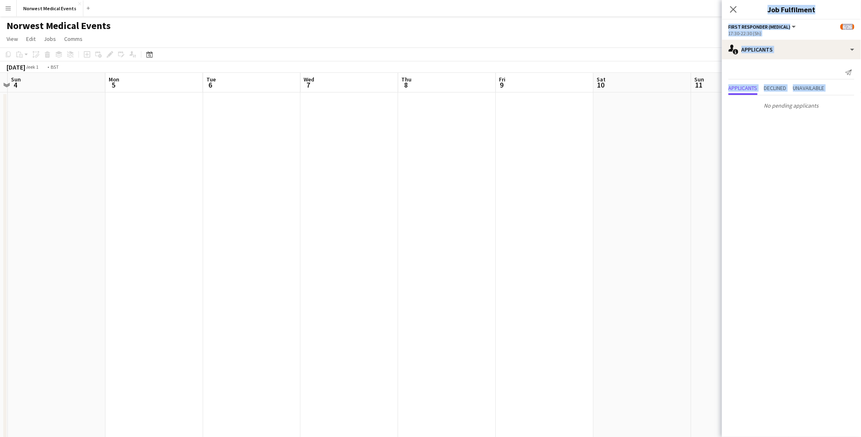
drag, startPoint x: 370, startPoint y: 183, endPoint x: 218, endPoint y: 177, distance: 152.2
click at [218, 177] on app-calendar-viewport "Thu 1 Fri 2 Sat 3 Sun 4 Mon 5 Tue 6 Wed 7 Thu 8 Fri 9 Sat 10 Sun 11 Mon 12 Tue …" at bounding box center [430, 296] width 861 height 446
click at [694, 6] on icon "Close pop-in" at bounding box center [734, 9] width 8 height 8
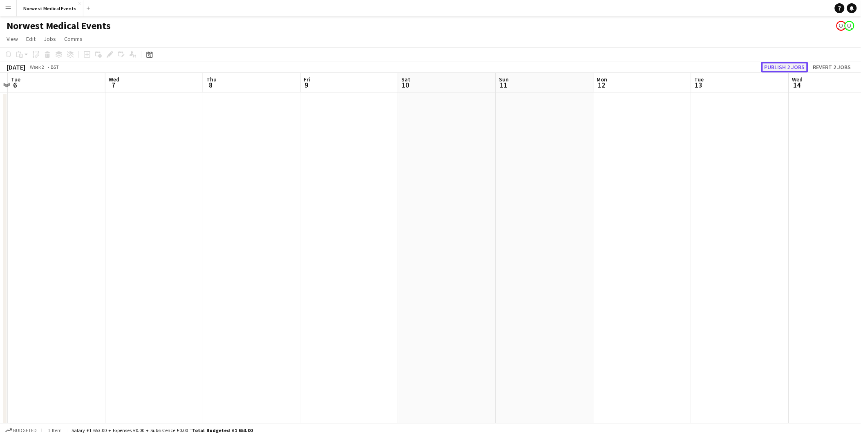
click at [694, 65] on button "Publish 2 jobs" at bounding box center [785, 67] width 47 height 11
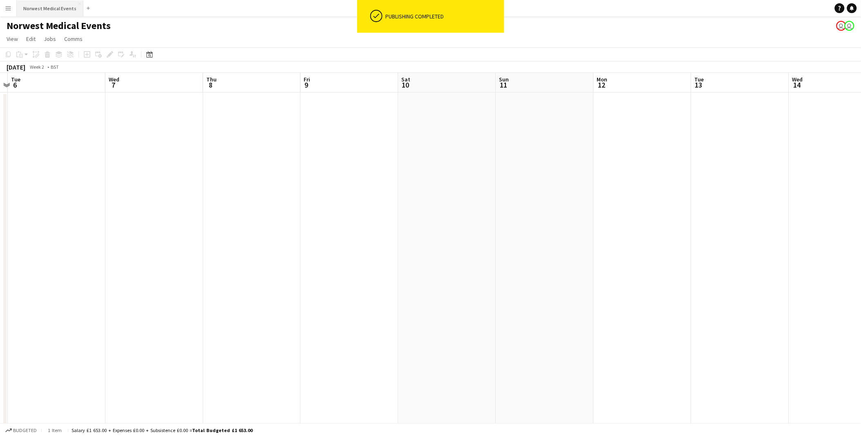
click at [50, 8] on button "Norwest Medical Events Close" at bounding box center [50, 8] width 67 height 16
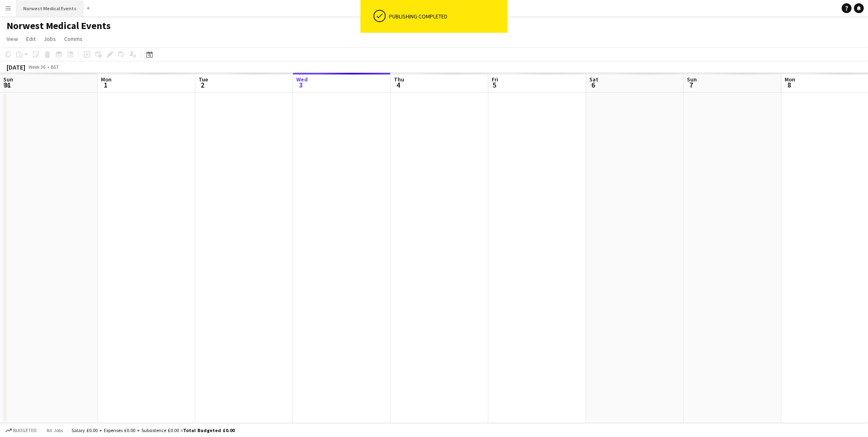
scroll to position [0, 195]
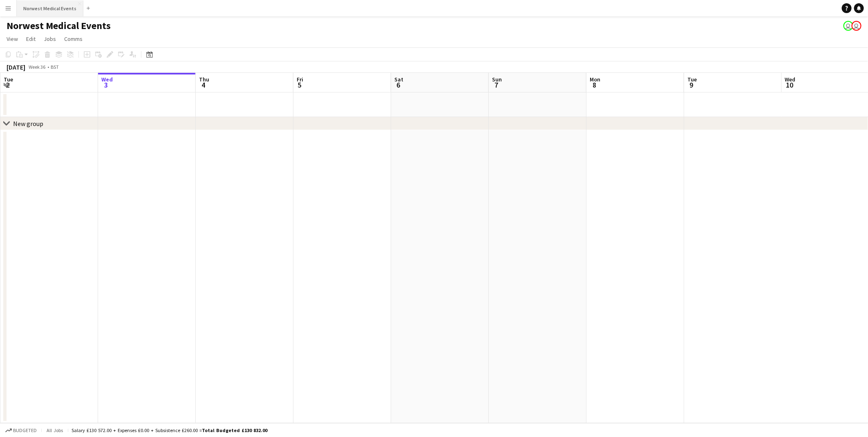
click at [50, 8] on button "Norwest Medical Events Close" at bounding box center [50, 8] width 67 height 16
drag, startPoint x: 171, startPoint y: 278, endPoint x: 706, endPoint y: 345, distance: 539.8
click at [694, 339] on app-calendar-viewport "Sat 30 Sun 31 Mon 1 Tue 2 Wed 3 Thu 4 Fri 5 Sat 6 Sun 7 Mon 8 Tue 9 Wed 10 Thu …" at bounding box center [434, 248] width 868 height 350
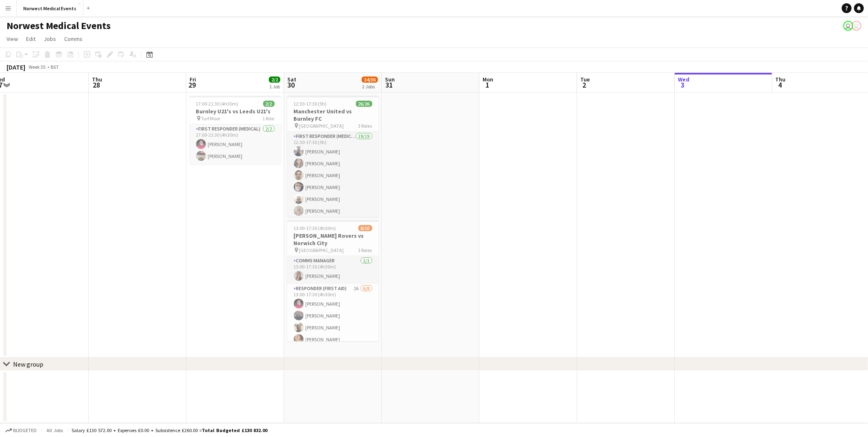
drag, startPoint x: 168, startPoint y: 310, endPoint x: 50, endPoint y: 310, distance: 117.3
click at [50, 310] on app-calendar-viewport "Mon 25 Tue 26 12/12 1 Job Wed 27 Thu 28 Fri 29 2/2 1 Job Sat 30 34/36 2 Jobs Su…" at bounding box center [434, 248] width 868 height 350
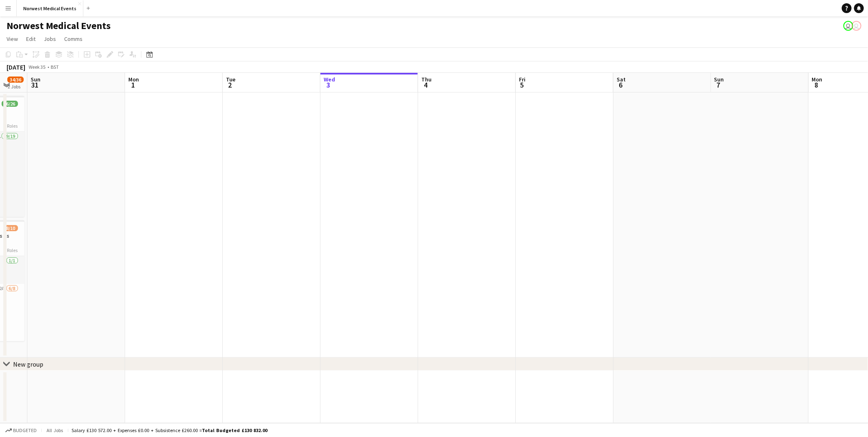
drag, startPoint x: 760, startPoint y: 302, endPoint x: 385, endPoint y: 300, distance: 375.7
click at [395, 301] on app-calendar-viewport "Thu 28 Fri 29 2/2 1 Job Sat 30 34/36 2 Jobs Sun 31 Mon 1 Tue 2 Wed 3 Thu 4 Fri …" at bounding box center [434, 248] width 868 height 350
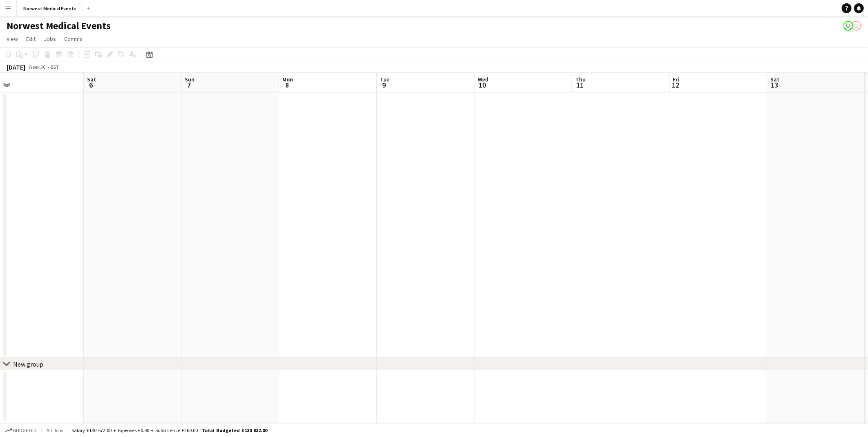
drag, startPoint x: 754, startPoint y: 259, endPoint x: 256, endPoint y: 287, distance: 498.7
click at [256, 287] on app-calendar-viewport "Tue 2 Wed 3 Thu 4 Fri 5 Sat 6 Sun 7 Mon 8 Tue 9 Wed 10 Thu 11 Fri 12 Sat 13 Sun…" at bounding box center [434, 248] width 868 height 350
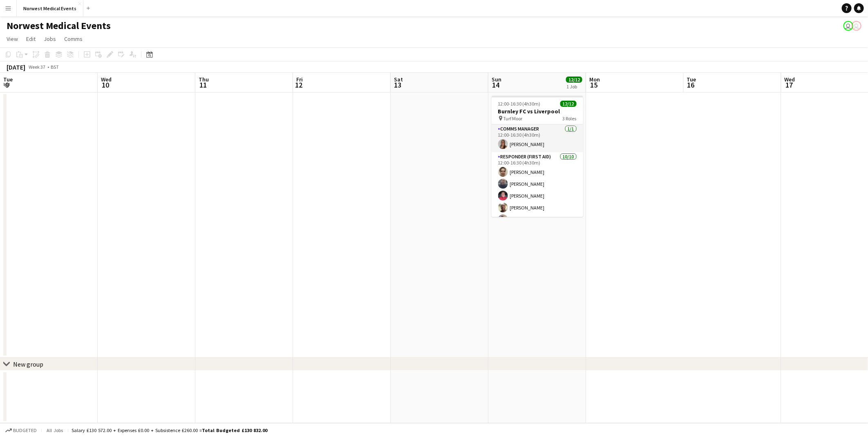
scroll to position [0, 288]
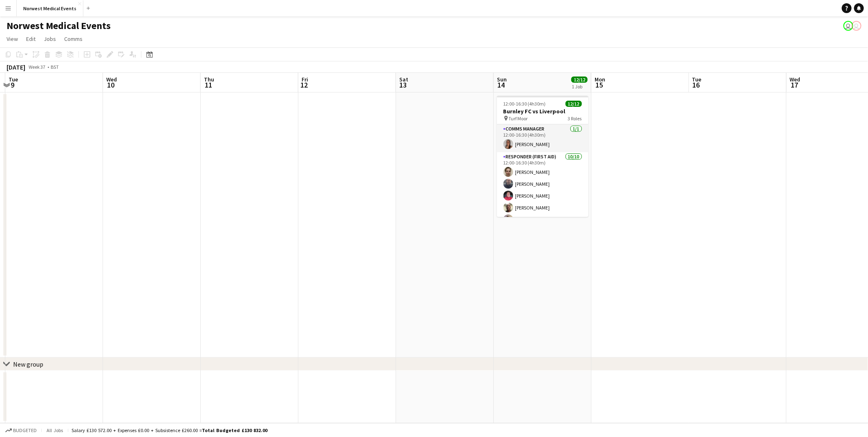
drag, startPoint x: 705, startPoint y: 292, endPoint x: 431, endPoint y: 293, distance: 273.9
click at [431, 293] on app-calendar-viewport "Sat 6 Sun 7 Mon 8 Tue 9 Wed 10 Thu 11 Fri 12 Sat 13 Sun 14 12/12 1 Job Mon 15 T…" at bounding box center [434, 248] width 868 height 350
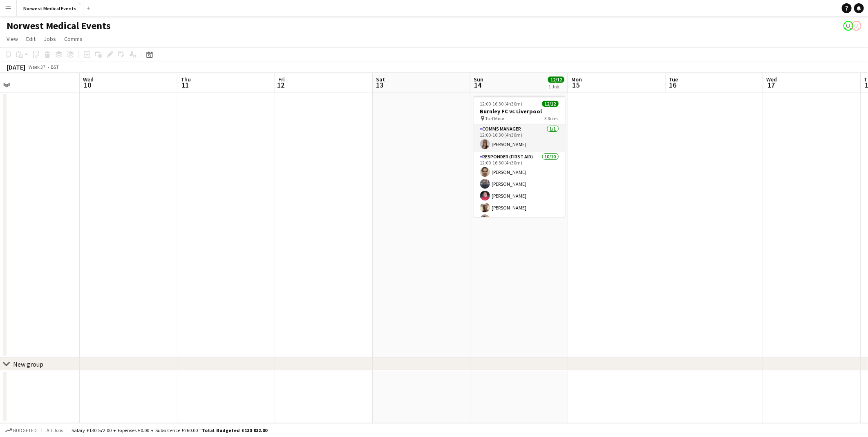
drag, startPoint x: 735, startPoint y: 204, endPoint x: 301, endPoint y: 191, distance: 433.6
click at [301, 191] on app-calendar-viewport "Sat 6 Sun 7 Mon 8 Tue 9 Wed 10 Thu 11 Fri 12 Sat 13 Sun 14 12/12 1 Job Mon 15 T…" at bounding box center [434, 248] width 868 height 350
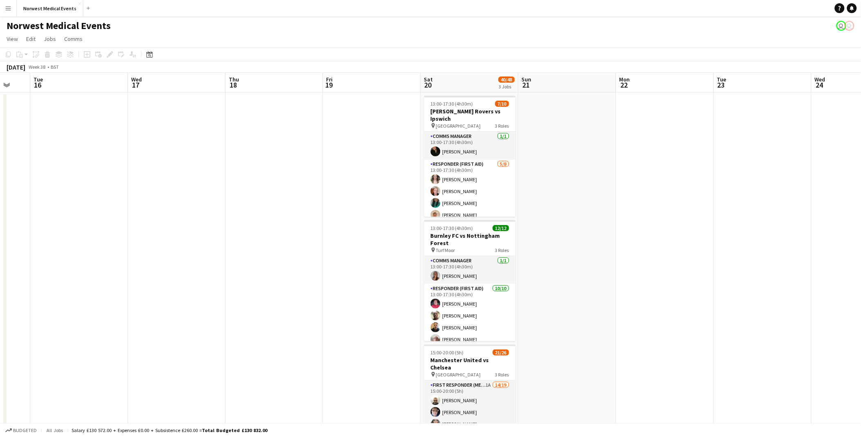
scroll to position [0, 263]
drag, startPoint x: 843, startPoint y: 249, endPoint x: 618, endPoint y: 246, distance: 225.7
click at [618, 246] on app-calendar-viewport "Sat 13 Sun 14 12/12 1 Job Mon 15 Tue 16 Wed 17 Thu 18 Fri 19 Sat 20 40/48 3 Job…" at bounding box center [430, 296] width 861 height 446
